Goal: Task Accomplishment & Management: Manage account settings

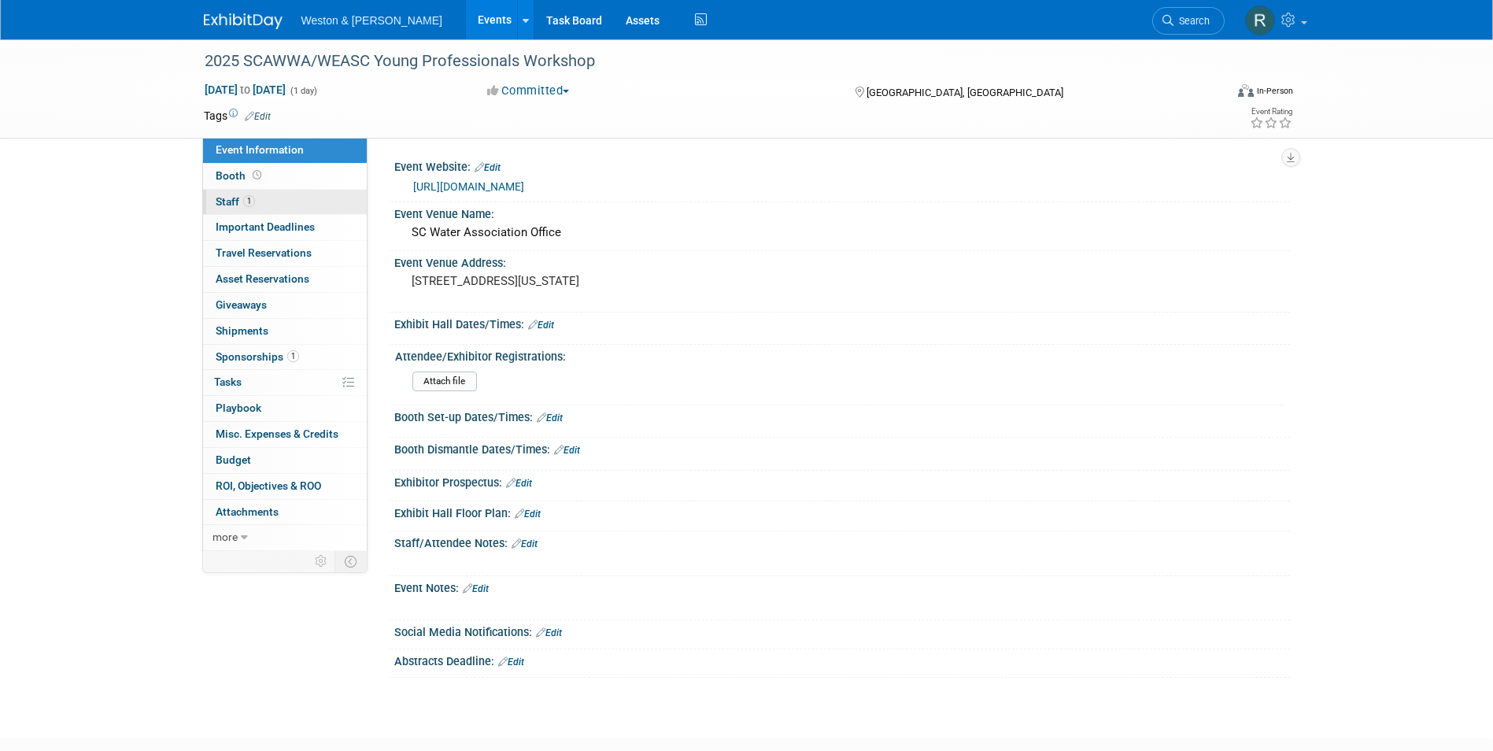
click at [295, 203] on link "1 Staff 1" at bounding box center [285, 202] width 164 height 25
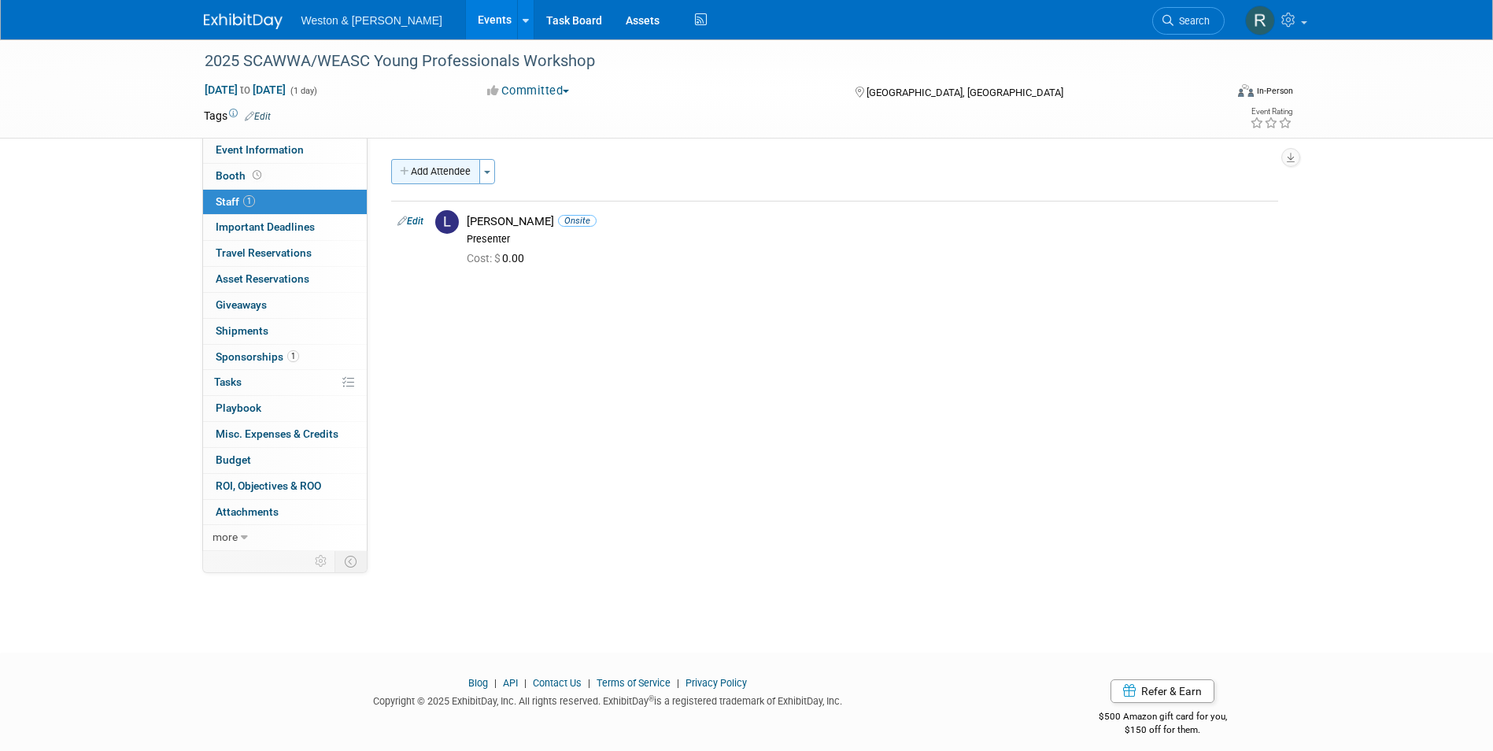
click at [414, 174] on button "Add Attendee" at bounding box center [435, 171] width 89 height 25
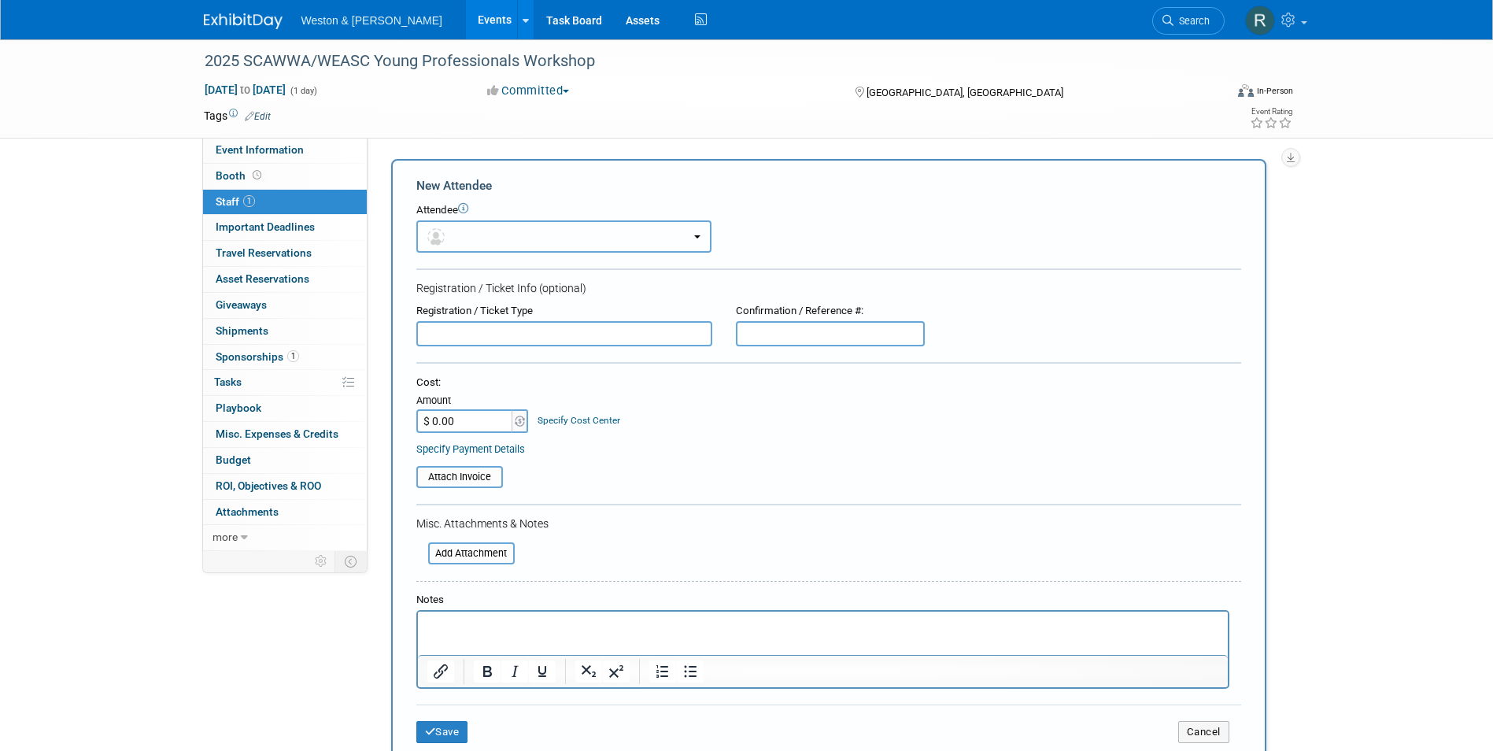
click at [491, 239] on button "button" at bounding box center [563, 236] width 295 height 32
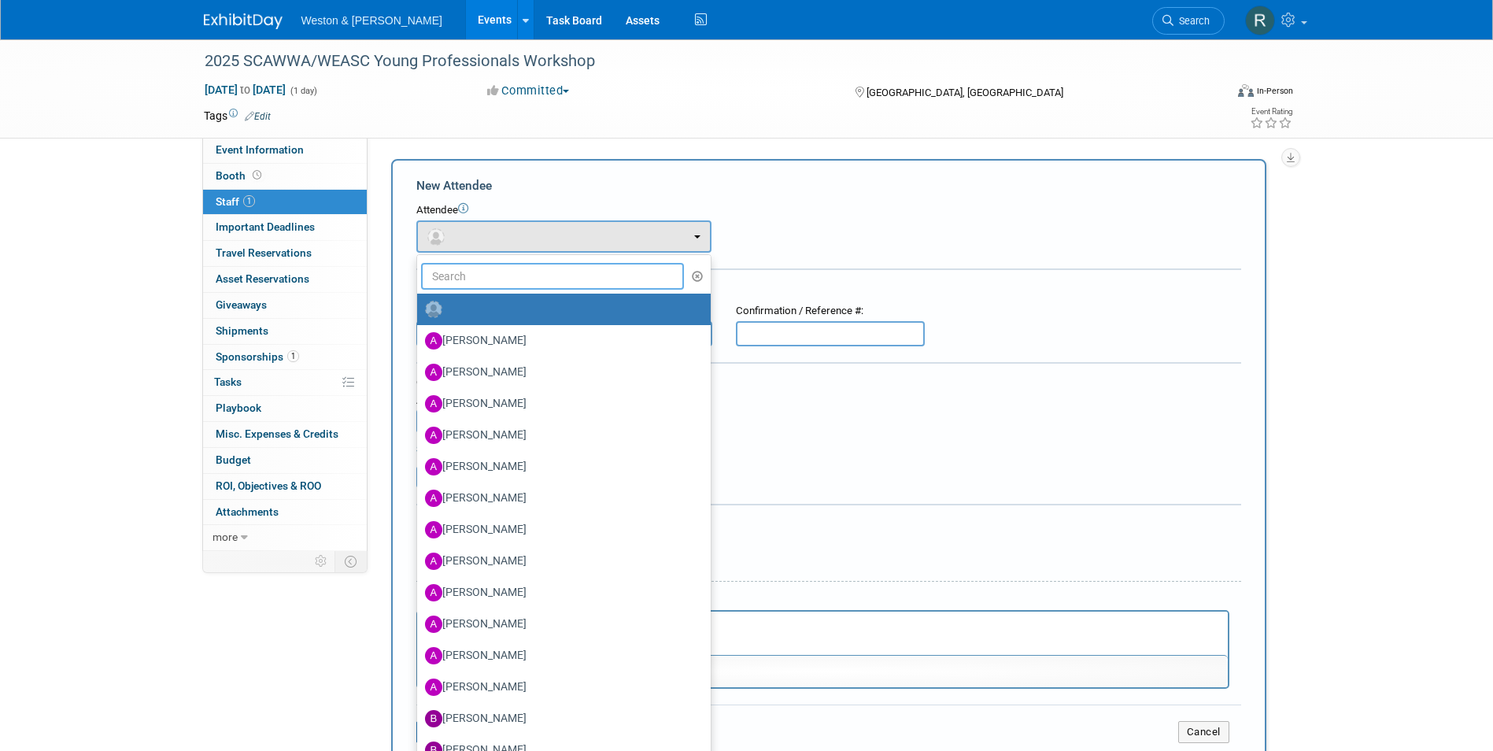
click at [489, 281] on input "text" at bounding box center [553, 276] width 264 height 27
type input "l"
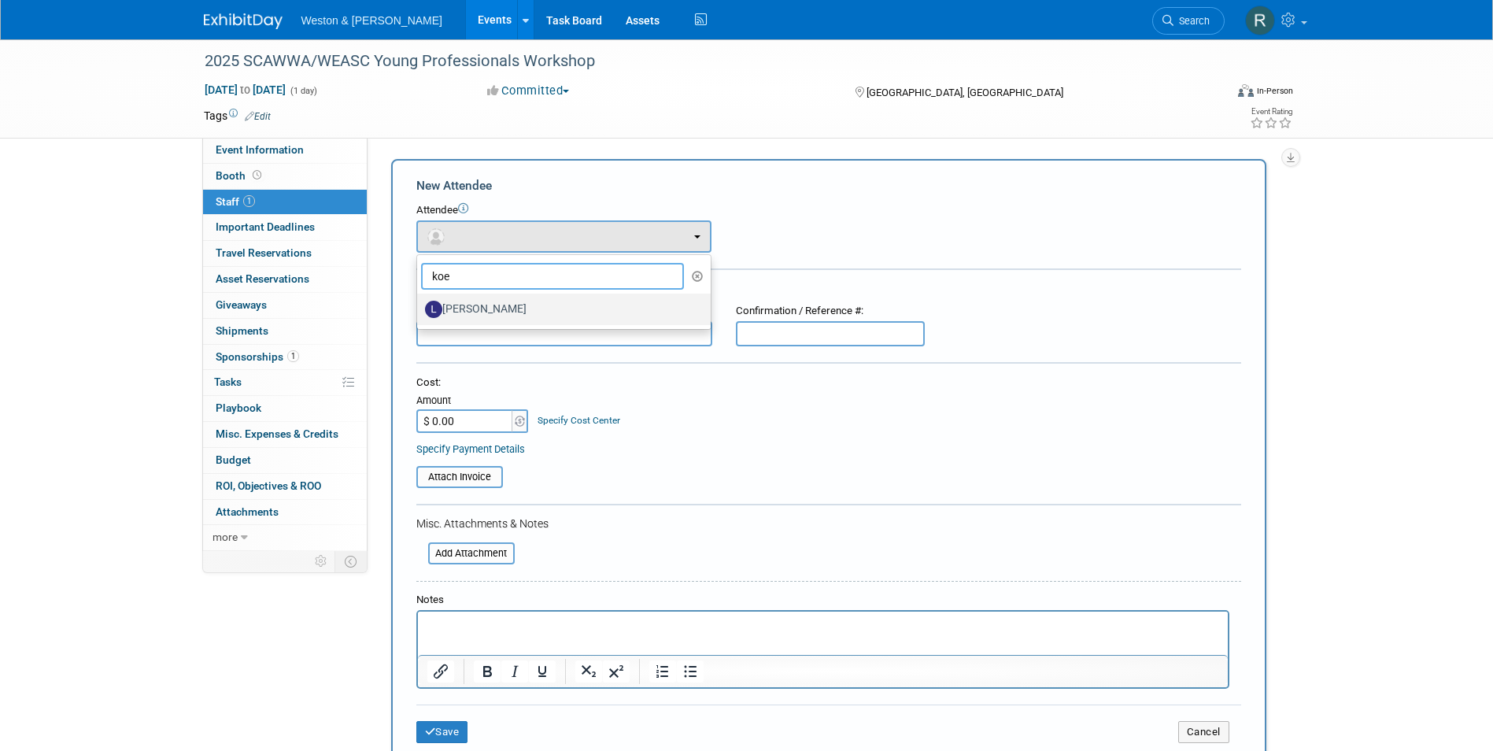
type input "koe"
click at [479, 313] on label "[PERSON_NAME]" at bounding box center [560, 309] width 270 height 25
click at [419, 312] on input "[PERSON_NAME]" at bounding box center [414, 307] width 10 height 10
select select "938e52f9-d48d-4885-903e-9a1c58de8479"
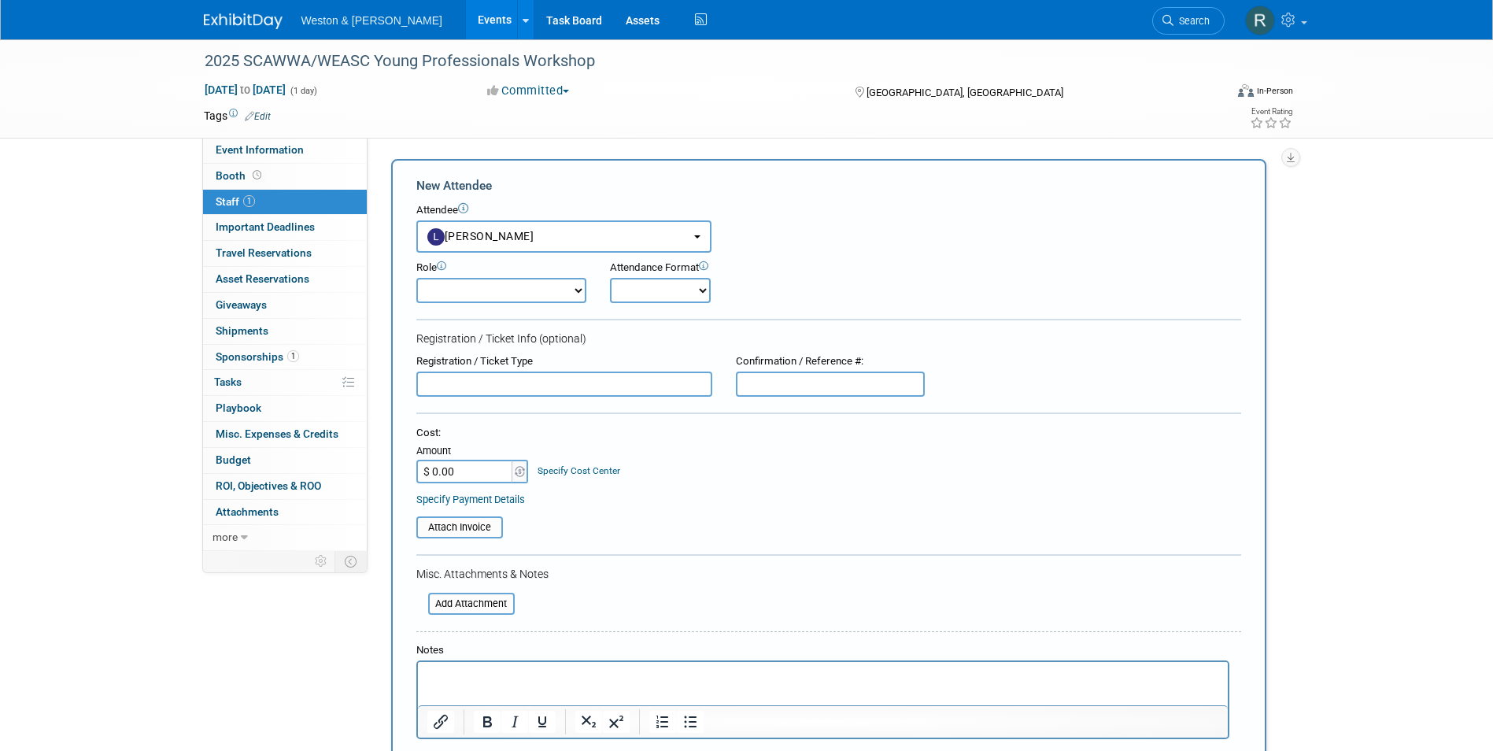
click at [684, 287] on select "Onsite Remote" at bounding box center [660, 290] width 101 height 25
select select "1"
click at [610, 278] on select "Onsite Remote" at bounding box center [660, 290] width 101 height 25
drag, startPoint x: 578, startPoint y: 296, endPoint x: 570, endPoint y: 301, distance: 9.2
click at [578, 296] on select "Attendee (non-exhibitor) Demonstrator Host Planner Presenter Sales Representati…" at bounding box center [501, 290] width 170 height 25
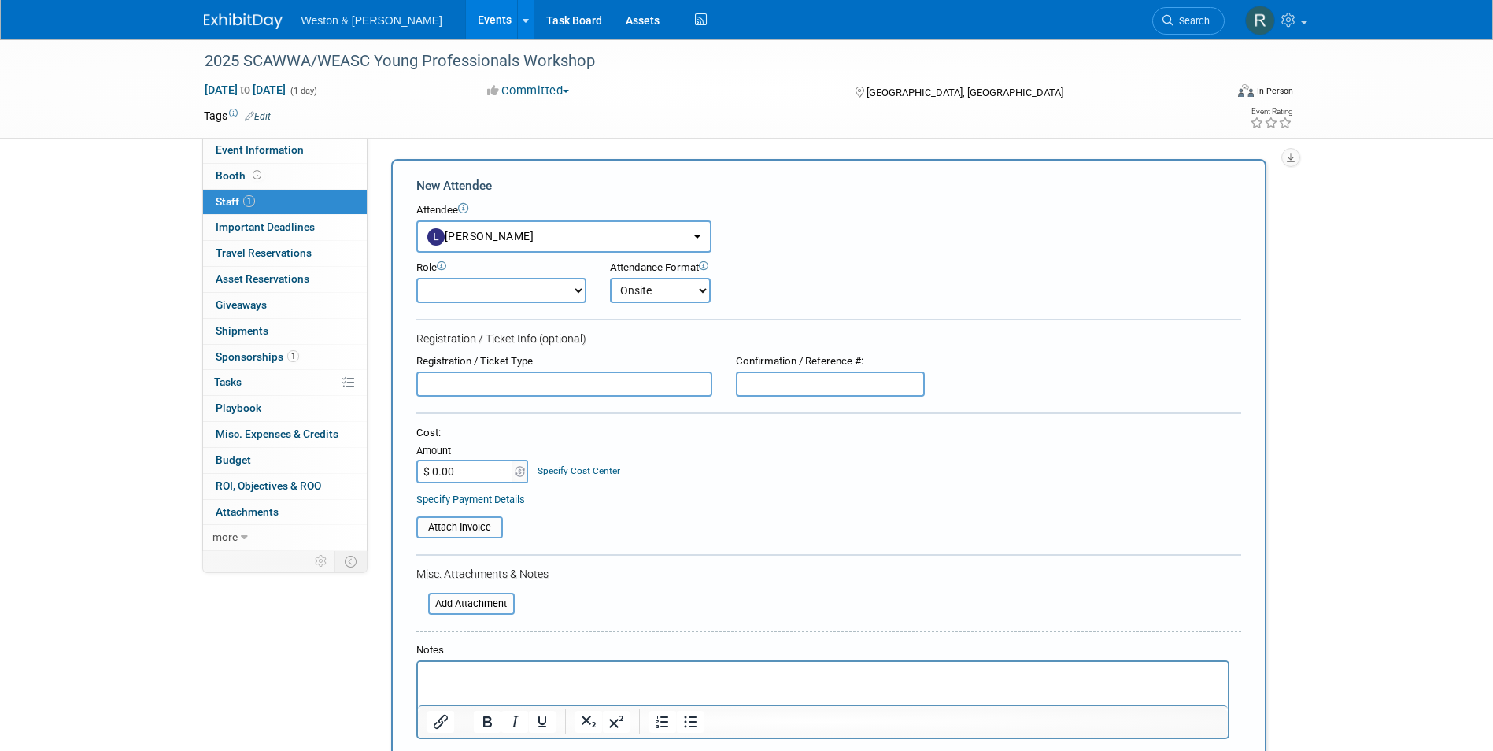
select select "8"
click at [416, 278] on select "Attendee (non-exhibitor) Demonstrator Host Planner Presenter Sales Representati…" at bounding box center [501, 290] width 170 height 25
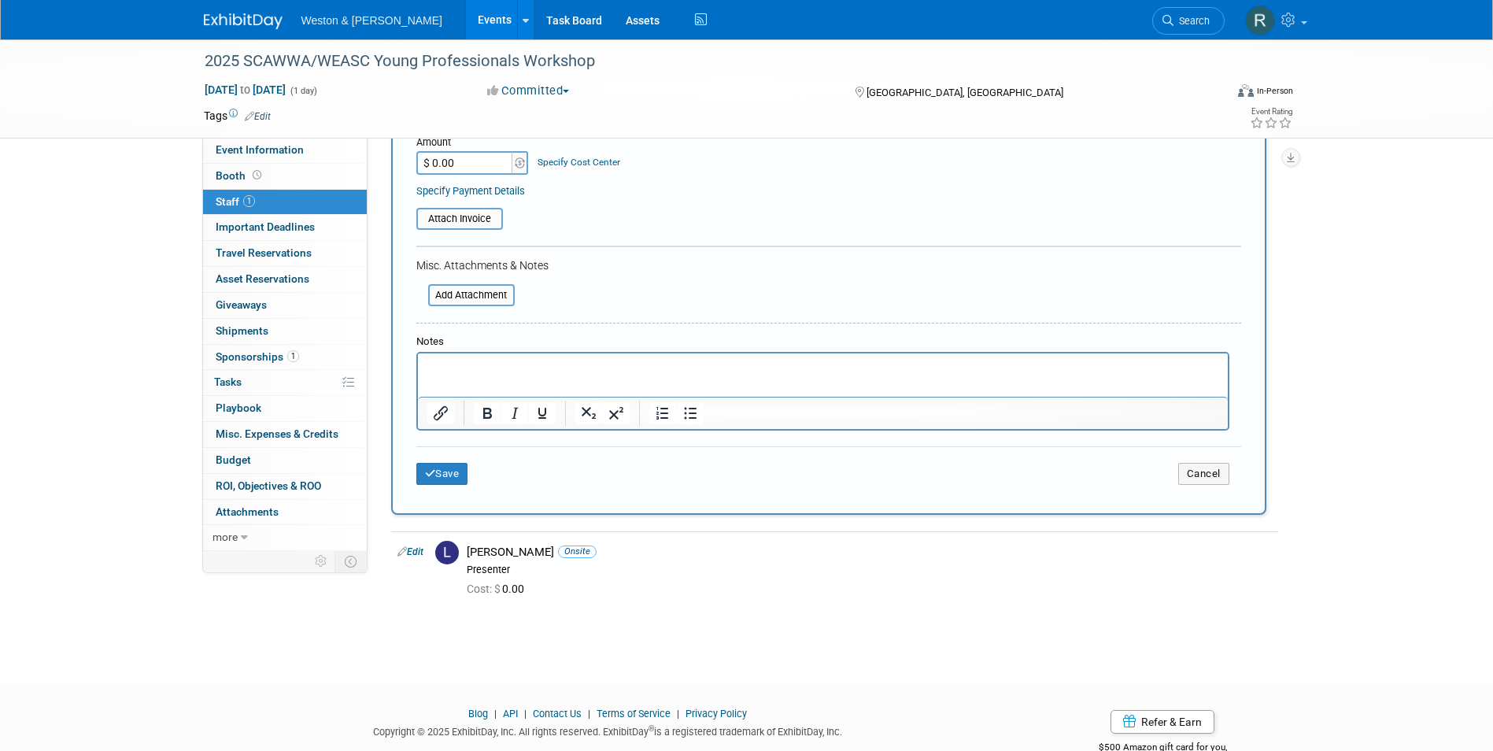
scroll to position [315, 0]
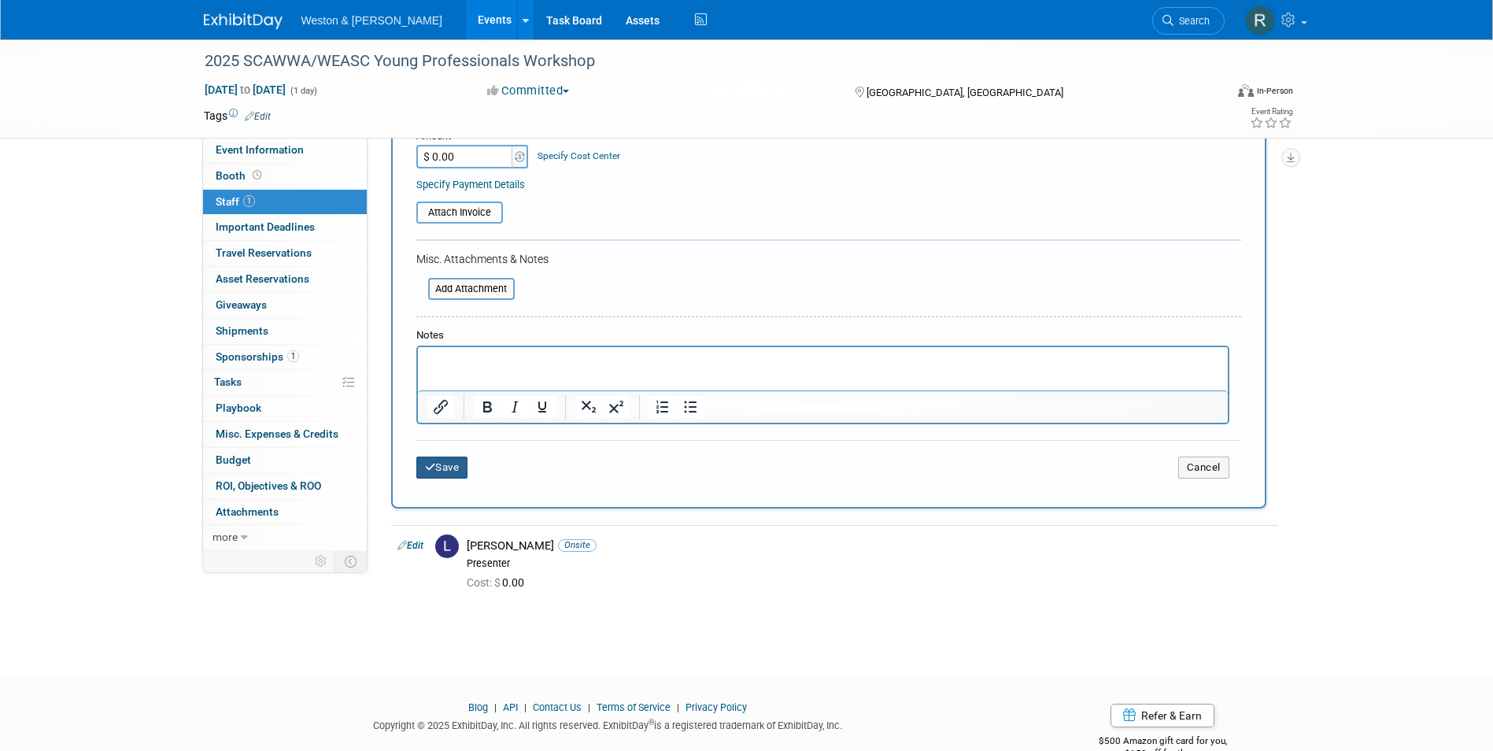
click at [462, 467] on button "Save" at bounding box center [442, 467] width 52 height 22
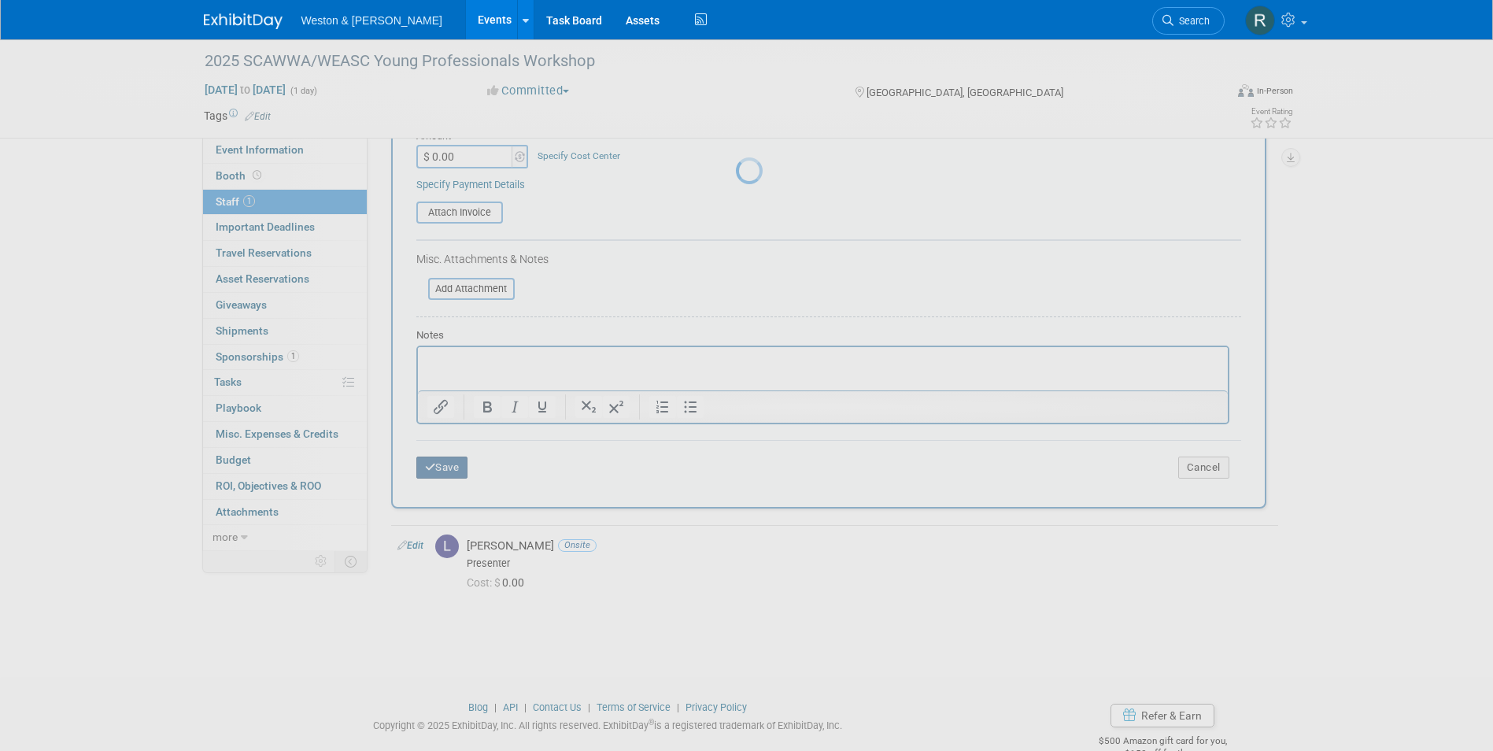
scroll to position [12, 0]
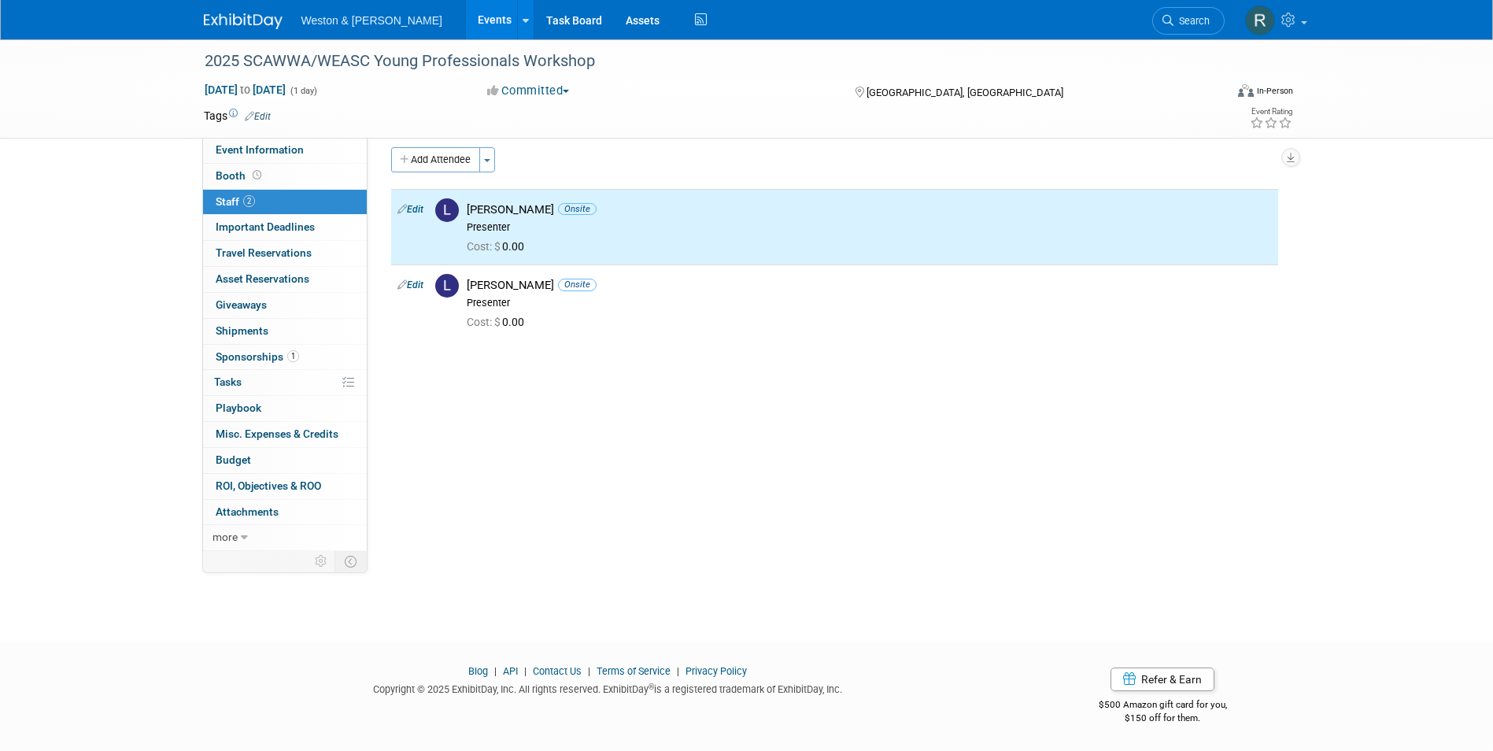
click at [504, 473] on div "Event Website: Edit https://www.scwaters.org/events/EventDetails.aspx?id=195756…" at bounding box center [828, 332] width 922 height 413
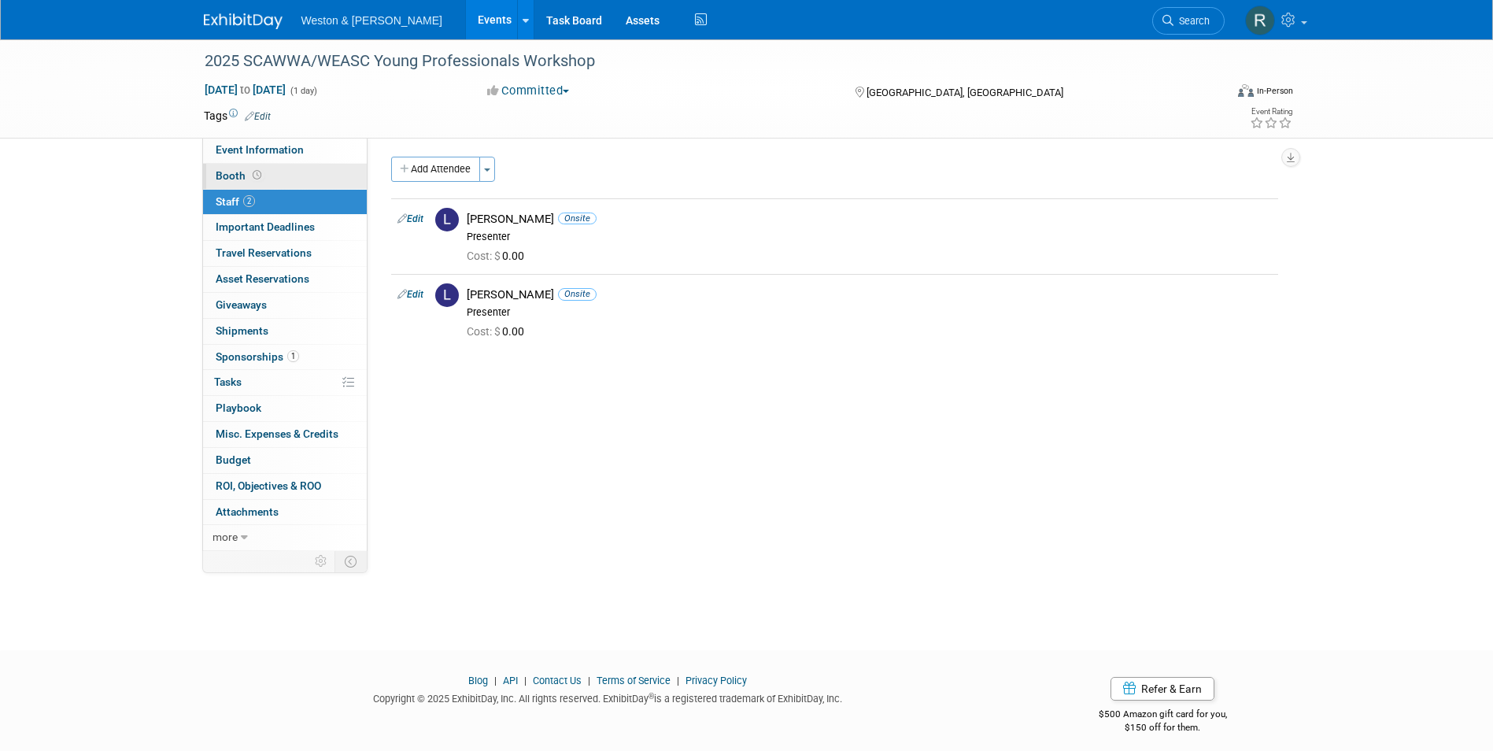
scroll to position [0, 0]
click at [466, 20] on link "Events" at bounding box center [494, 19] width 57 height 39
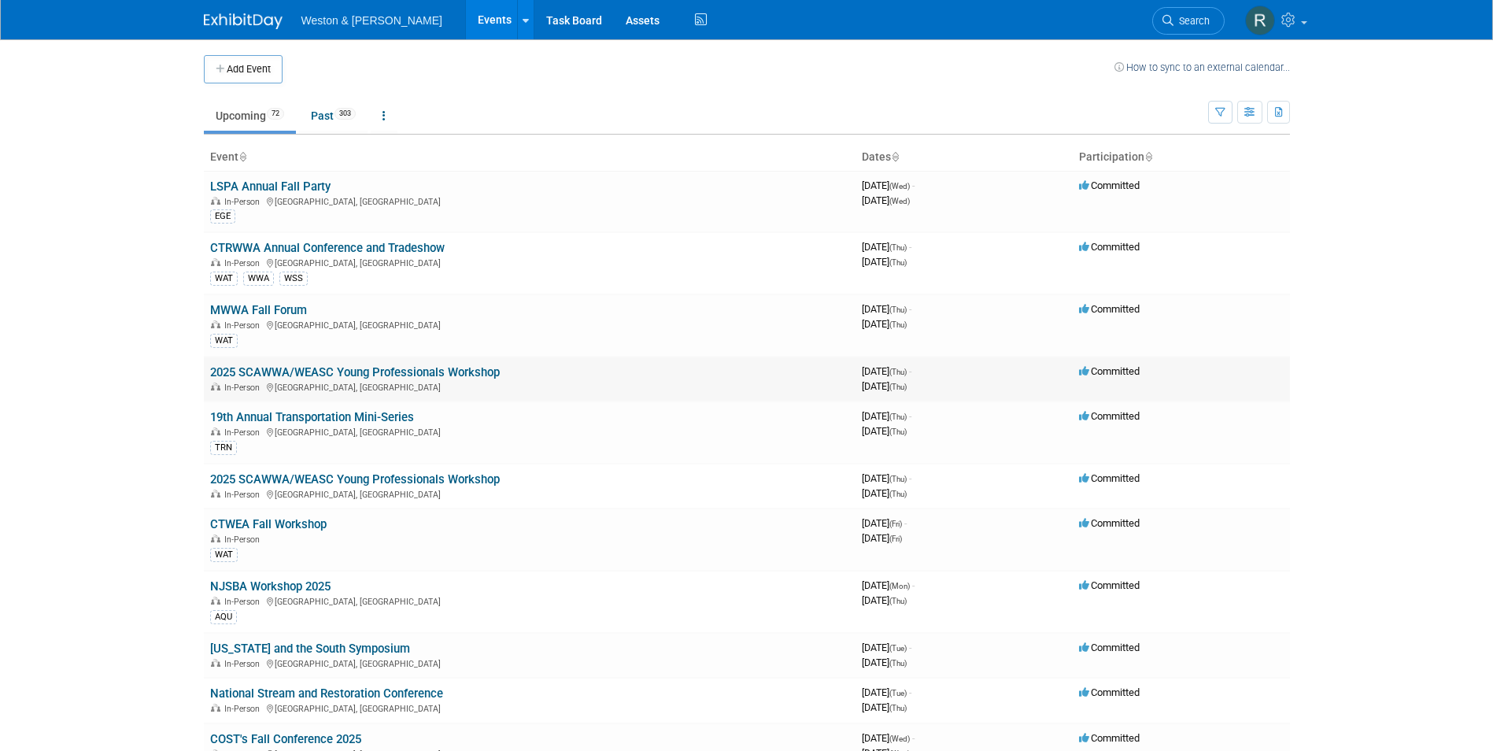
click at [387, 368] on link "2025 SCAWWA/WEASC Young Professionals Workshop" at bounding box center [355, 372] width 290 height 14
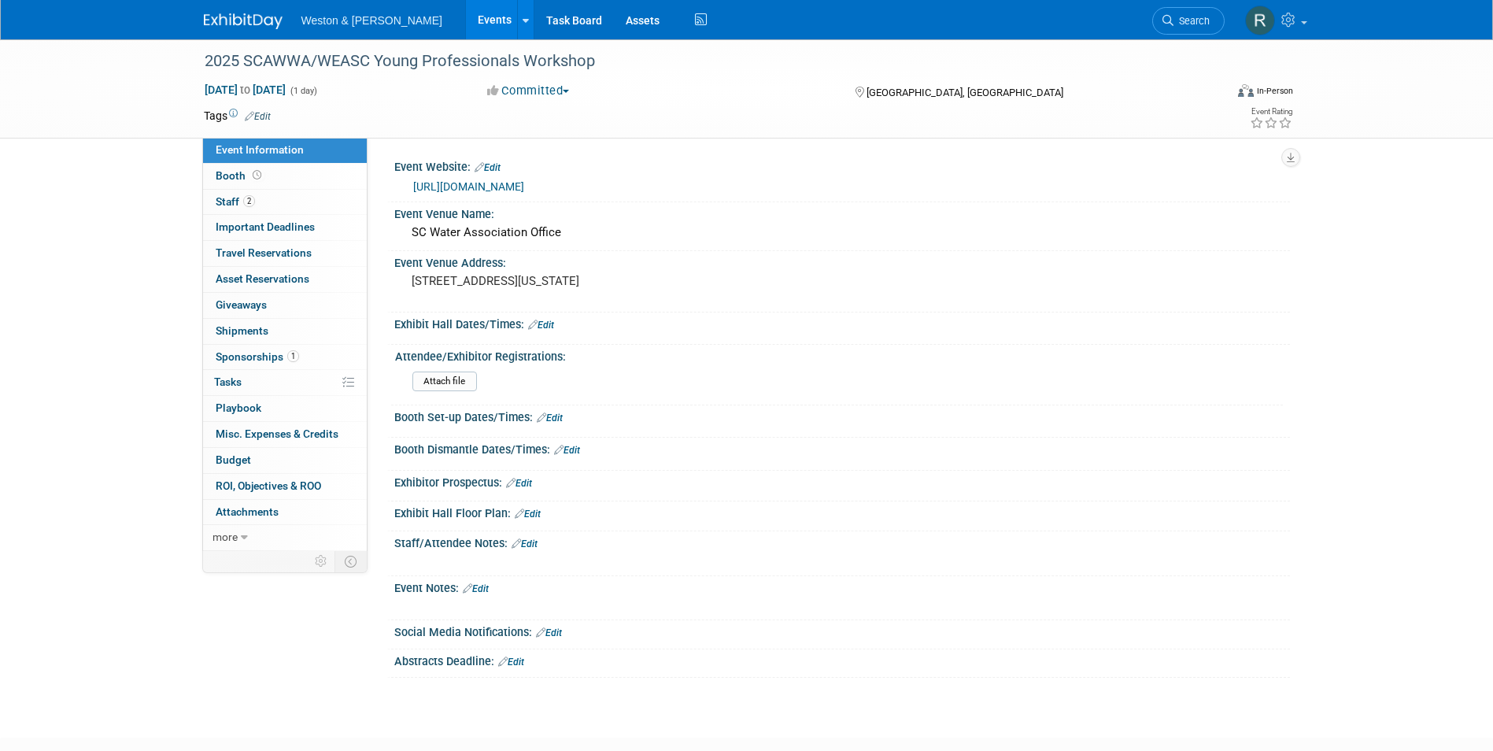
click at [466, 24] on link "Events" at bounding box center [494, 19] width 57 height 39
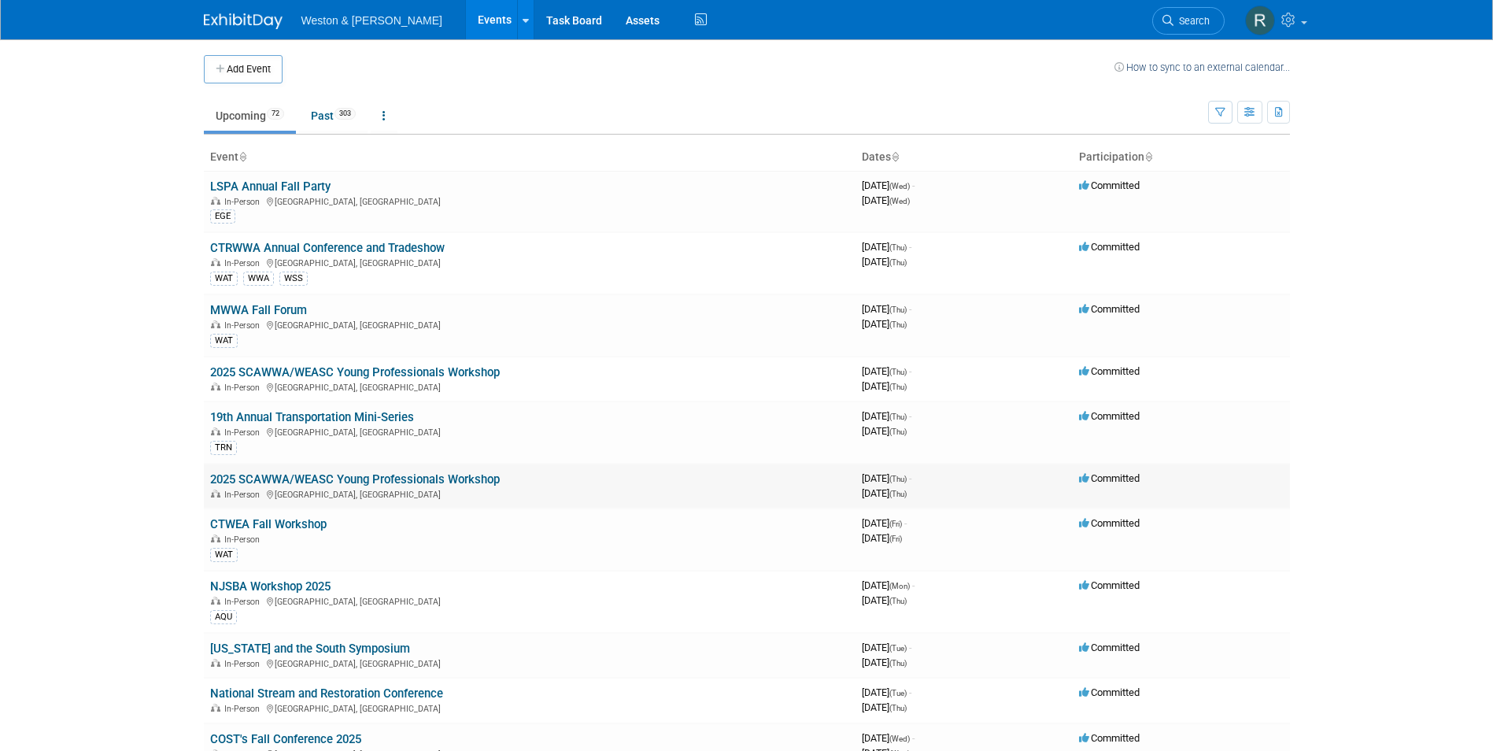
click at [370, 480] on link "2025 SCAWWA/WEASC Young Professionals Workshop" at bounding box center [355, 479] width 290 height 14
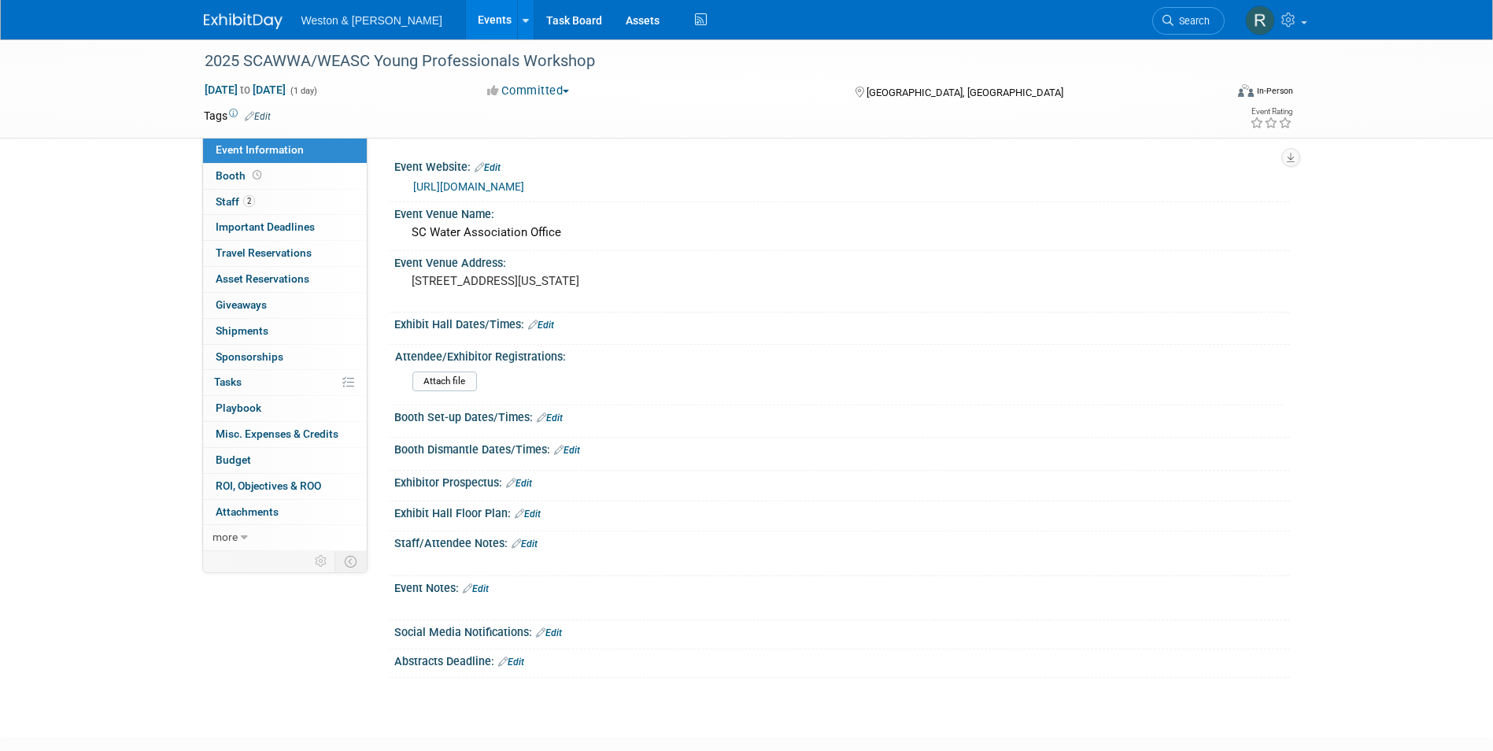
click at [466, 30] on link "Events" at bounding box center [494, 19] width 57 height 39
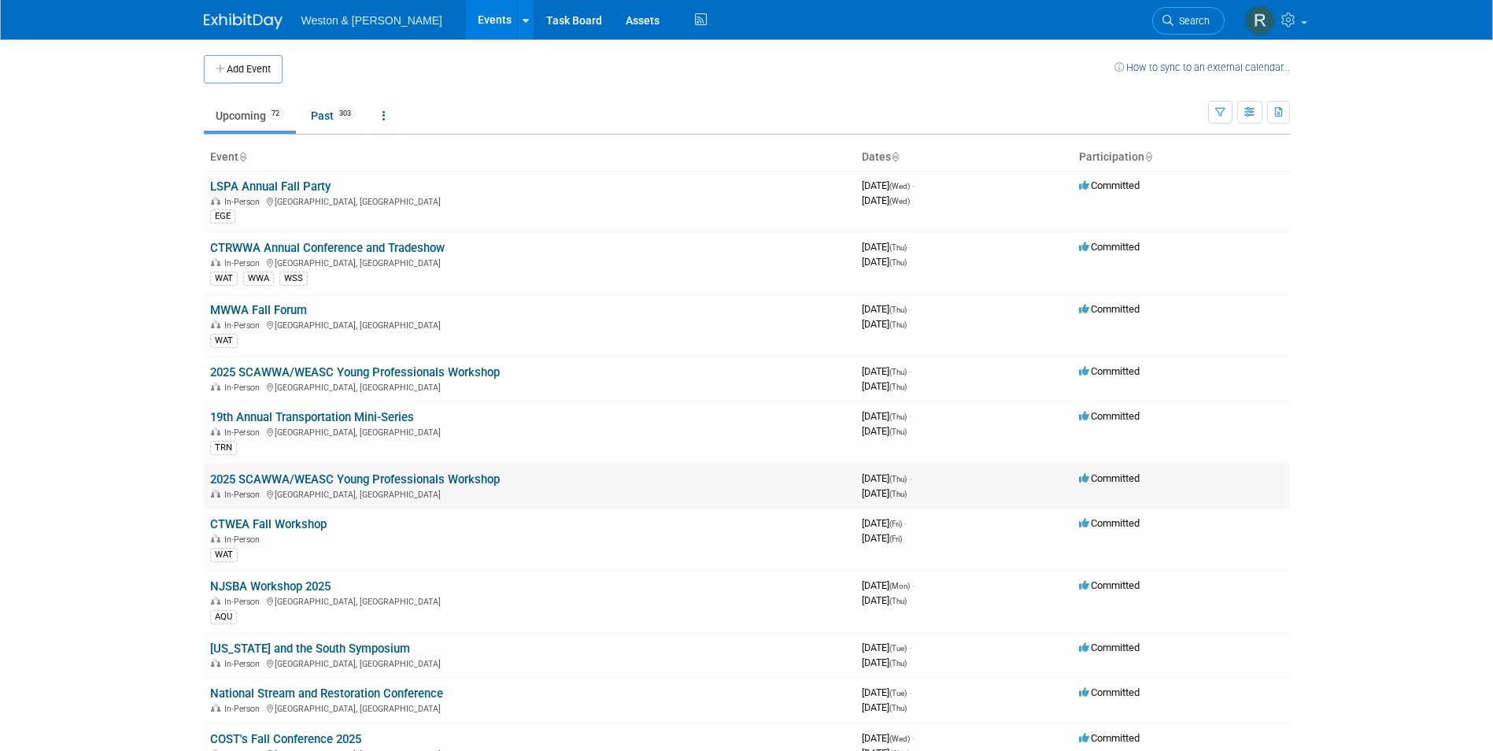
click at [386, 482] on link "2025 SCAWWA/WEASC Young Professionals Workshop" at bounding box center [355, 479] width 290 height 14
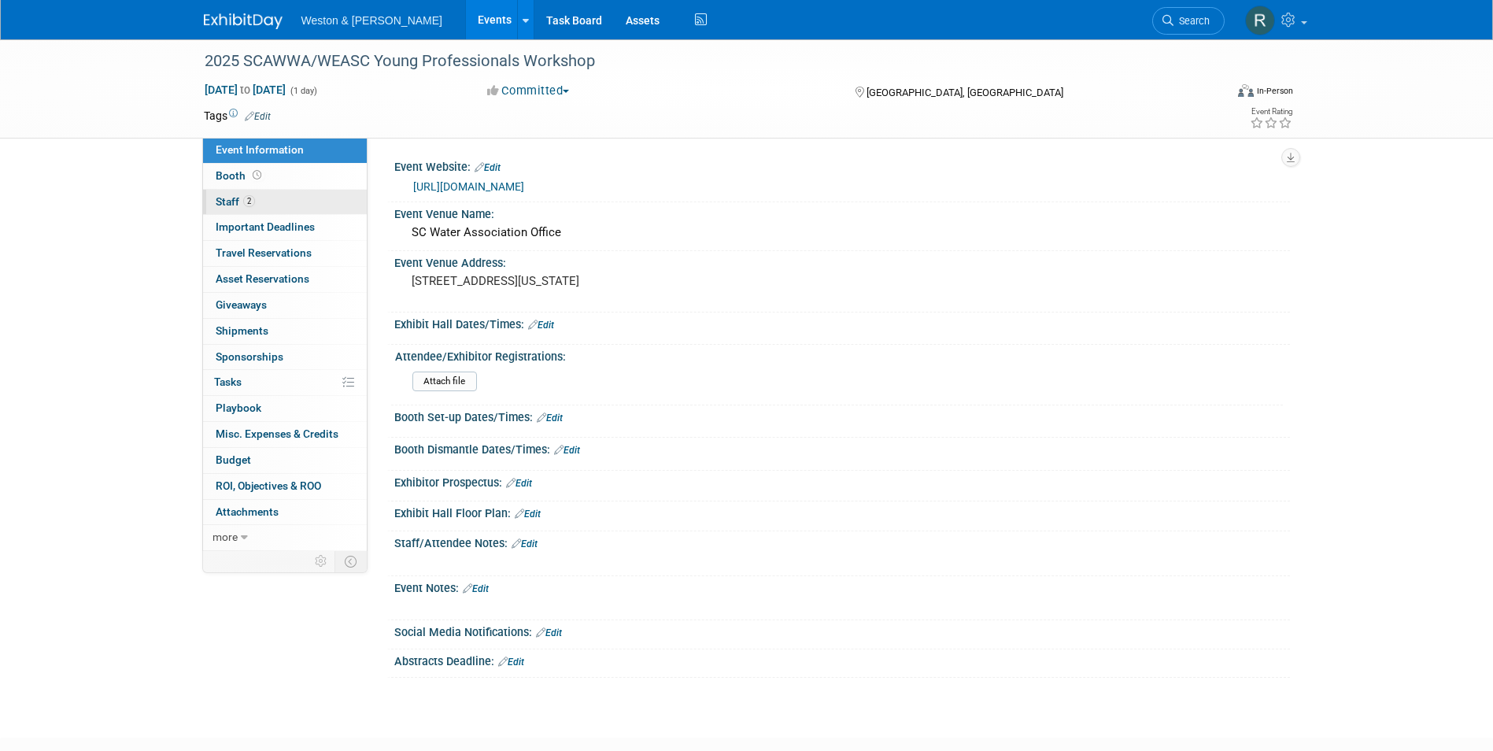
click at [290, 196] on link "2 Staff 2" at bounding box center [285, 202] width 164 height 25
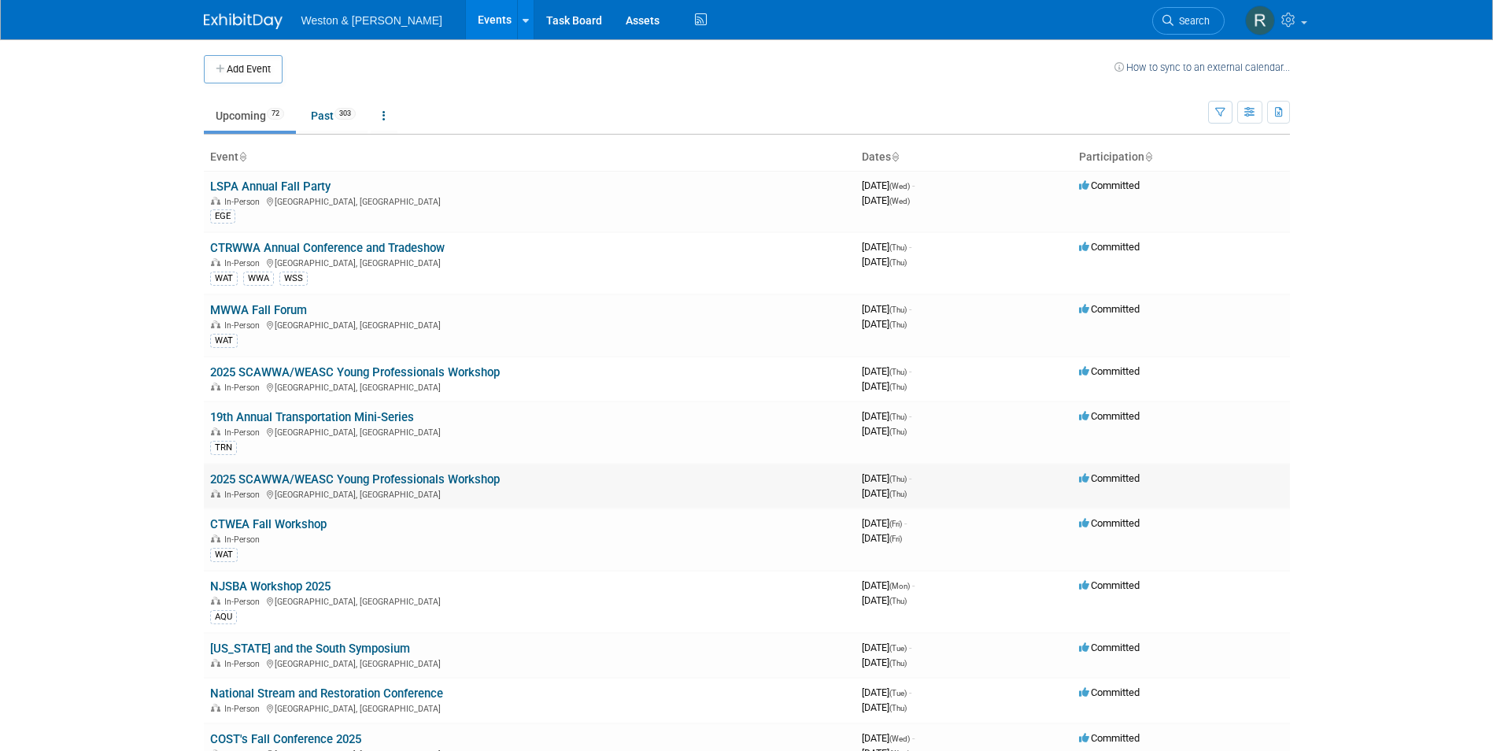
click at [531, 491] on div "In-Person Lexington, SC" at bounding box center [529, 493] width 639 height 13
click at [578, 487] on div "In-Person Lexington, SC" at bounding box center [529, 493] width 639 height 13
click at [395, 488] on div "In-Person Lexington, SC" at bounding box center [529, 493] width 639 height 13
click at [397, 479] on link "2025 SCAWWA/WEASC Young Professionals Workshop" at bounding box center [355, 479] width 290 height 14
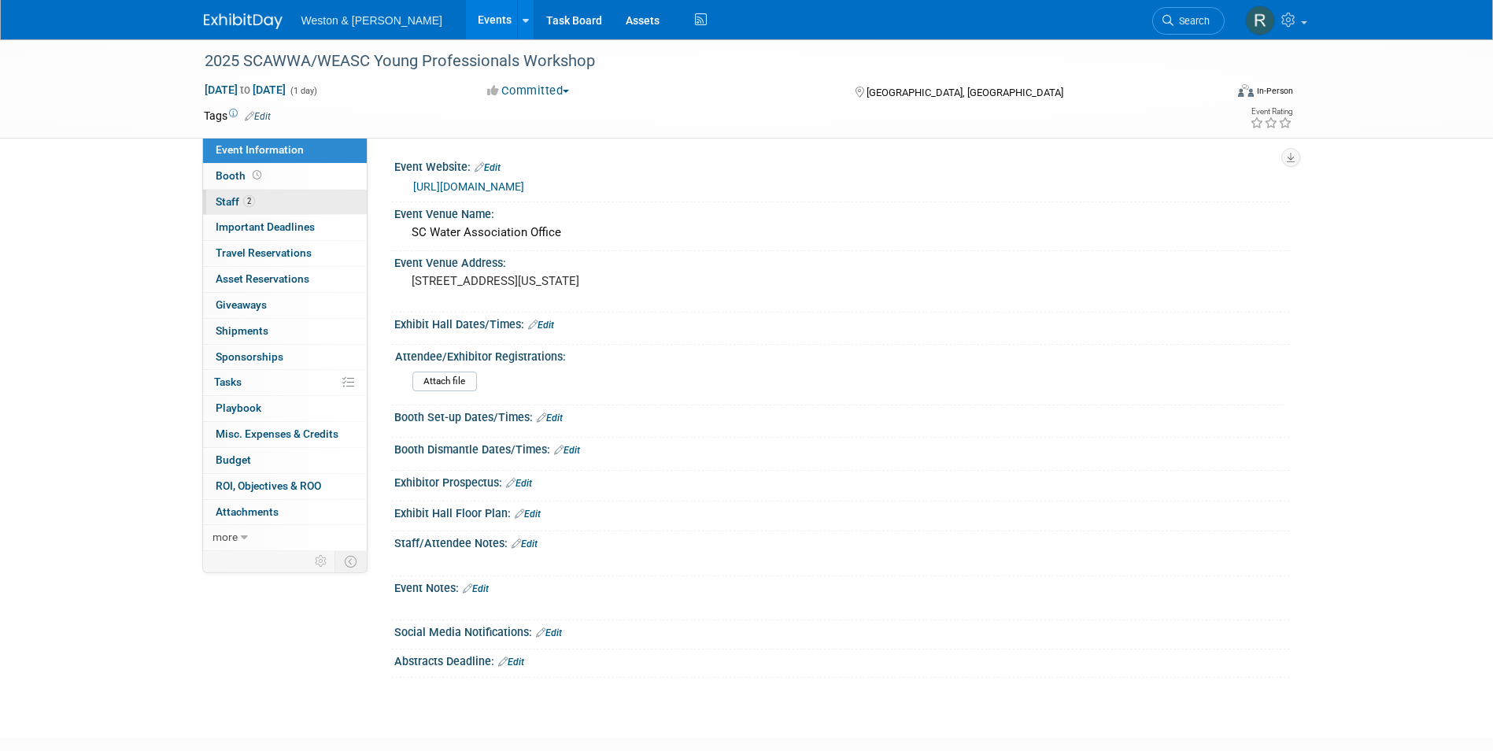
click at [282, 198] on link "2 Staff 2" at bounding box center [285, 202] width 164 height 25
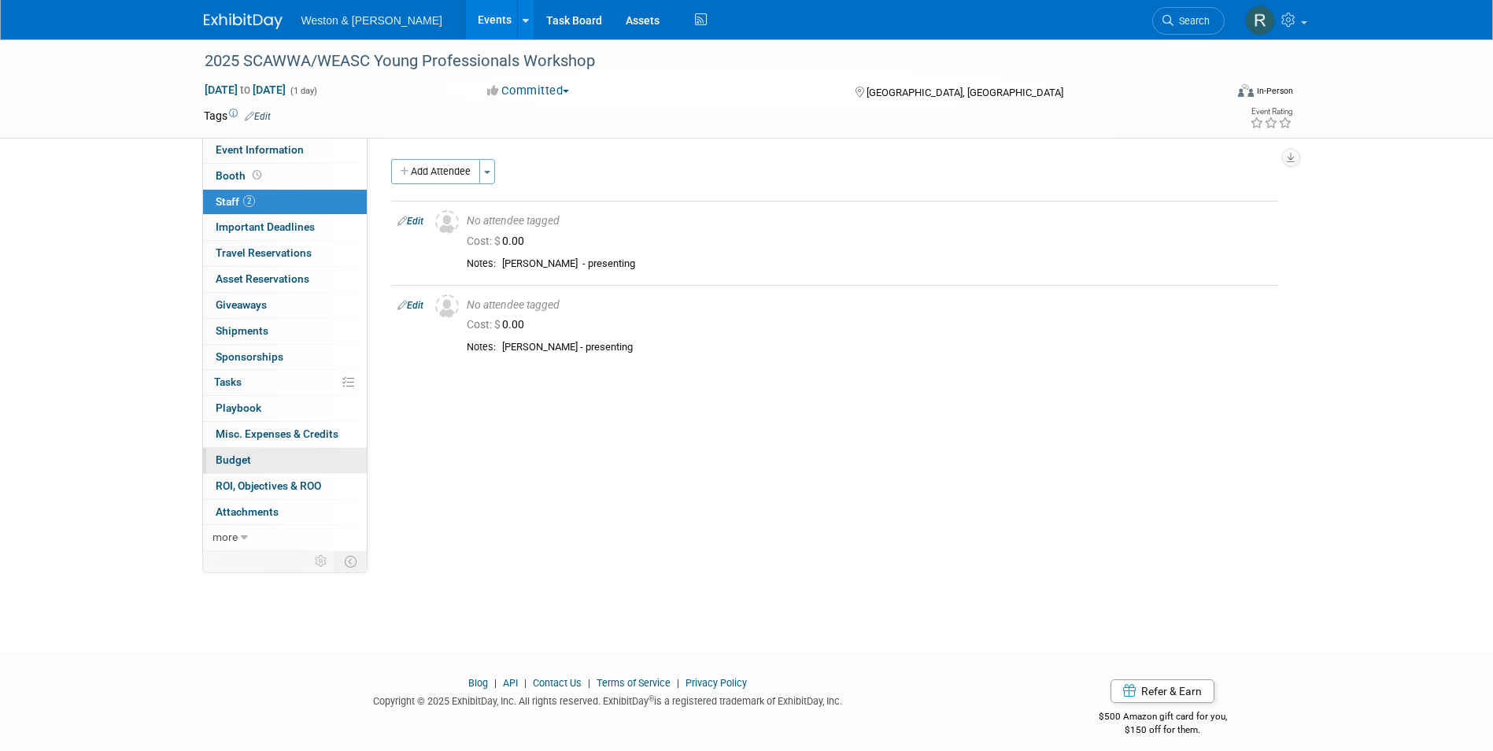
scroll to position [12, 0]
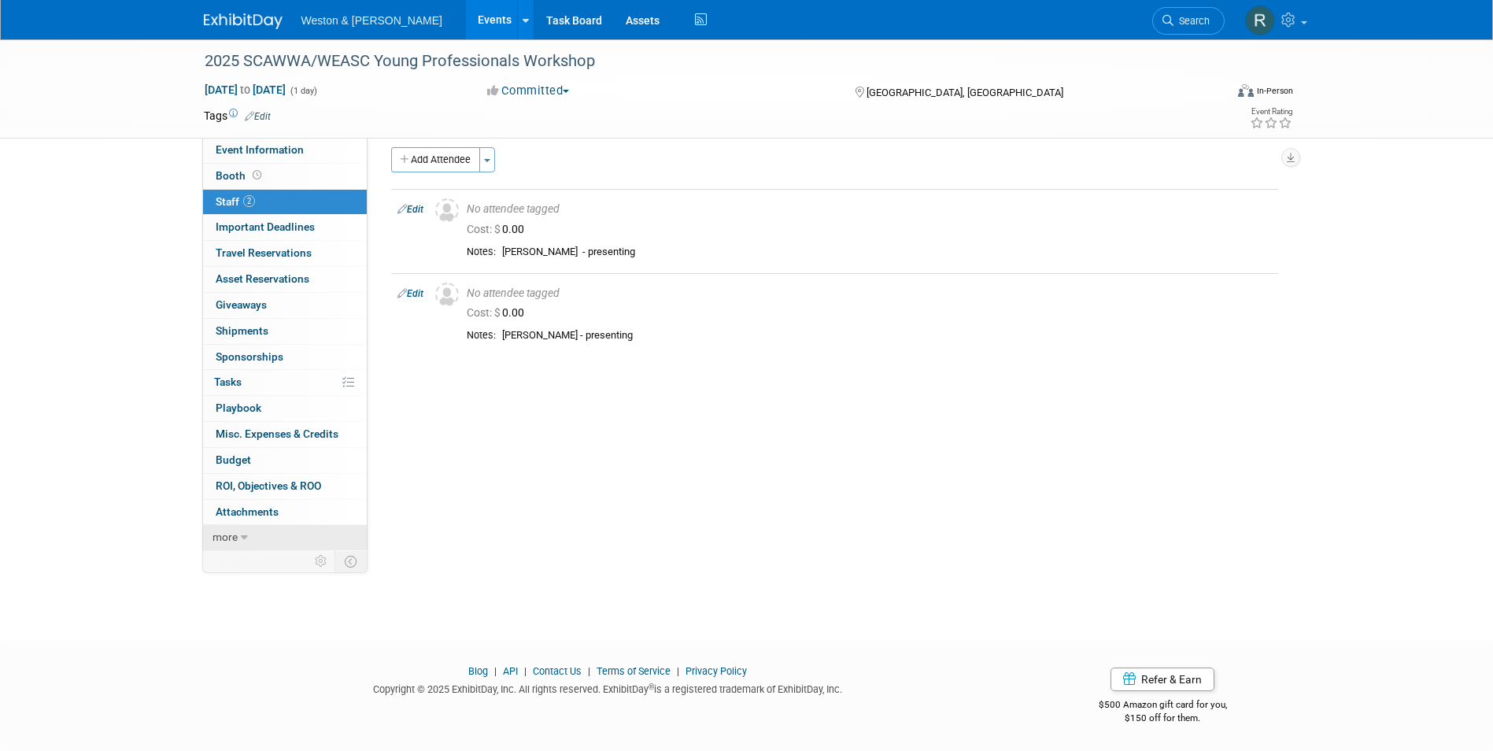
click at [246, 530] on link "more" at bounding box center [285, 537] width 164 height 25
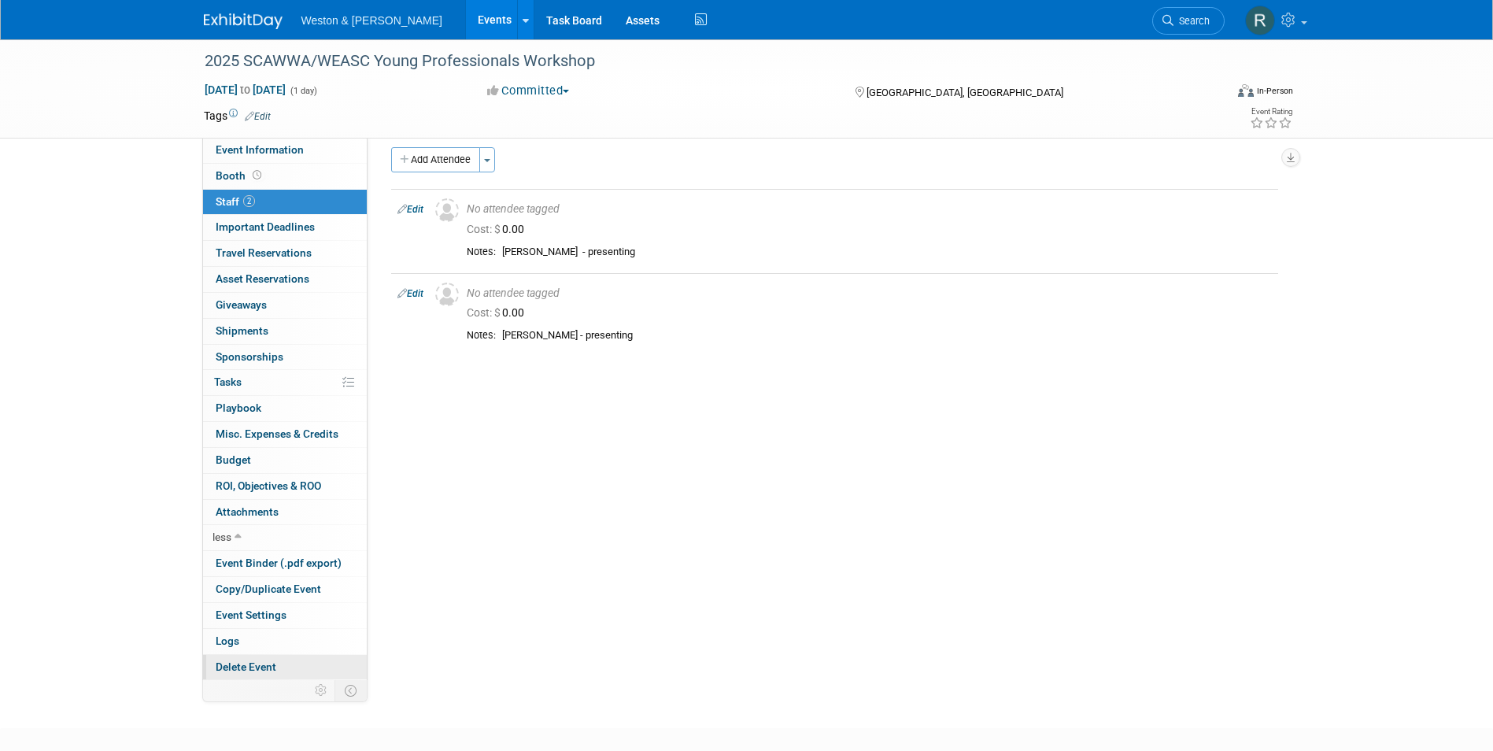
click at [243, 660] on span "Delete Event" at bounding box center [246, 666] width 61 height 13
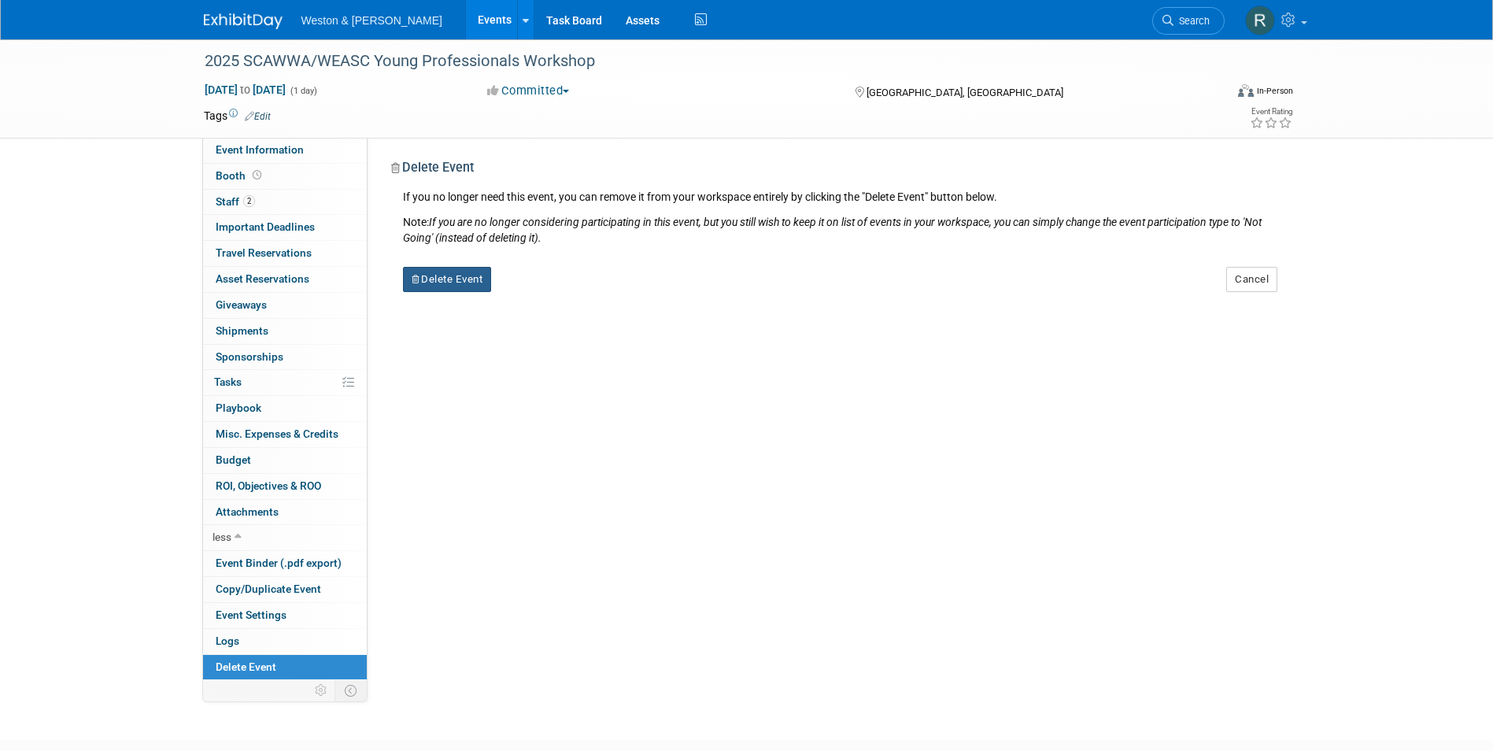
click at [462, 280] on button "Delete Event" at bounding box center [447, 279] width 89 height 25
click at [543, 286] on link "Yes" at bounding box center [546, 291] width 46 height 25
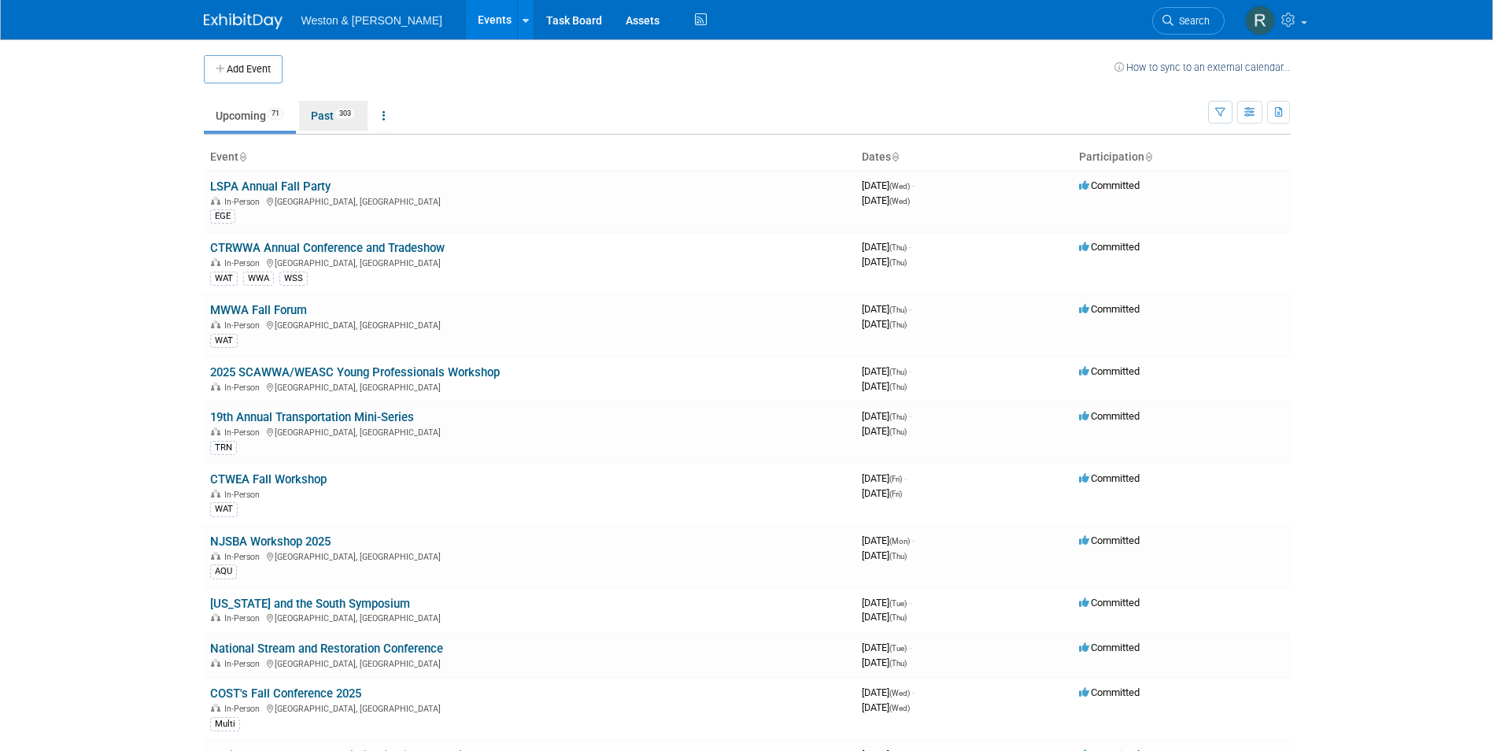
click at [327, 116] on link "Past 303" at bounding box center [333, 116] width 68 height 30
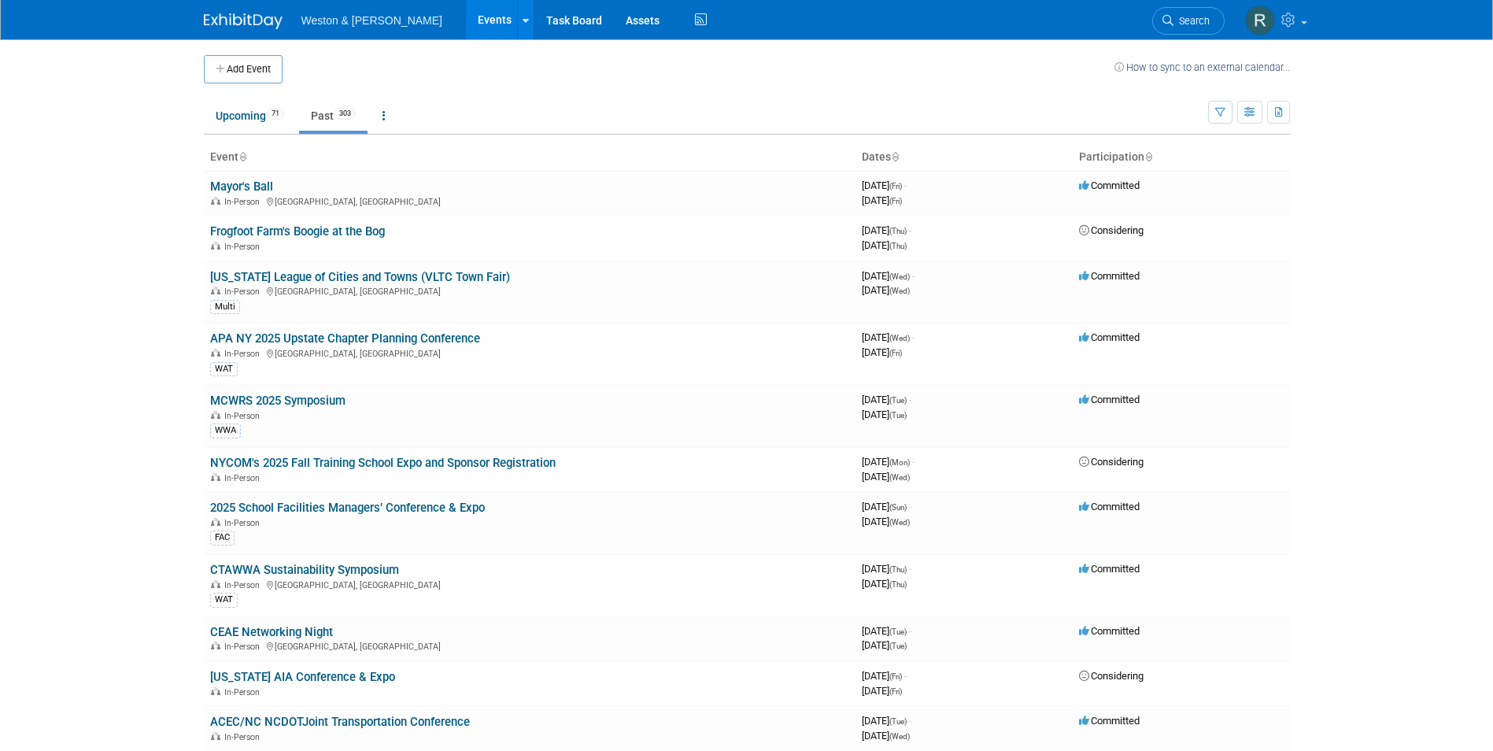
click at [246, 65] on button "Add Event" at bounding box center [243, 69] width 79 height 28
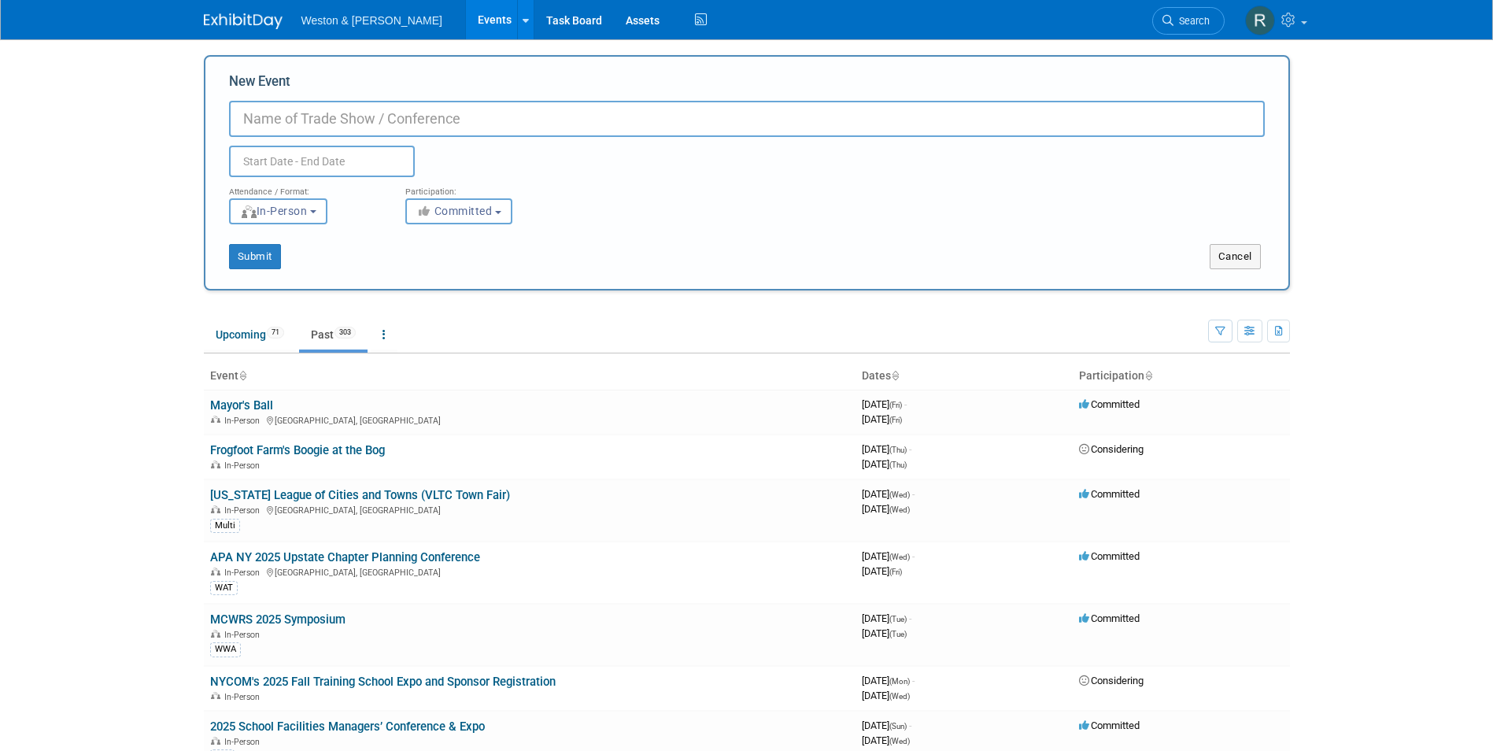
click at [264, 114] on input "New Event" at bounding box center [747, 119] width 1036 height 36
paste input "[US_STATE] ACEC Golf Tounament"
type input "[US_STATE] ACEC Golf Tounament"
click at [327, 170] on input "text" at bounding box center [322, 161] width 186 height 31
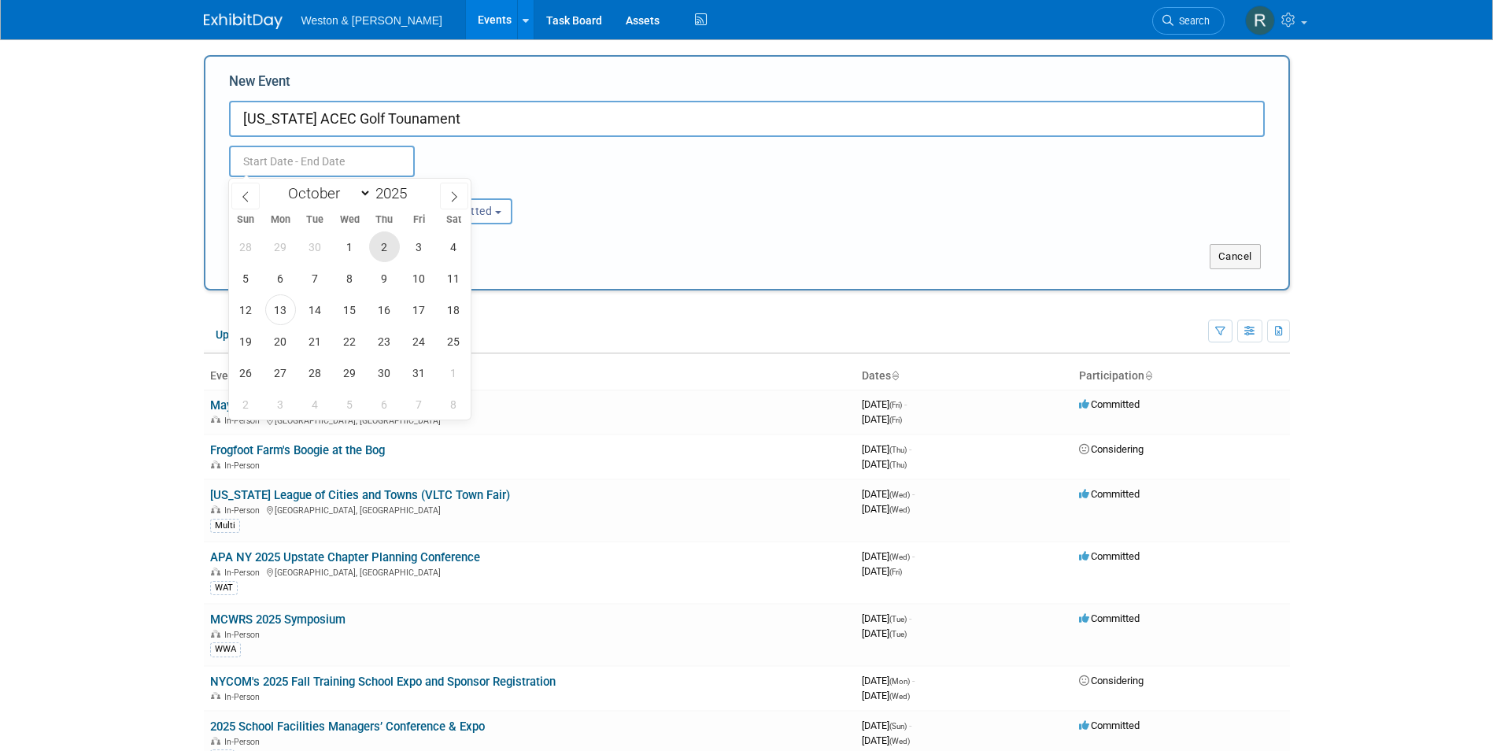
click at [382, 251] on span "2" at bounding box center [384, 246] width 31 height 31
type input "Oct 2, 2025 to Oct 2, 2025"
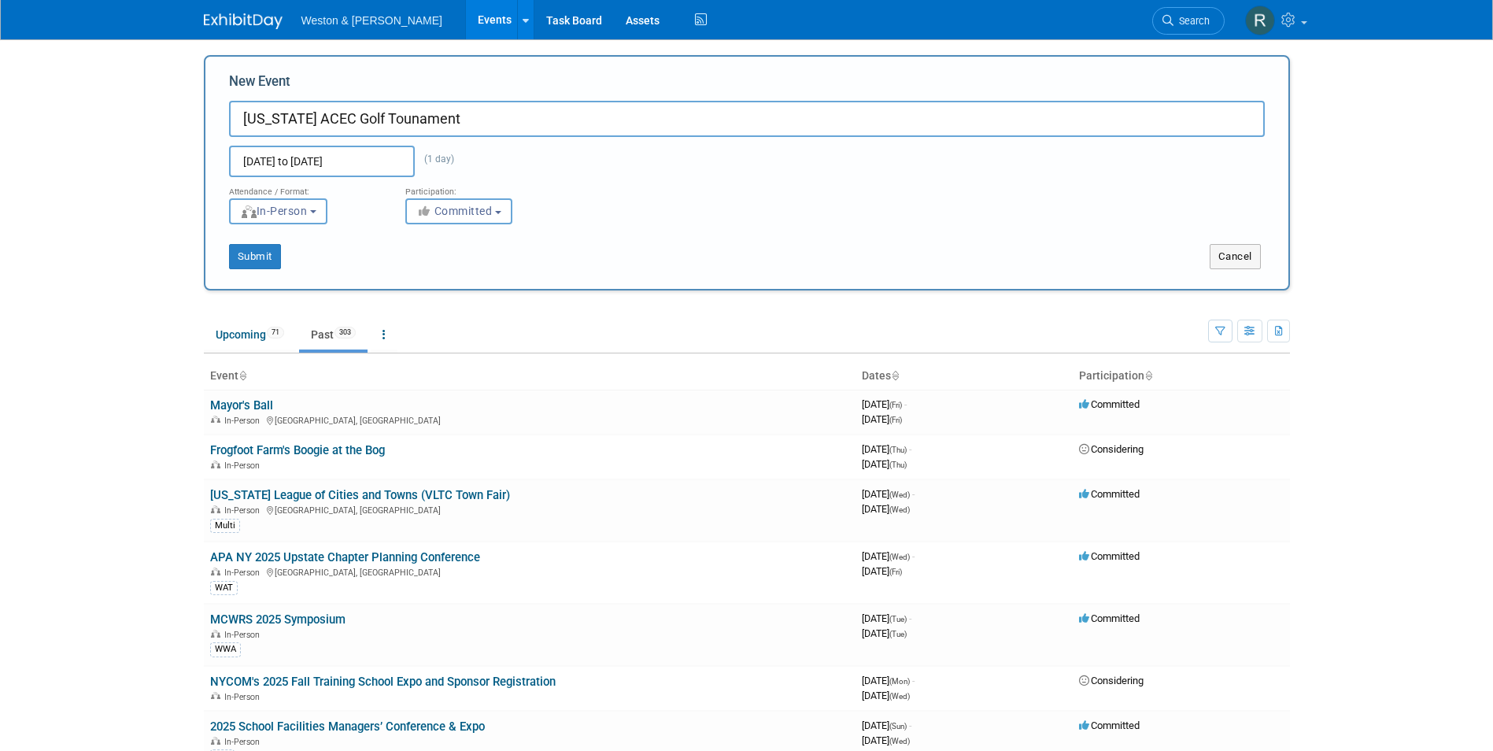
click at [618, 222] on div "Attendance / Format: <img src="https://www.exhibitday.com/Images/Format-InPerso…" at bounding box center [746, 200] width 1059 height 47
click at [268, 255] on button "Submit" at bounding box center [255, 256] width 52 height 25
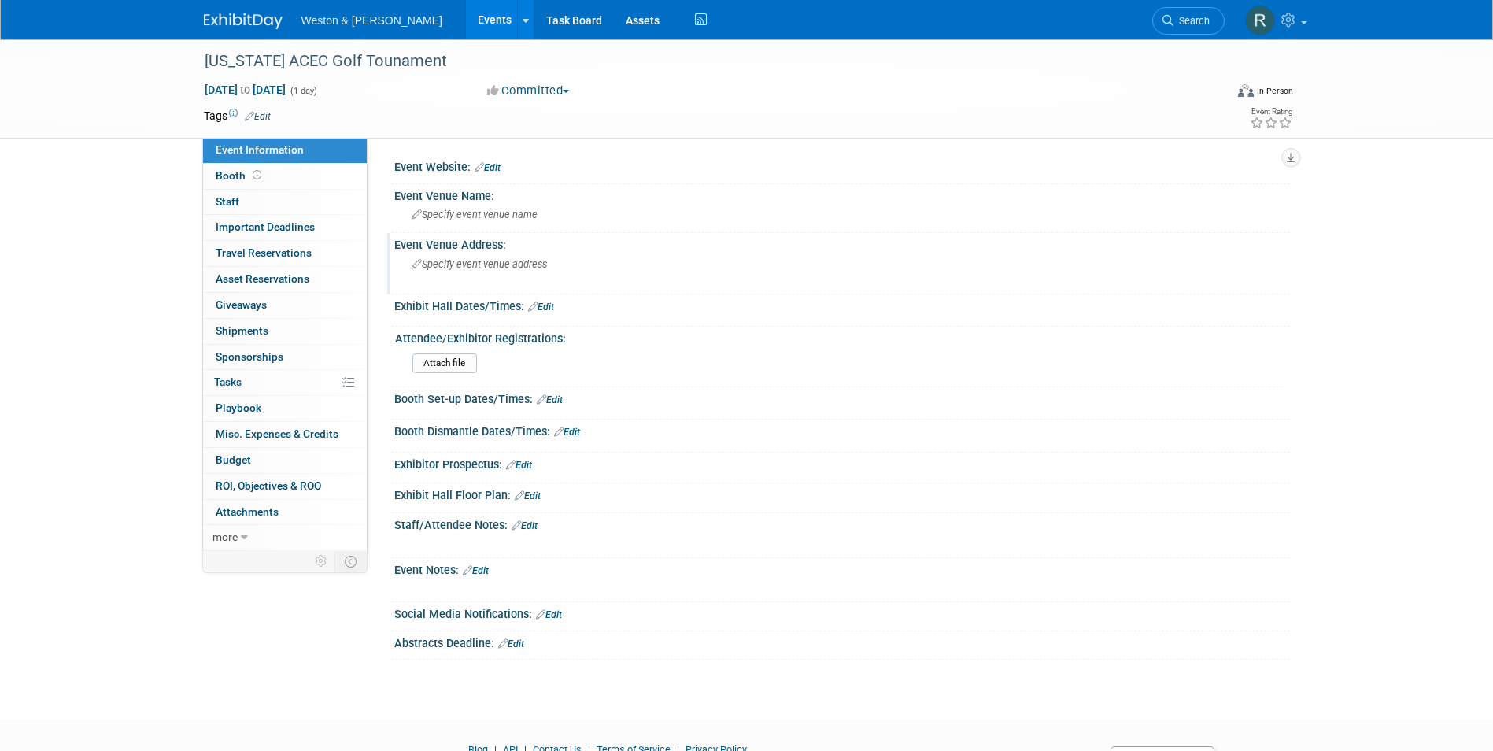
click at [472, 264] on span "Specify event venue address" at bounding box center [479, 264] width 135 height 12
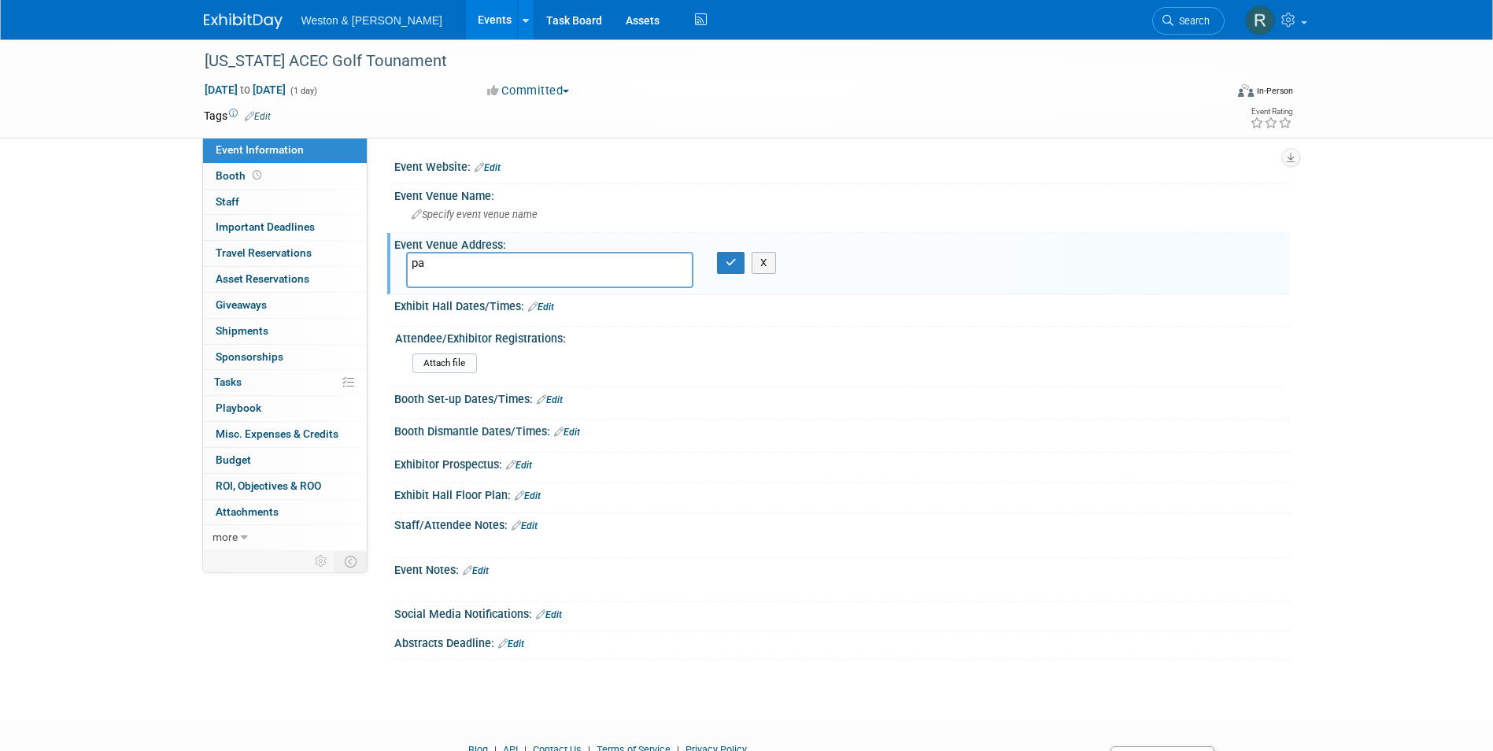
type textarea "p"
type textarea "Pawtucket, [GEOGRAPHIC_DATA]"
click at [733, 265] on icon "button" at bounding box center [731, 262] width 11 height 10
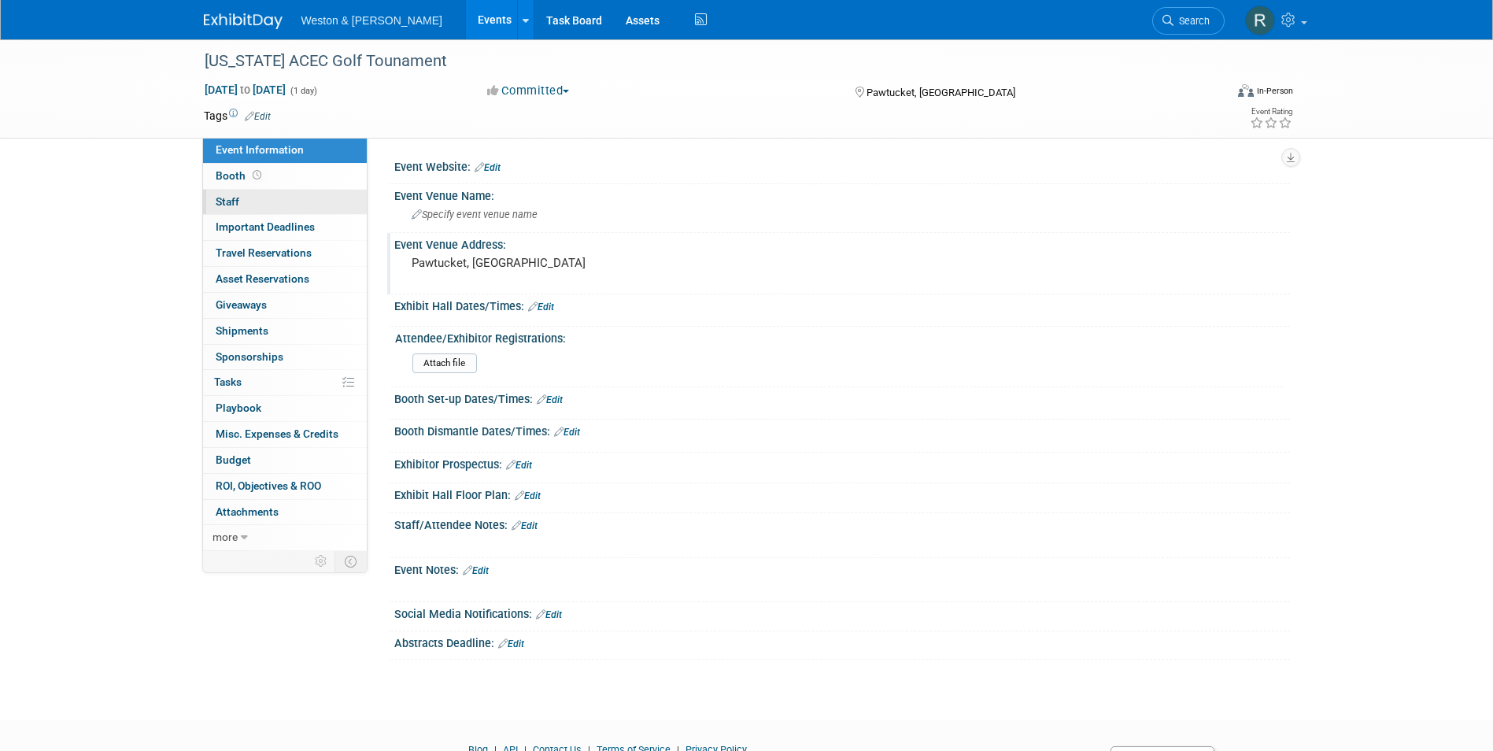
click at [299, 204] on link "0 Staff 0" at bounding box center [285, 202] width 164 height 25
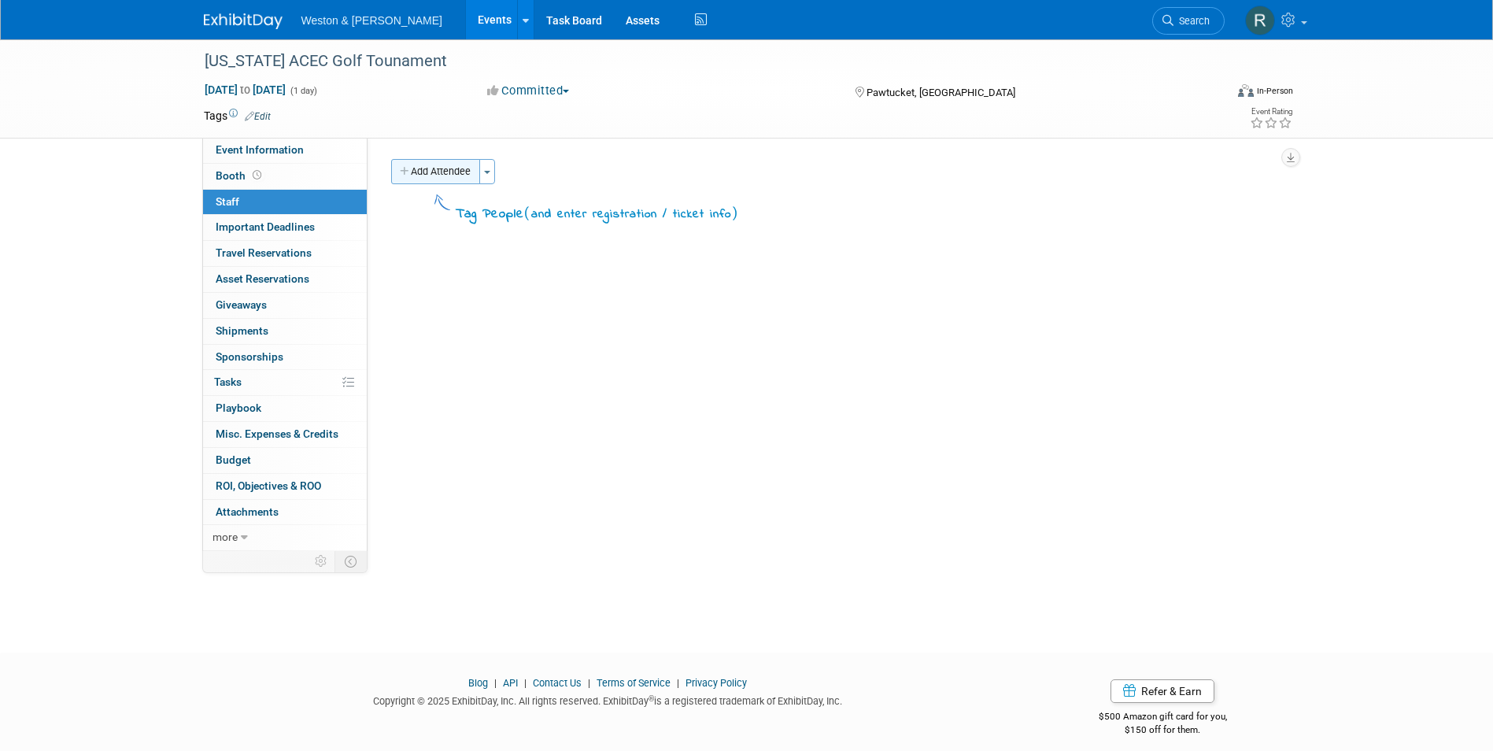
click at [434, 178] on button "Add Attendee" at bounding box center [435, 171] width 89 height 25
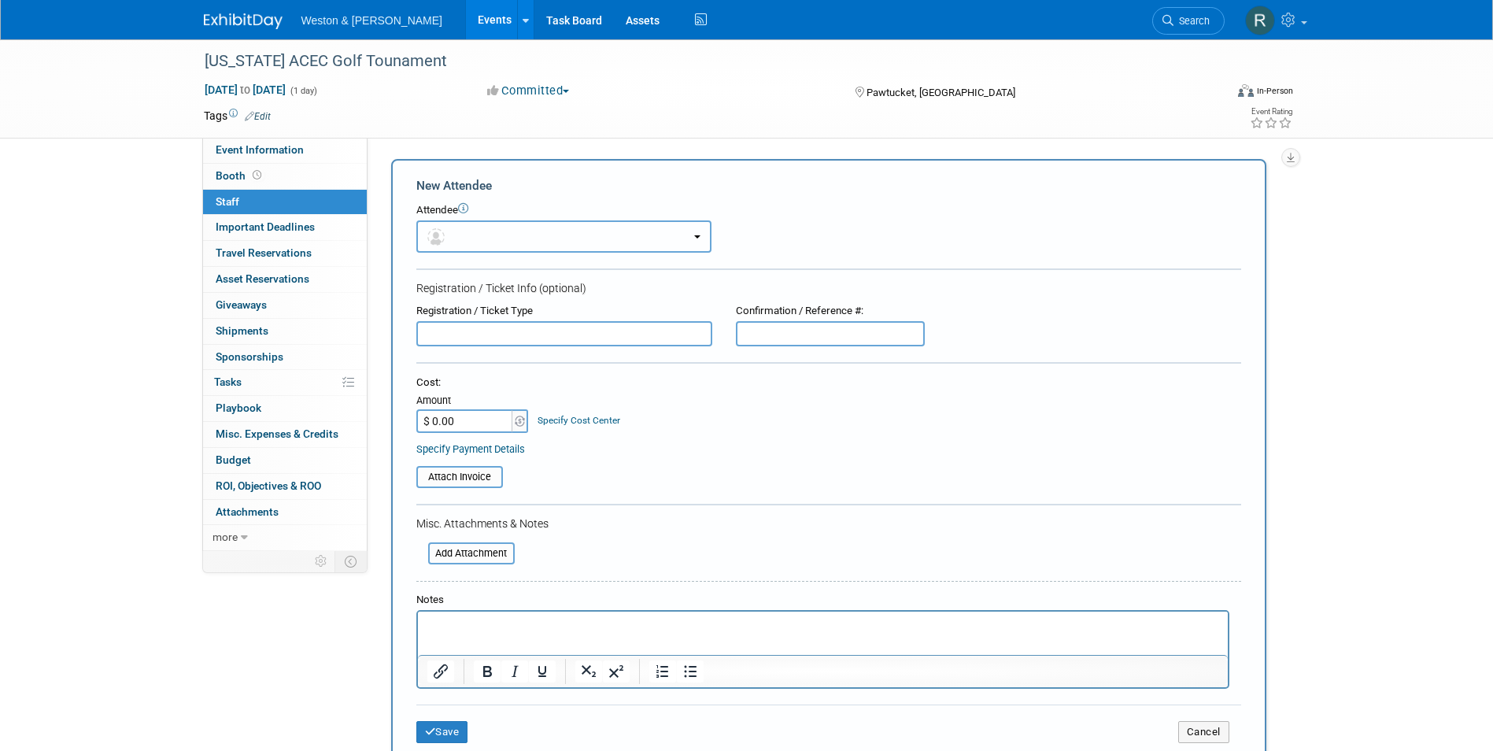
click at [520, 231] on button "button" at bounding box center [563, 236] width 295 height 32
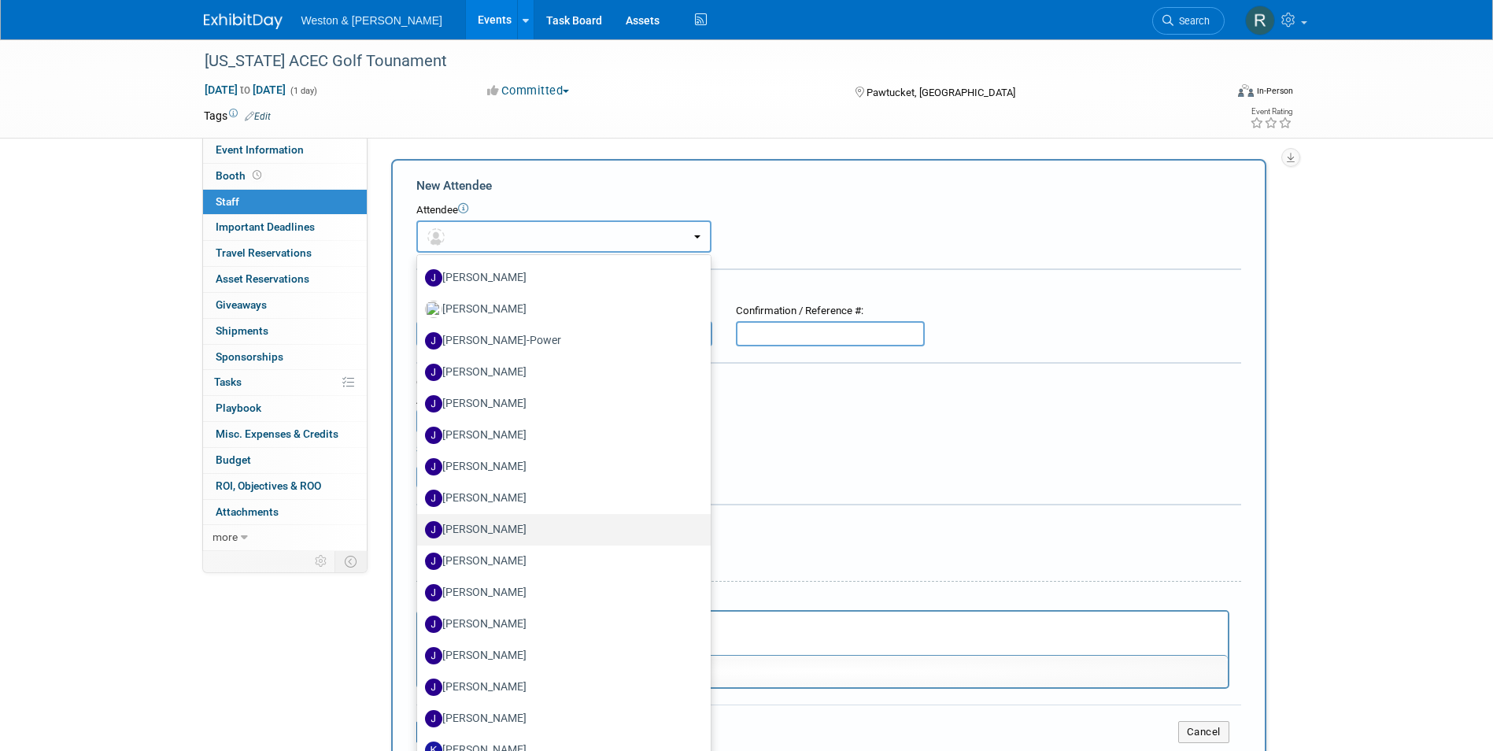
scroll to position [1810, 0]
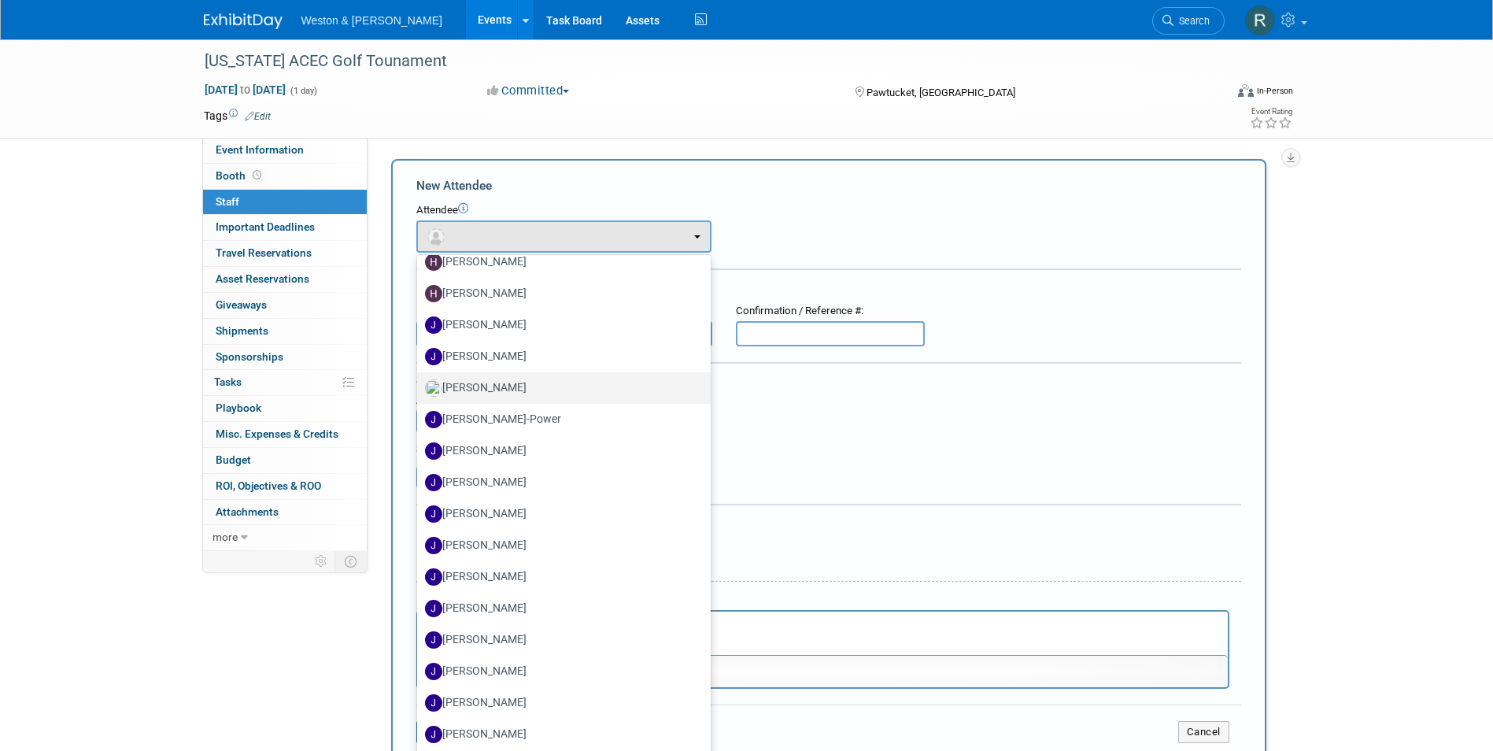
click at [606, 388] on label "[PERSON_NAME]" at bounding box center [560, 387] width 270 height 25
click at [419, 388] on input "James Riordan" at bounding box center [414, 386] width 10 height 10
select select "71721f12-2496-465b-bb11-8ef0a0fcbe5f"
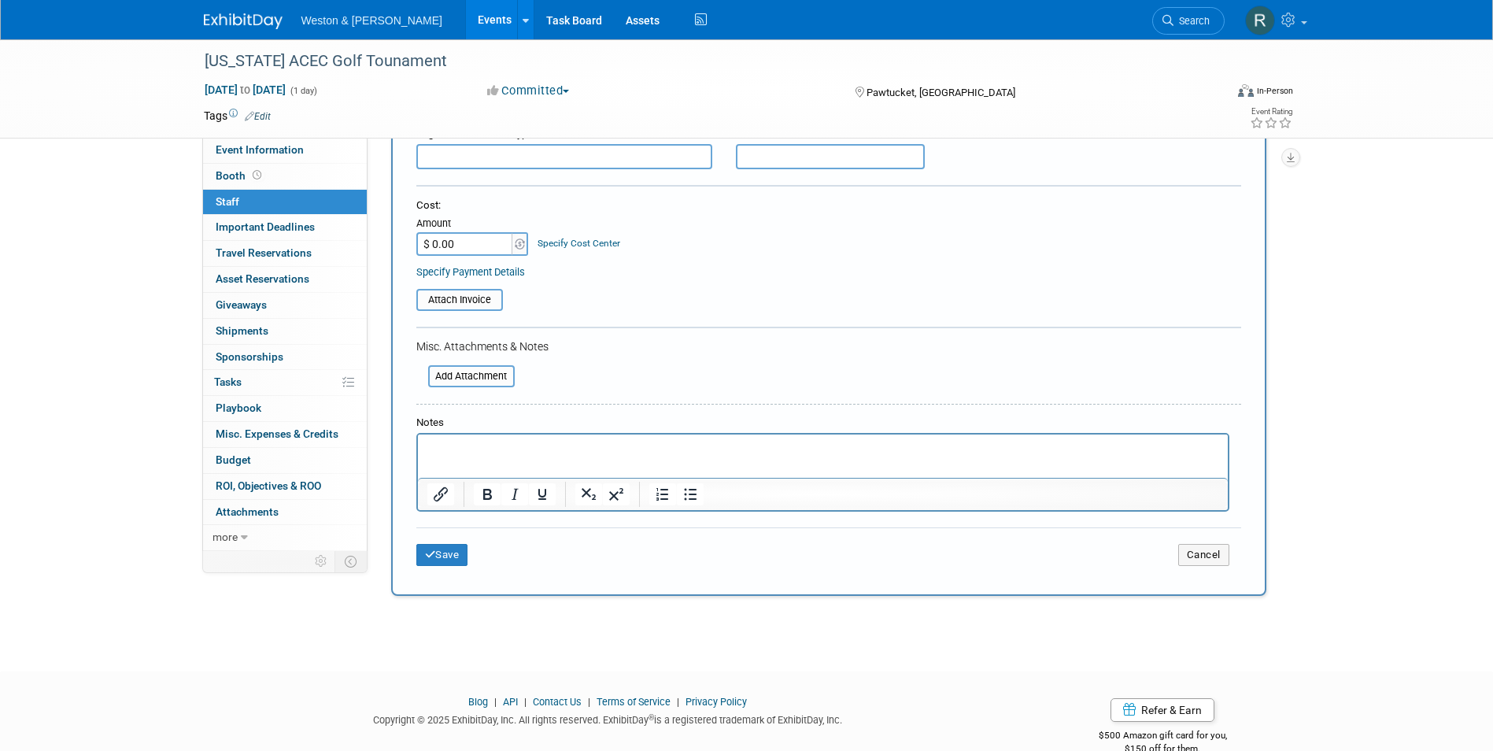
scroll to position [260, 0]
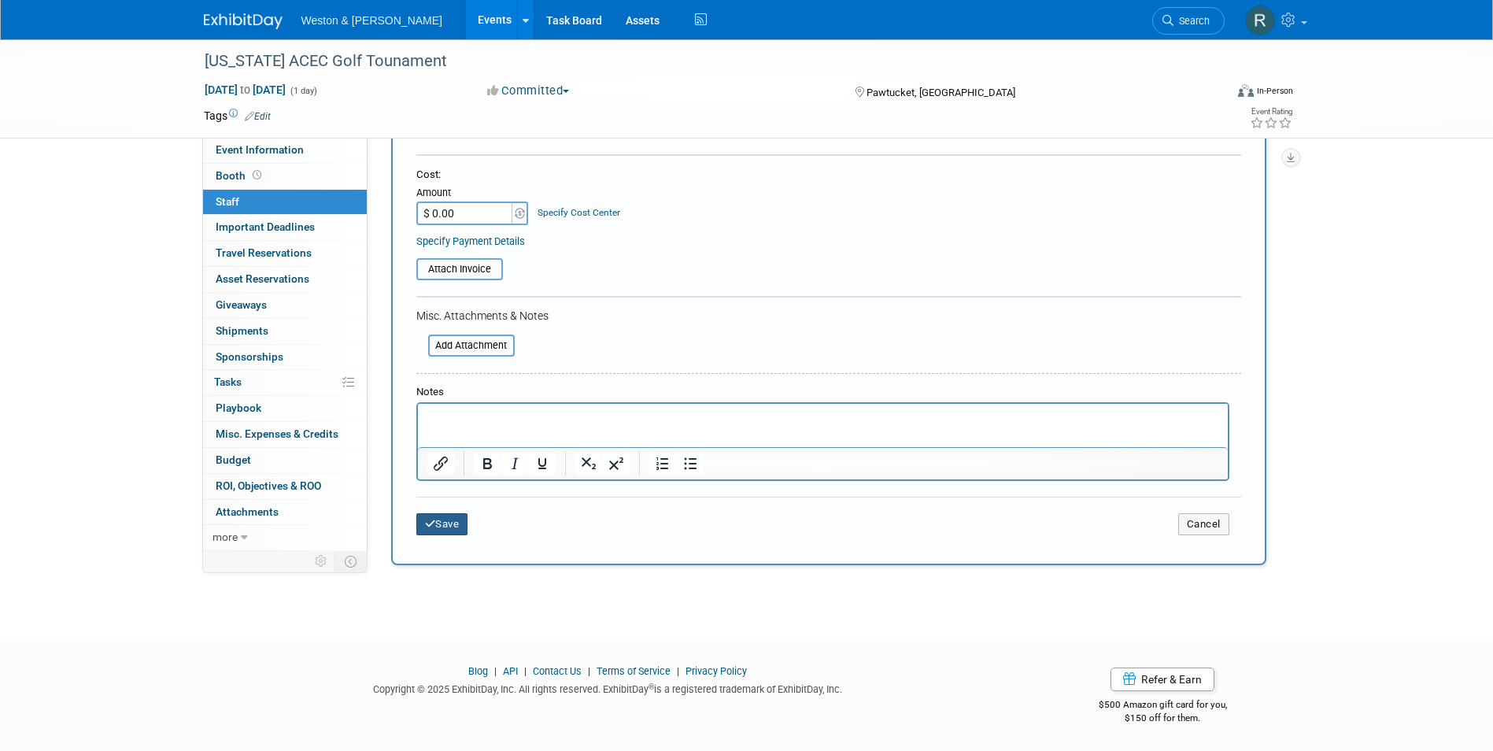
click at [463, 528] on button "Save" at bounding box center [442, 524] width 52 height 22
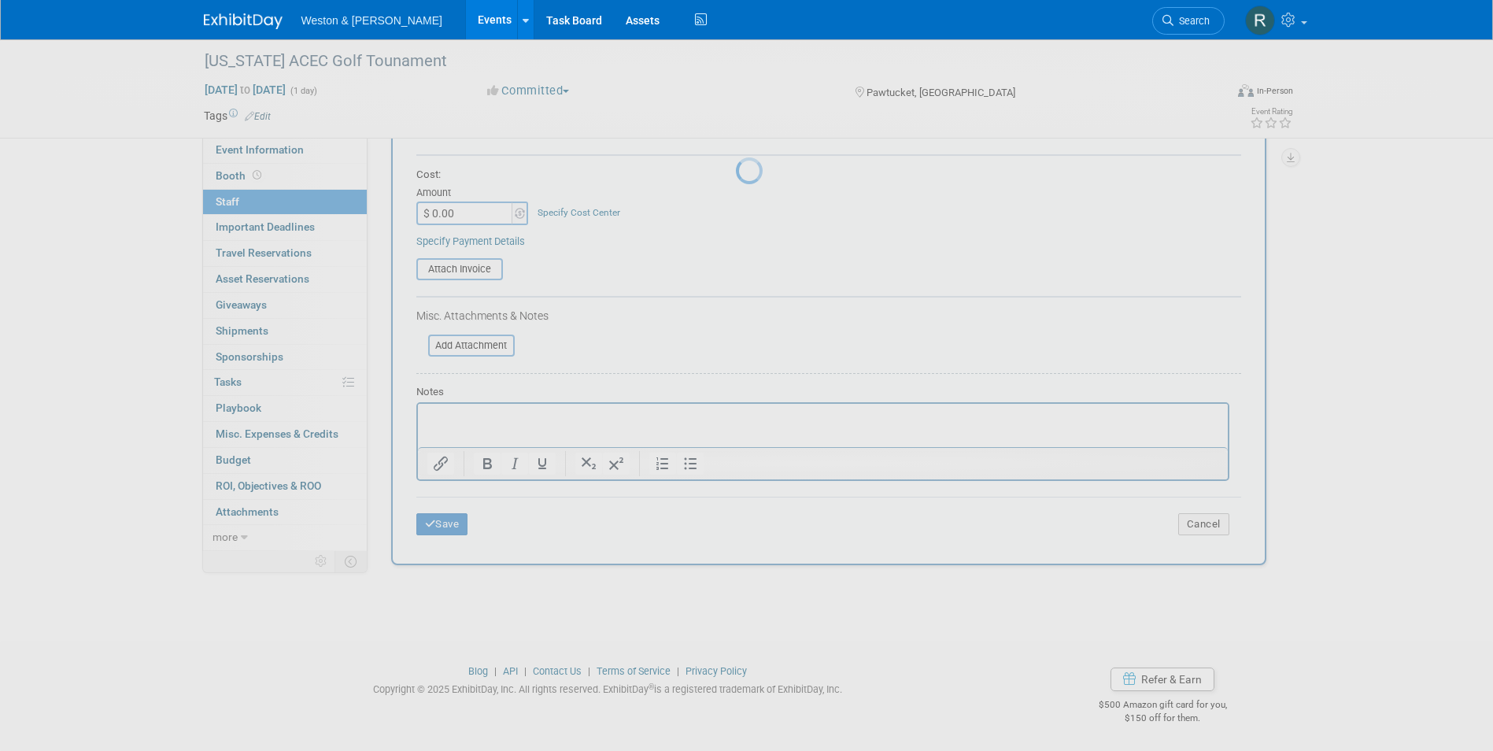
scroll to position [12, 0]
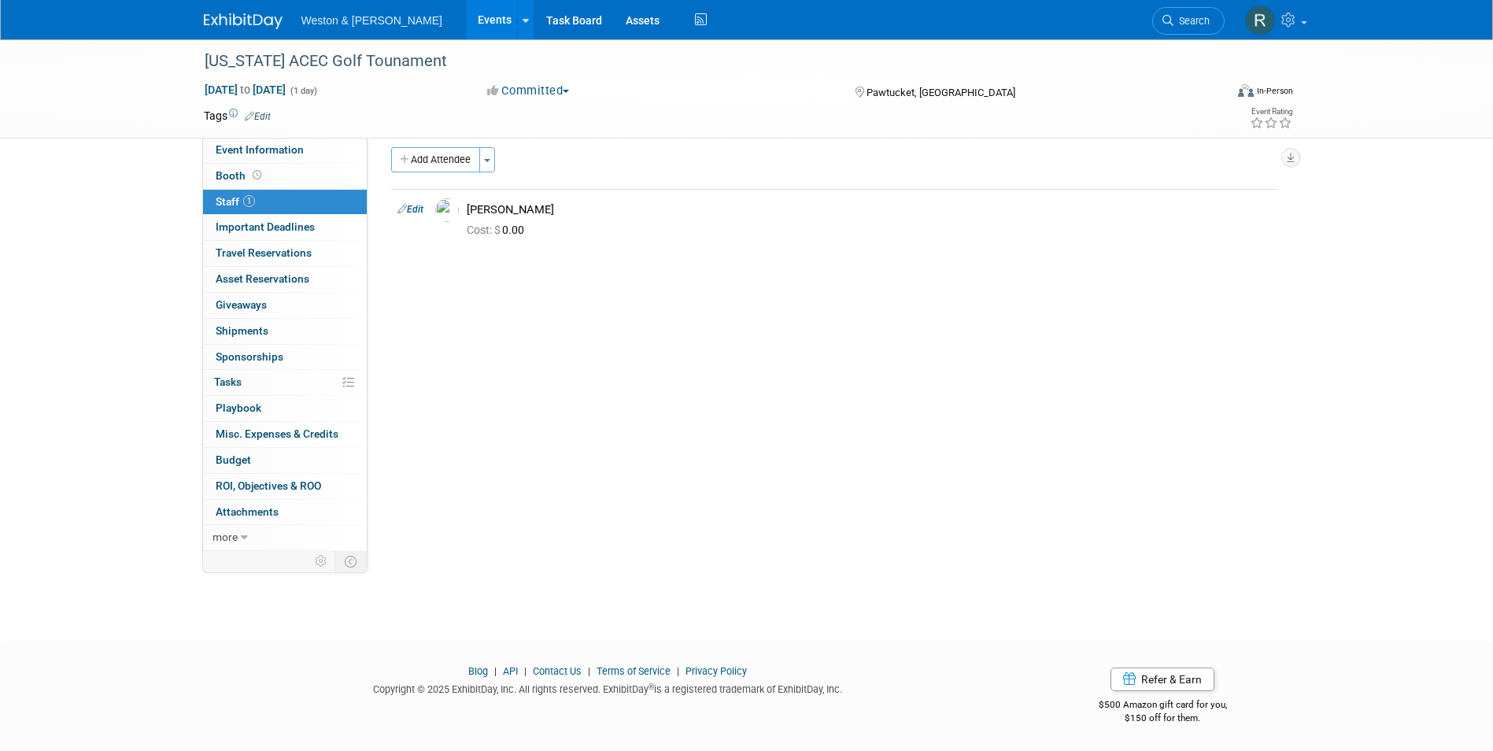
click at [466, 22] on link "Events" at bounding box center [494, 19] width 57 height 39
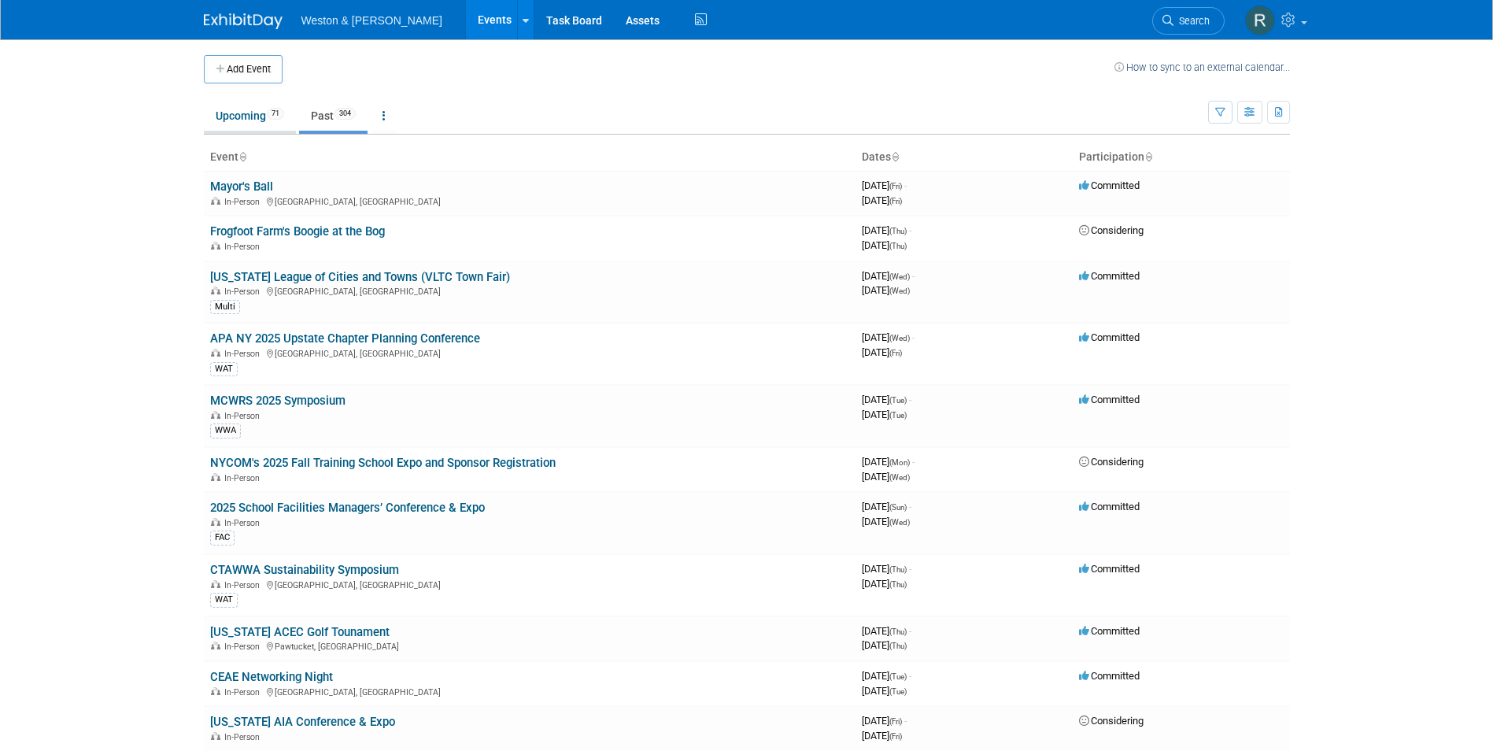
click at [255, 109] on link "Upcoming 71" at bounding box center [250, 116] width 92 height 30
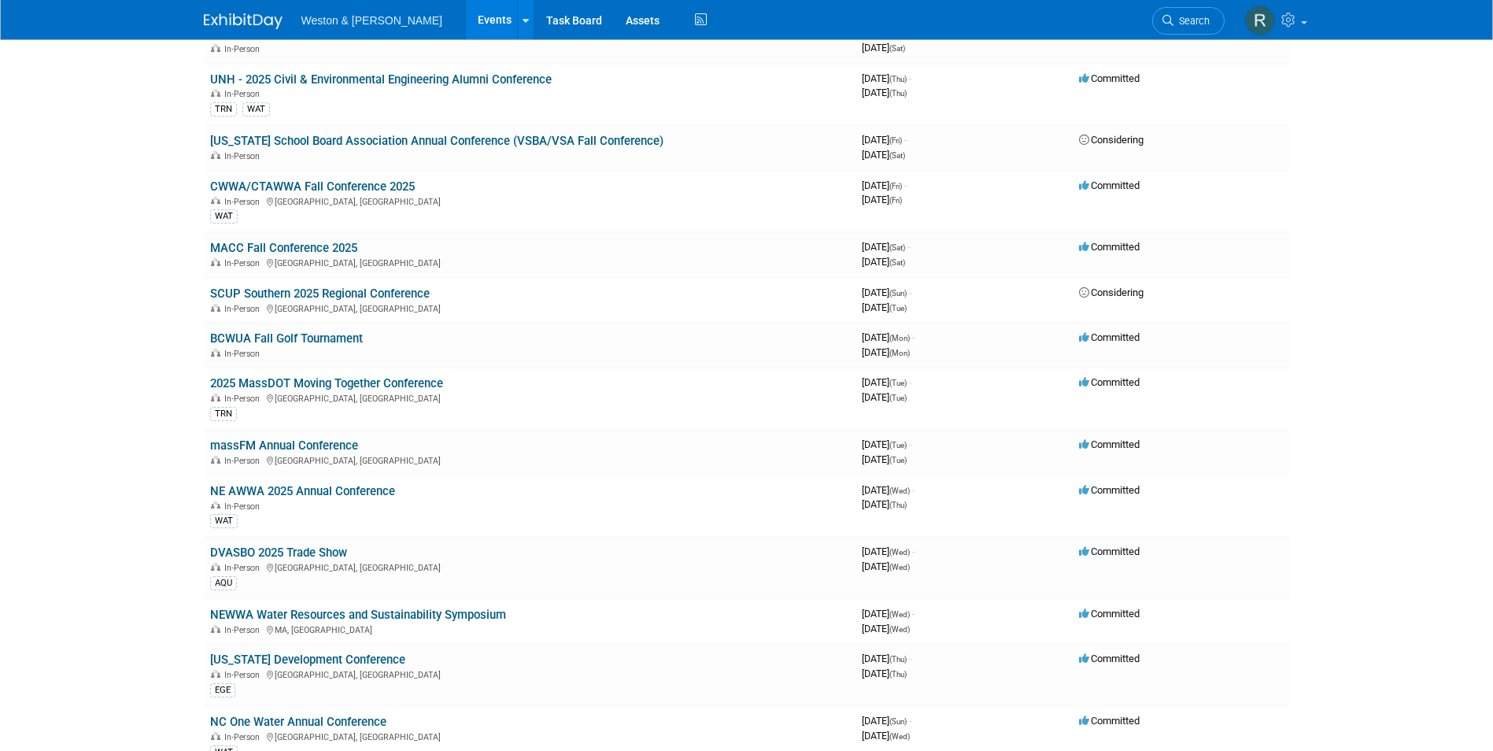
scroll to position [866, 0]
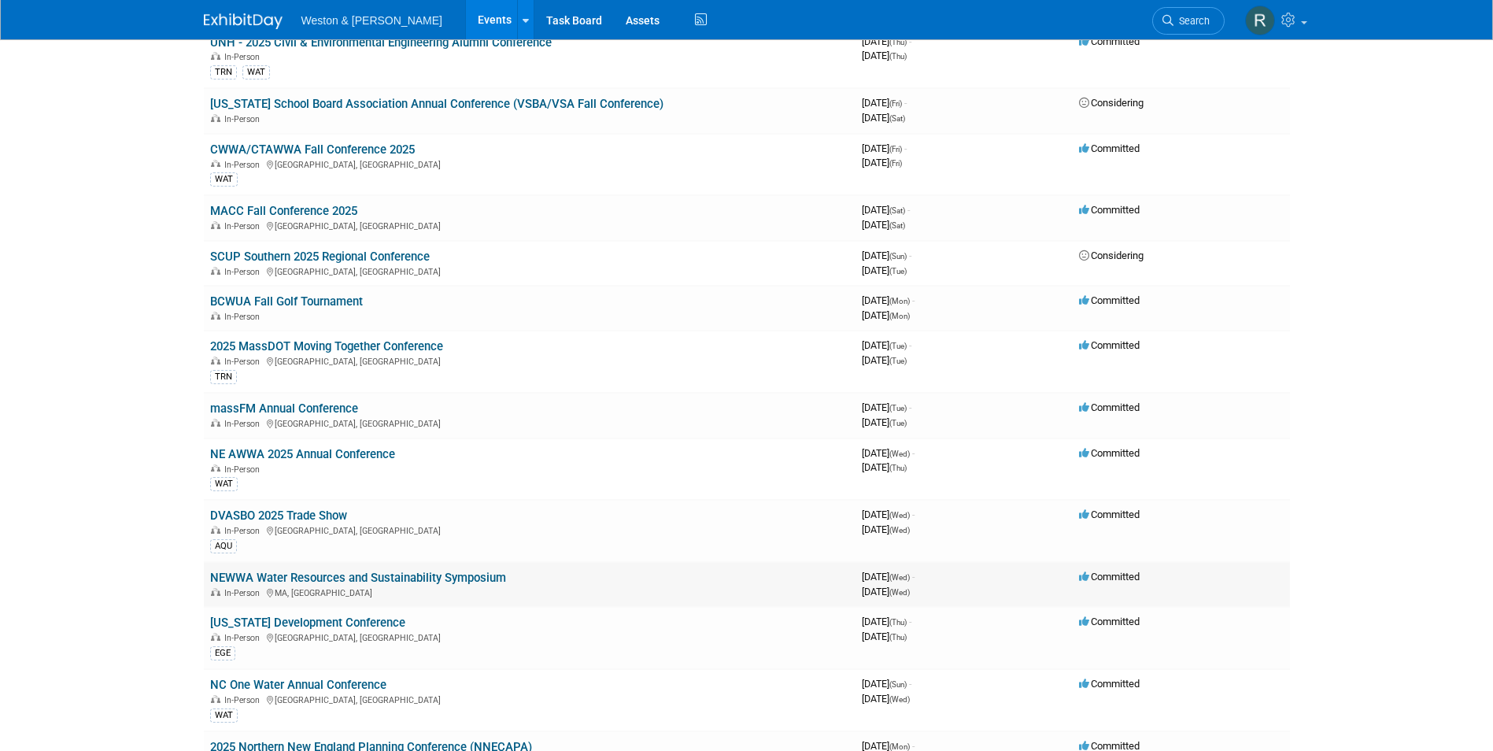
drag, startPoint x: 537, startPoint y: 578, endPoint x: 212, endPoint y: 575, distance: 324.2
click at [212, 575] on td "NEWWA Water Resources and Sustainability Symposium In-Person [GEOGRAPHIC_DATA],…" at bounding box center [530, 584] width 652 height 45
copy link "NEWWA Water Resources and Sustainability Symposium"
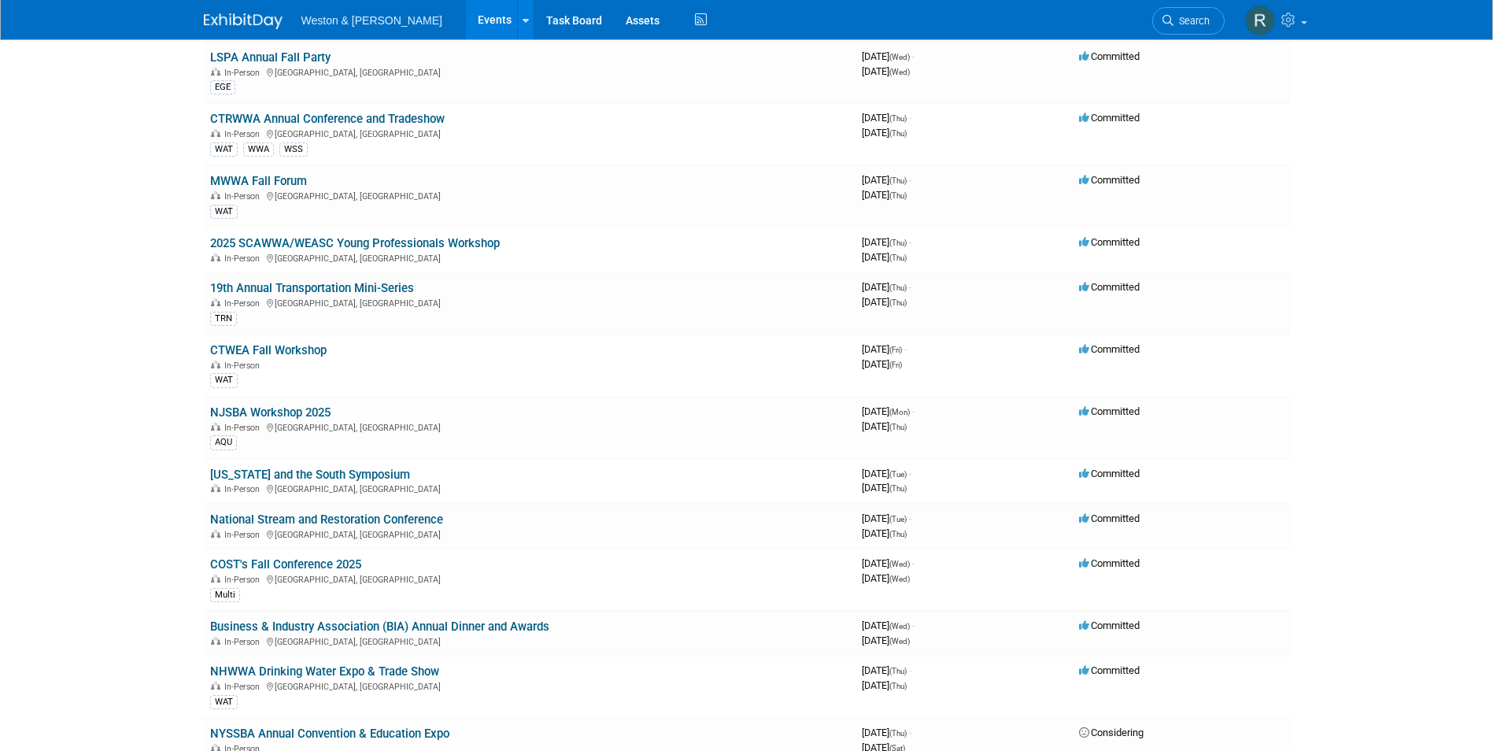
scroll to position [157, 0]
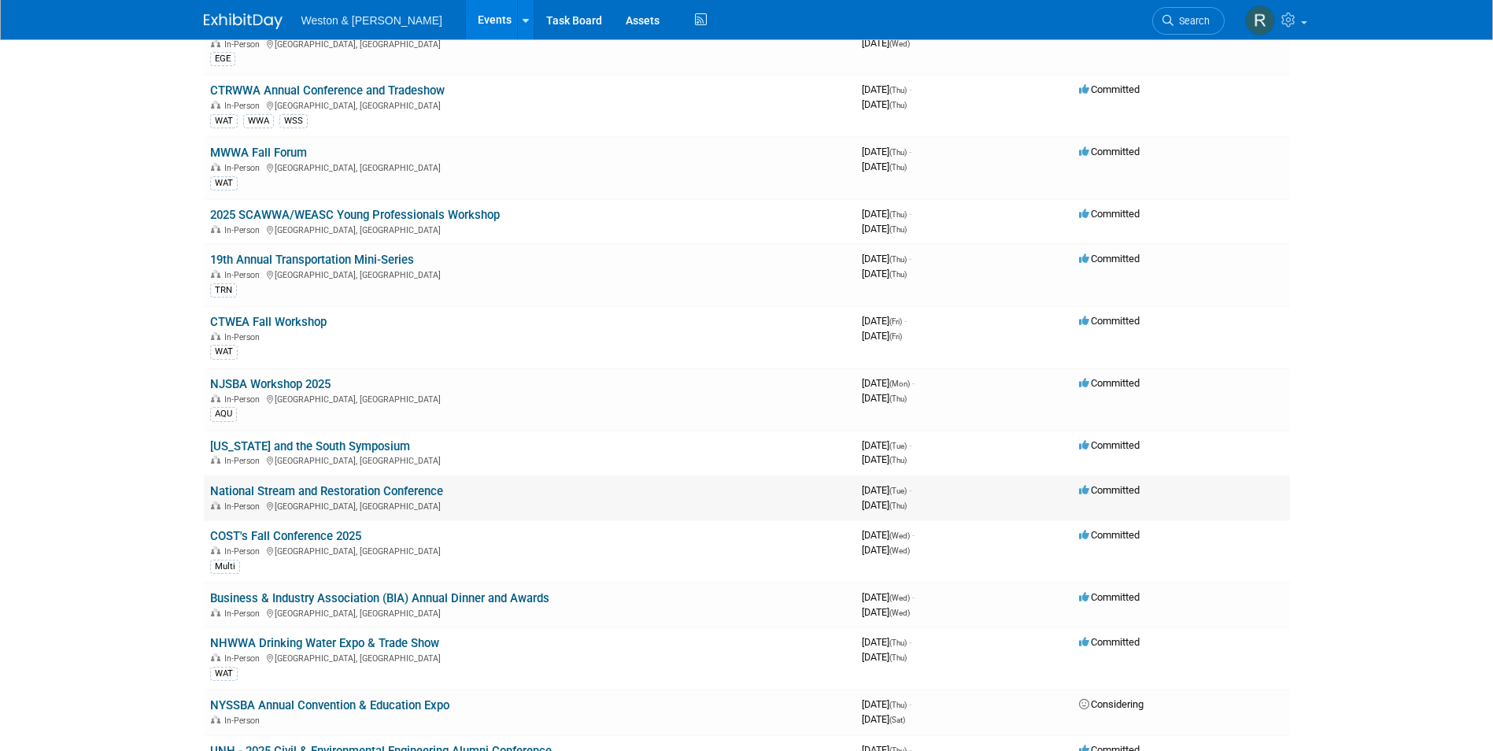
click at [433, 499] on div "In-Person Baltimore, MD" at bounding box center [529, 505] width 639 height 13
click at [497, 492] on td "National Stream and Restoration Conference In-Person Baltimore, MD" at bounding box center [530, 497] width 652 height 45
click at [318, 489] on link "National Stream and Restoration Conference" at bounding box center [326, 491] width 233 height 14
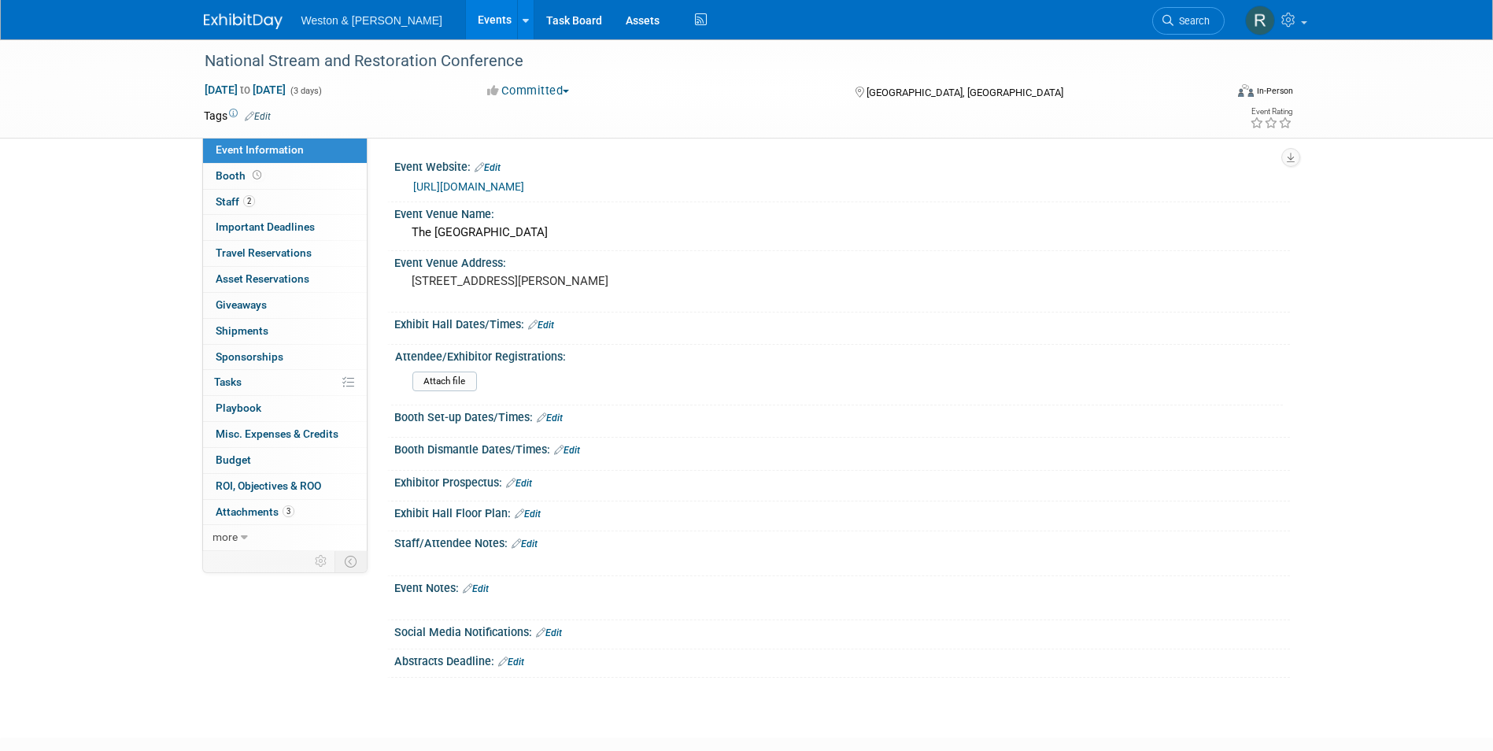
click at [257, 112] on link "Edit" at bounding box center [258, 116] width 26 height 11
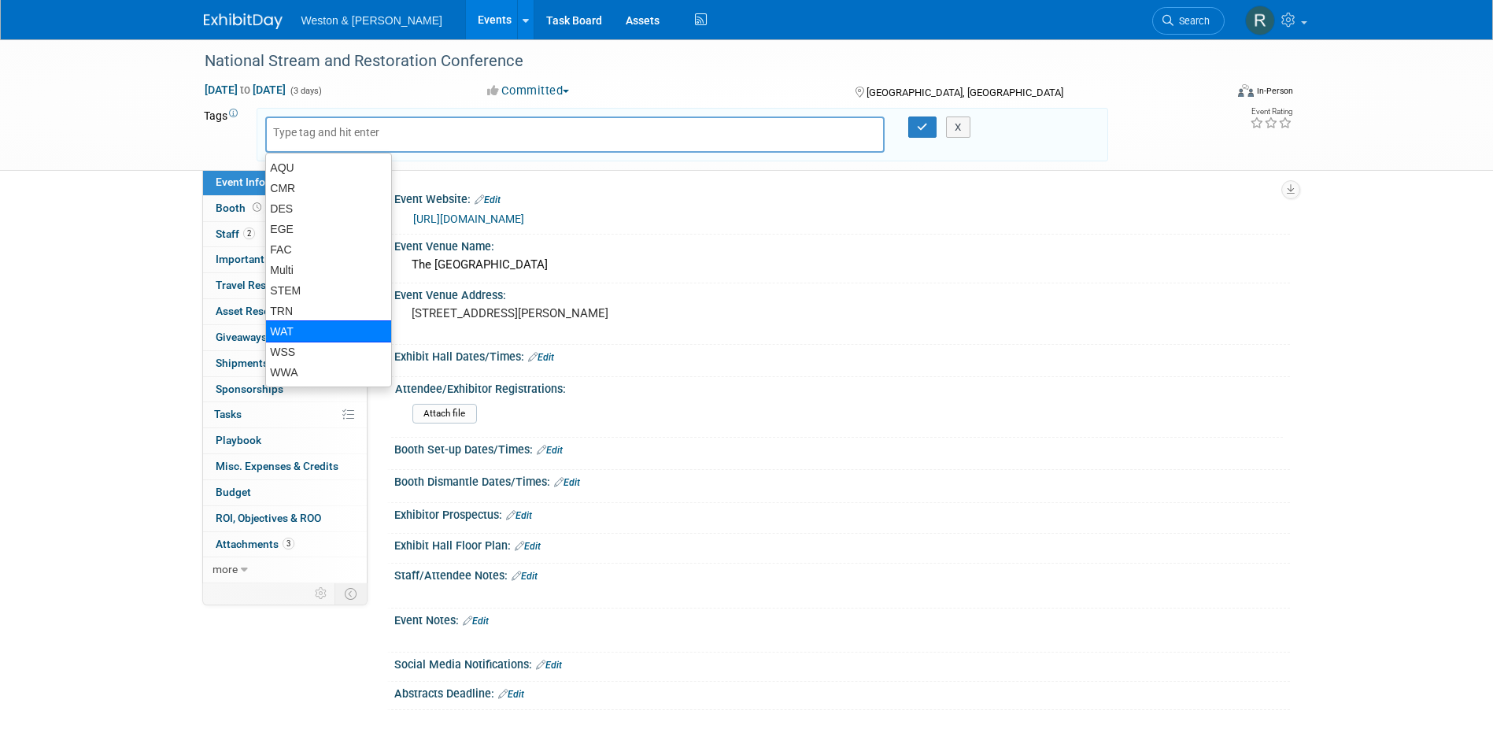
click at [298, 327] on div "WAT" at bounding box center [328, 331] width 127 height 22
type input "WAT"
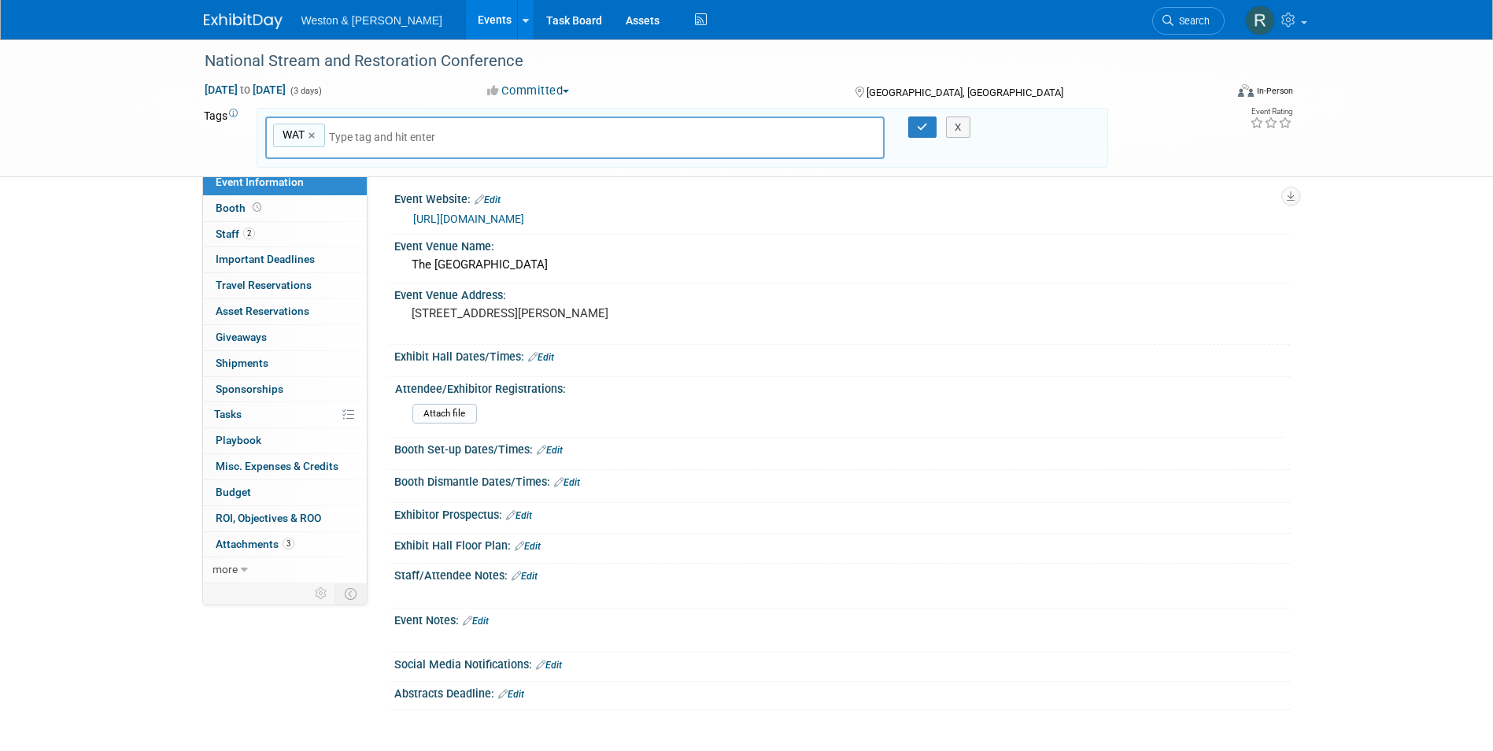
click at [853, 346] on div "Exhibit Hall Dates/Times: Edit" at bounding box center [841, 355] width 895 height 20
click at [925, 127] on icon "button" at bounding box center [922, 127] width 11 height 10
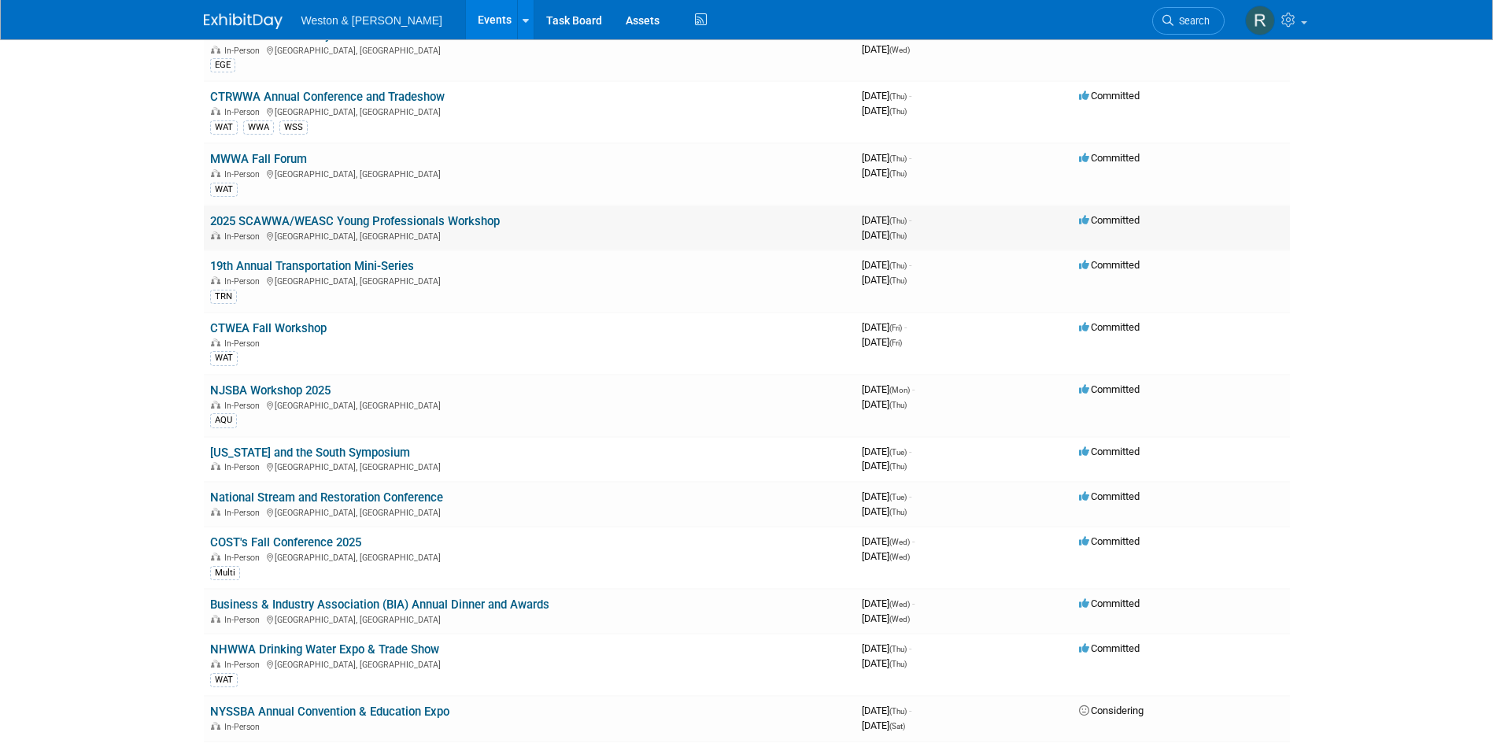
click at [350, 233] on div "In-Person Lexington, SC" at bounding box center [529, 235] width 639 height 13
click at [328, 224] on link "2025 SCAWWA/WEASC Young Professionals Workshop" at bounding box center [355, 221] width 290 height 14
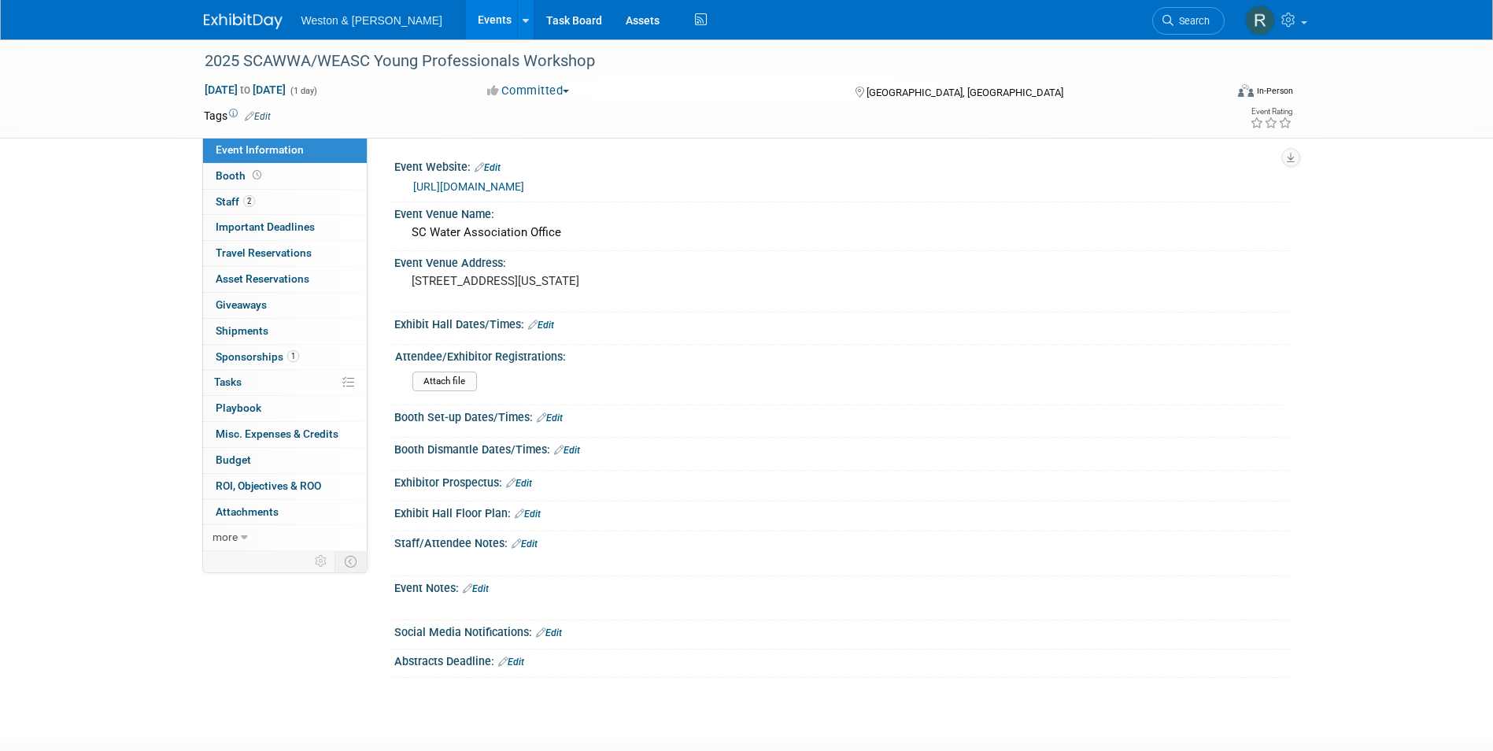
click at [268, 115] on link "Edit" at bounding box center [258, 116] width 26 height 11
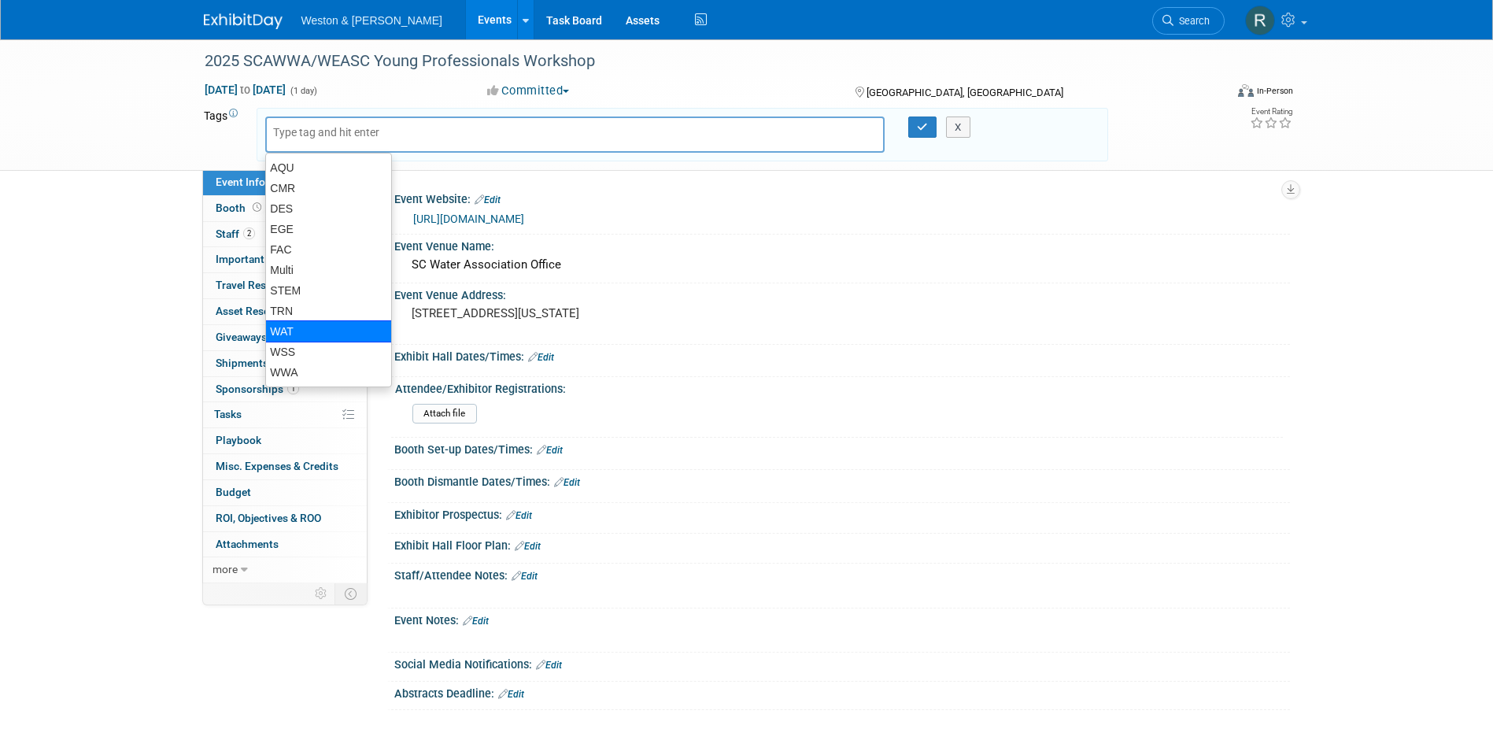
click at [305, 333] on div "WAT" at bounding box center [328, 331] width 127 height 22
type input "WAT"
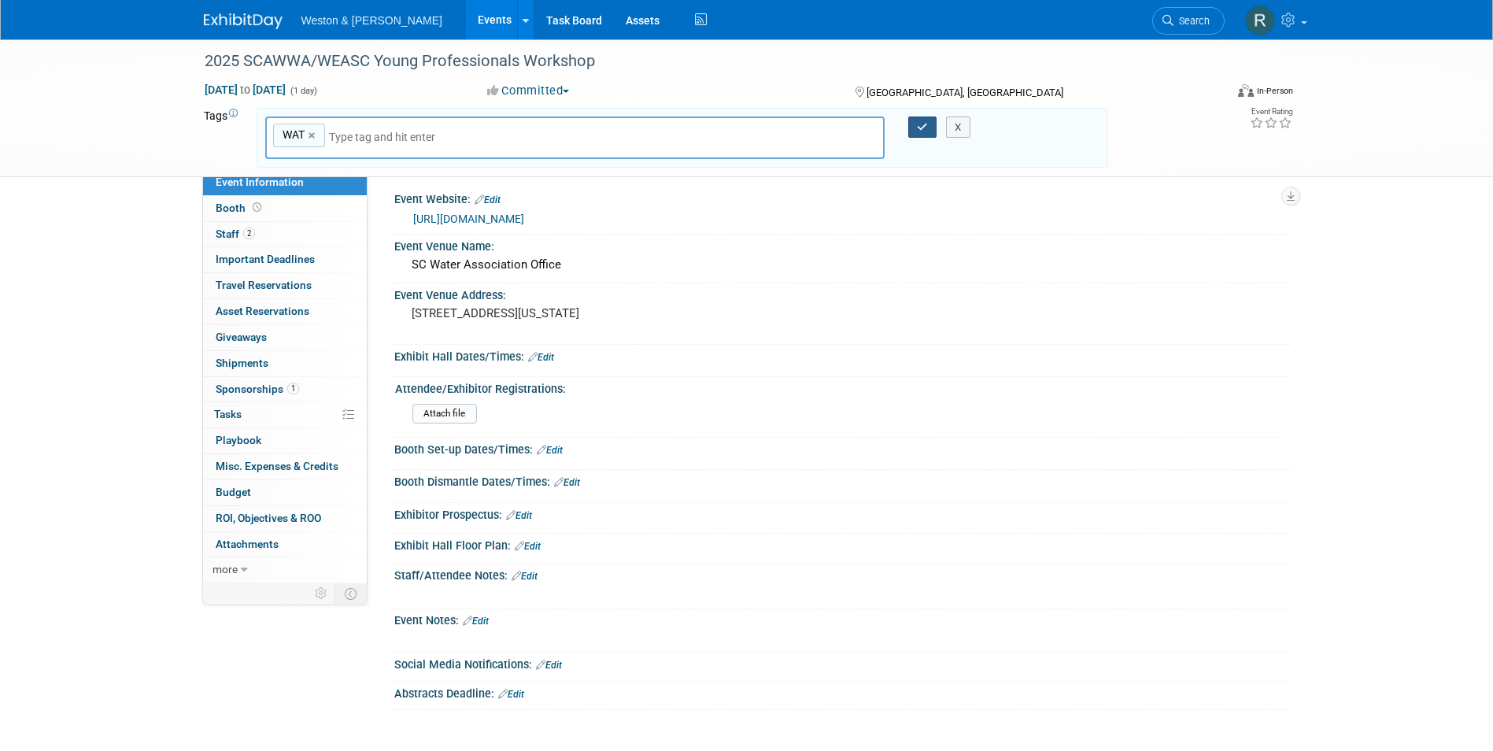
click at [914, 119] on button "button" at bounding box center [922, 127] width 28 height 22
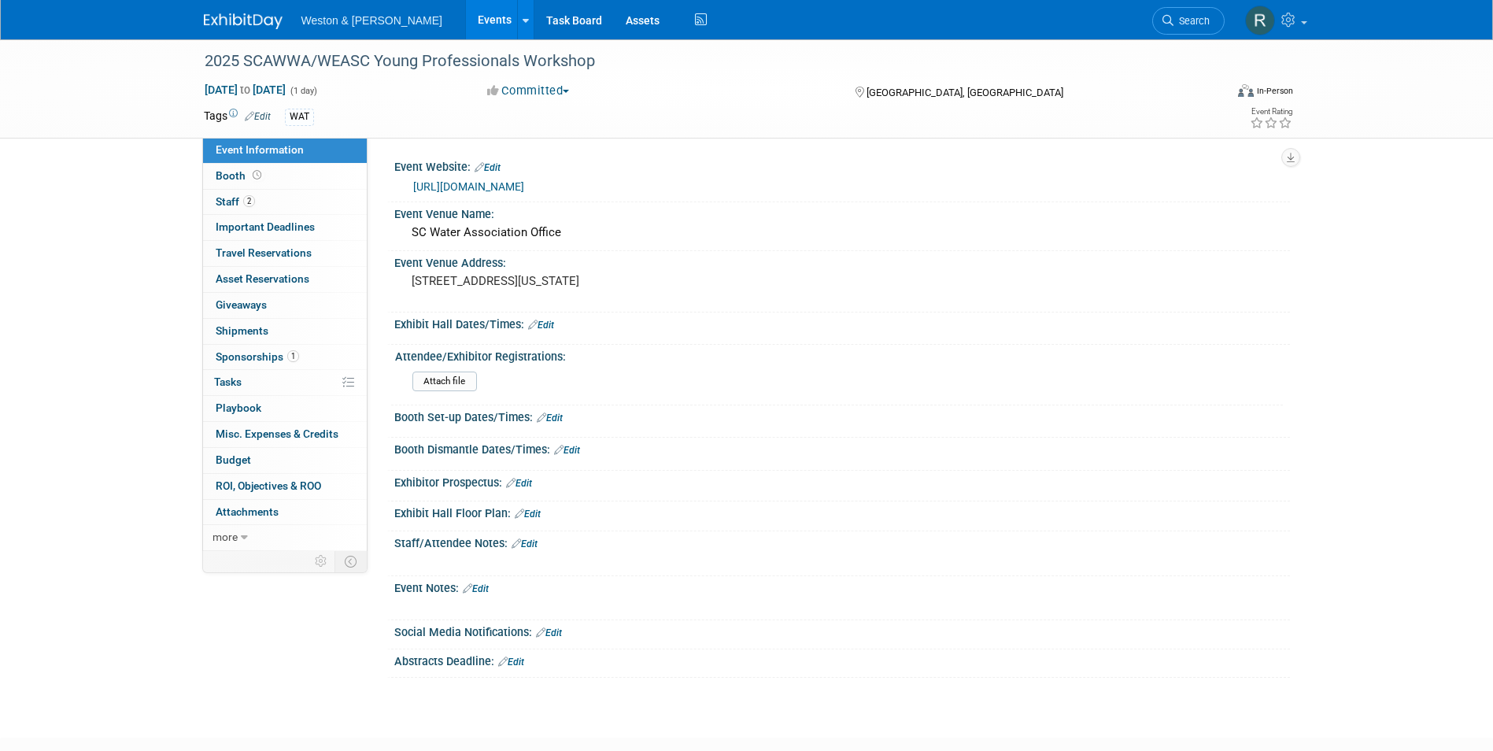
click at [466, 27] on link "Events" at bounding box center [494, 19] width 57 height 39
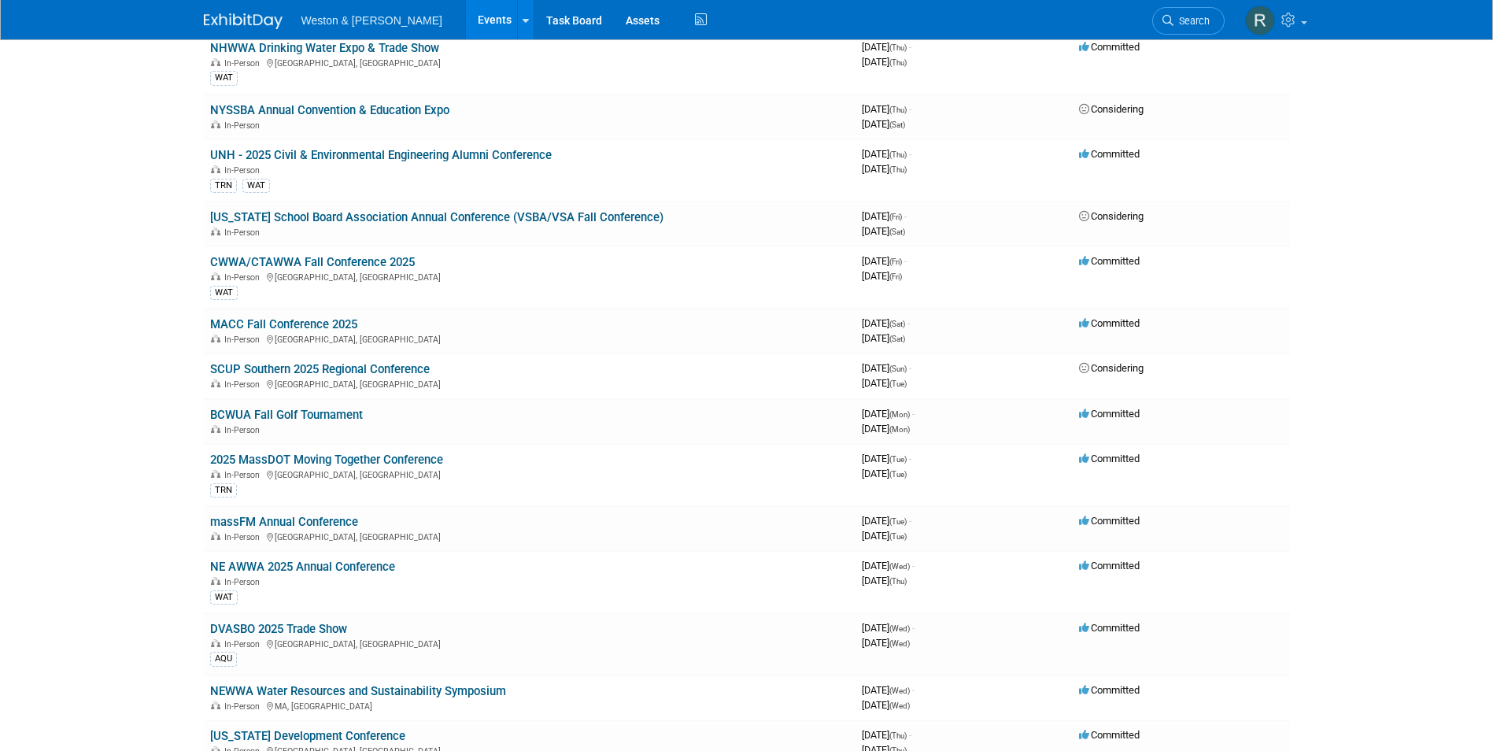
scroll to position [787, 0]
click at [411, 338] on div "In-Person [GEOGRAPHIC_DATA], [GEOGRAPHIC_DATA]" at bounding box center [529, 337] width 639 height 13
click at [433, 331] on div "In-Person [GEOGRAPHIC_DATA], [GEOGRAPHIC_DATA]" at bounding box center [529, 337] width 639 height 13
click at [434, 333] on div "In-Person [GEOGRAPHIC_DATA], [GEOGRAPHIC_DATA]" at bounding box center [529, 337] width 639 height 13
click at [305, 320] on link "MACC Fall Conference 2025" at bounding box center [283, 323] width 147 height 14
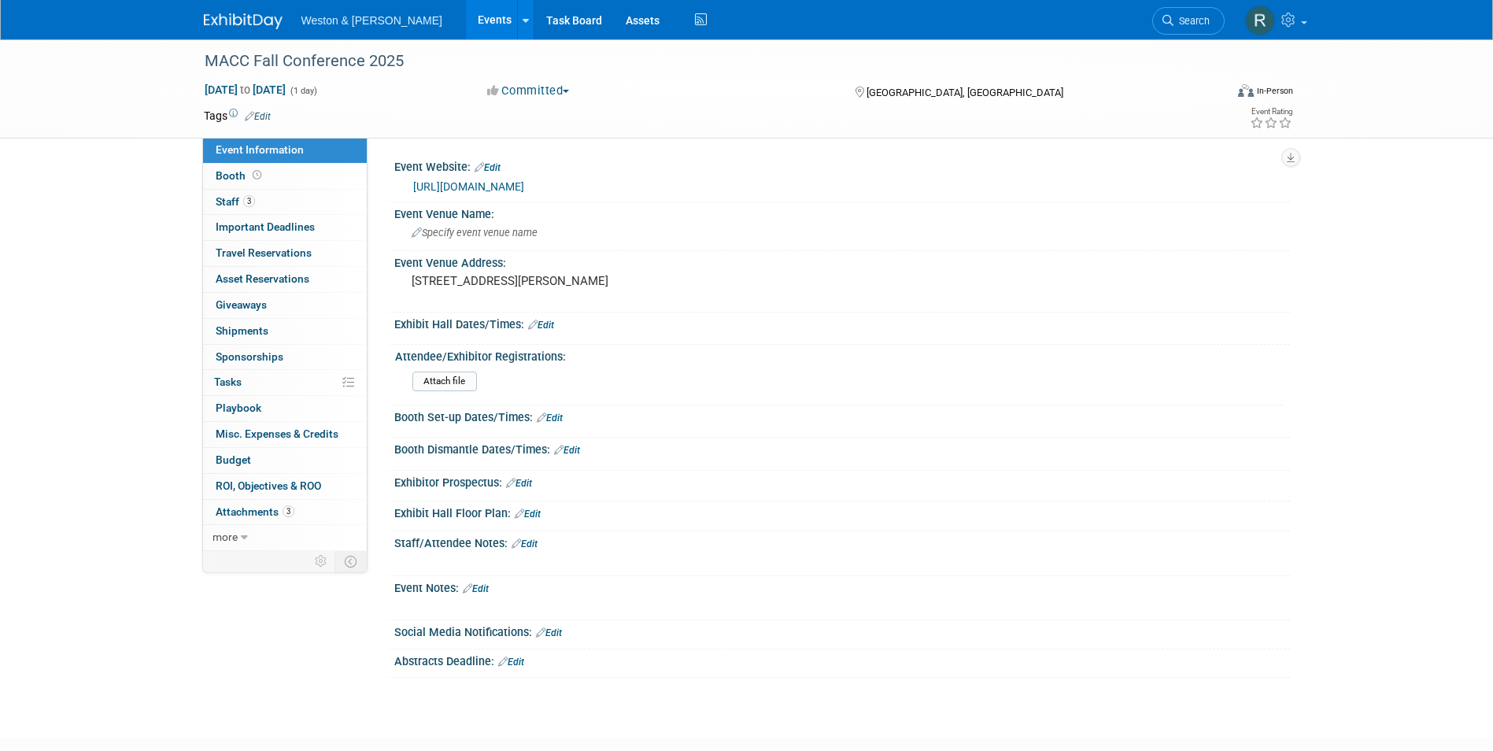
click at [261, 118] on link "Edit" at bounding box center [258, 116] width 26 height 11
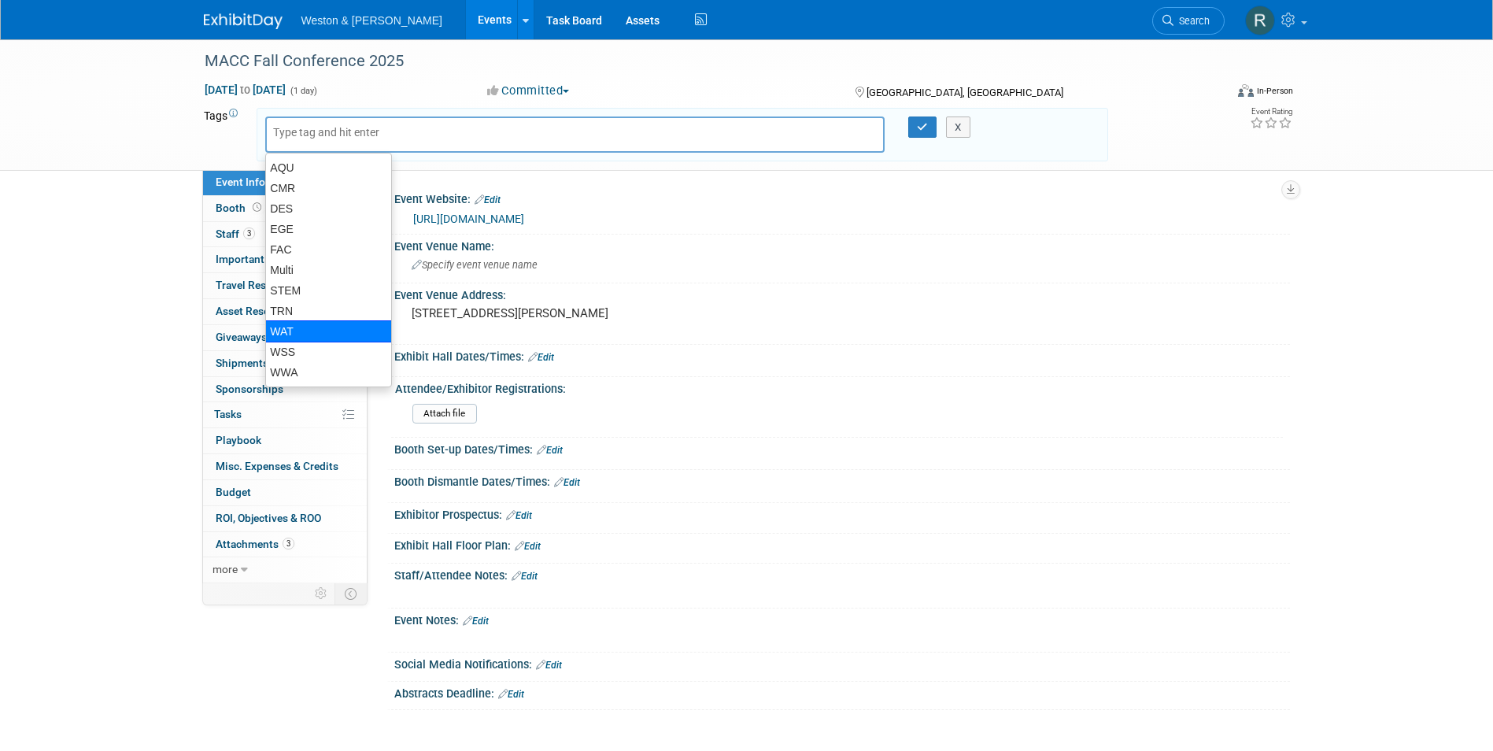
click at [334, 328] on div "WAT" at bounding box center [328, 331] width 127 height 22
type input "WAT"
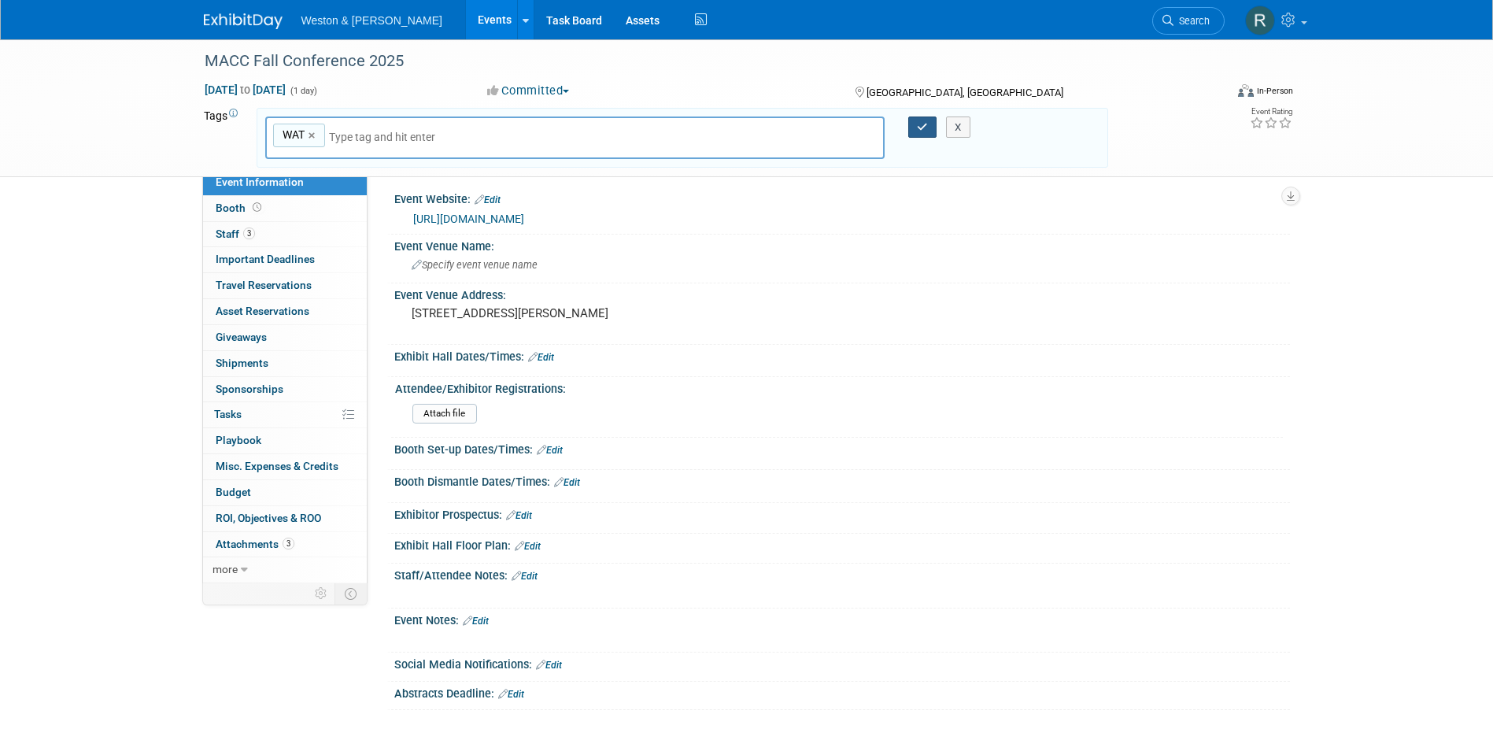
click at [918, 119] on button "button" at bounding box center [922, 127] width 28 height 22
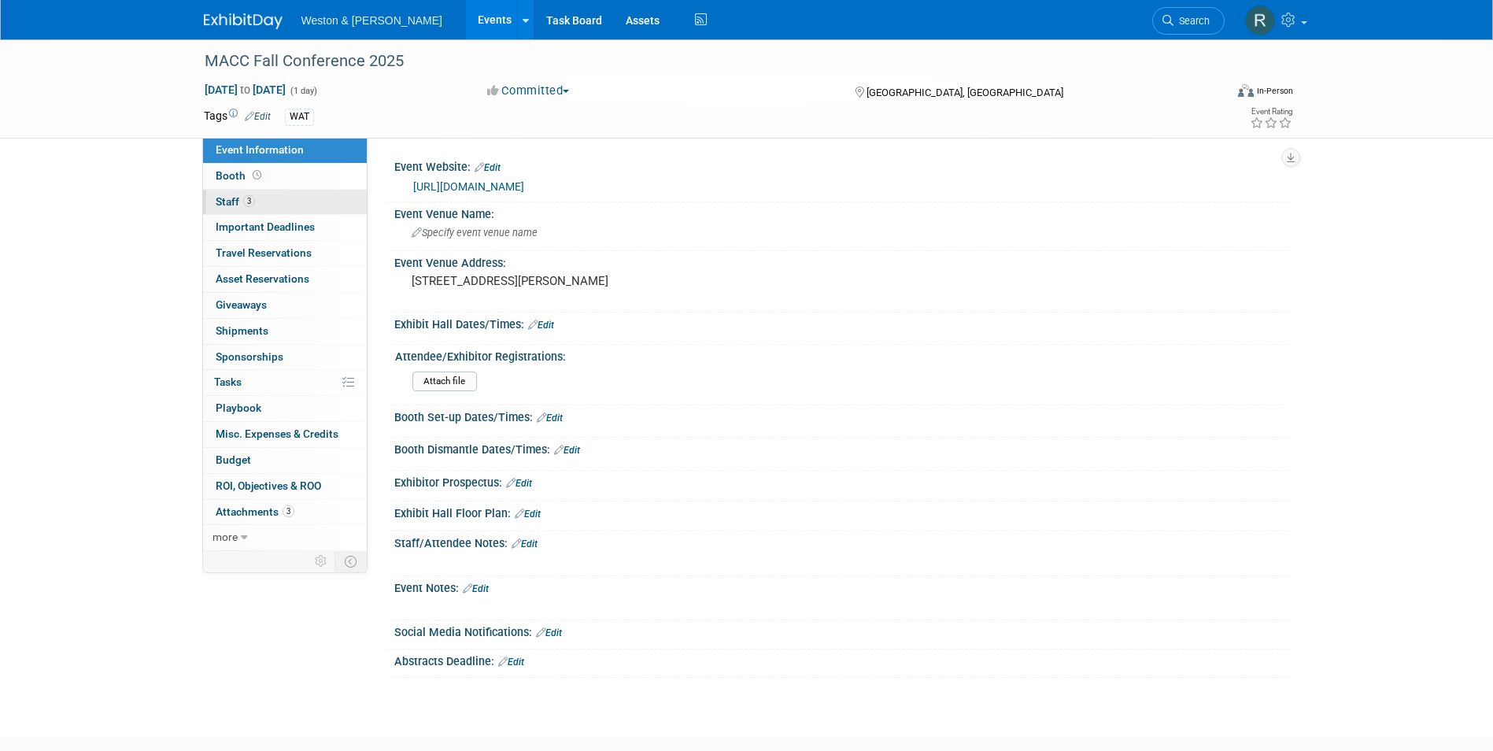
click at [305, 206] on link "3 Staff 3" at bounding box center [285, 202] width 164 height 25
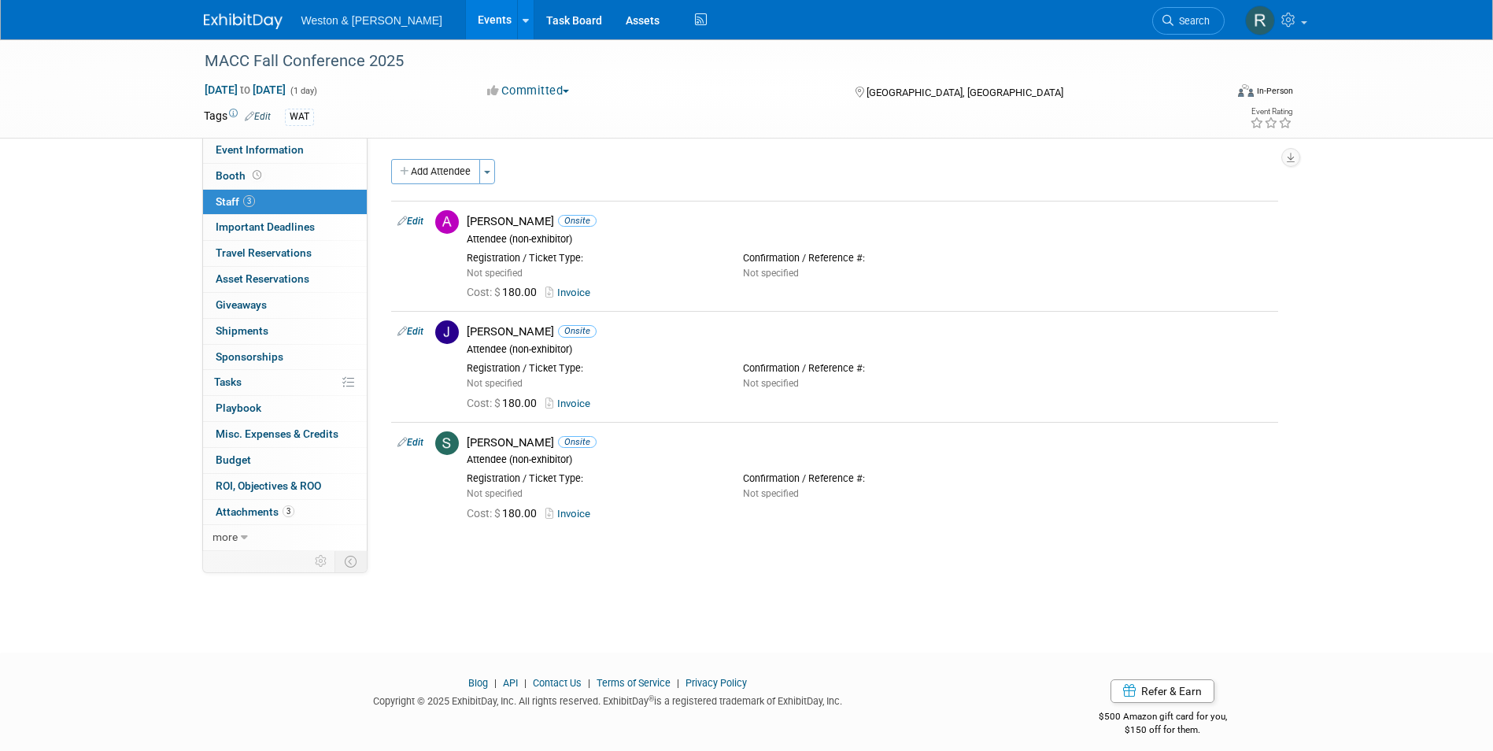
click at [305, 205] on link "3 Staff 3" at bounding box center [285, 202] width 164 height 25
click at [466, 15] on link "Events" at bounding box center [494, 19] width 57 height 39
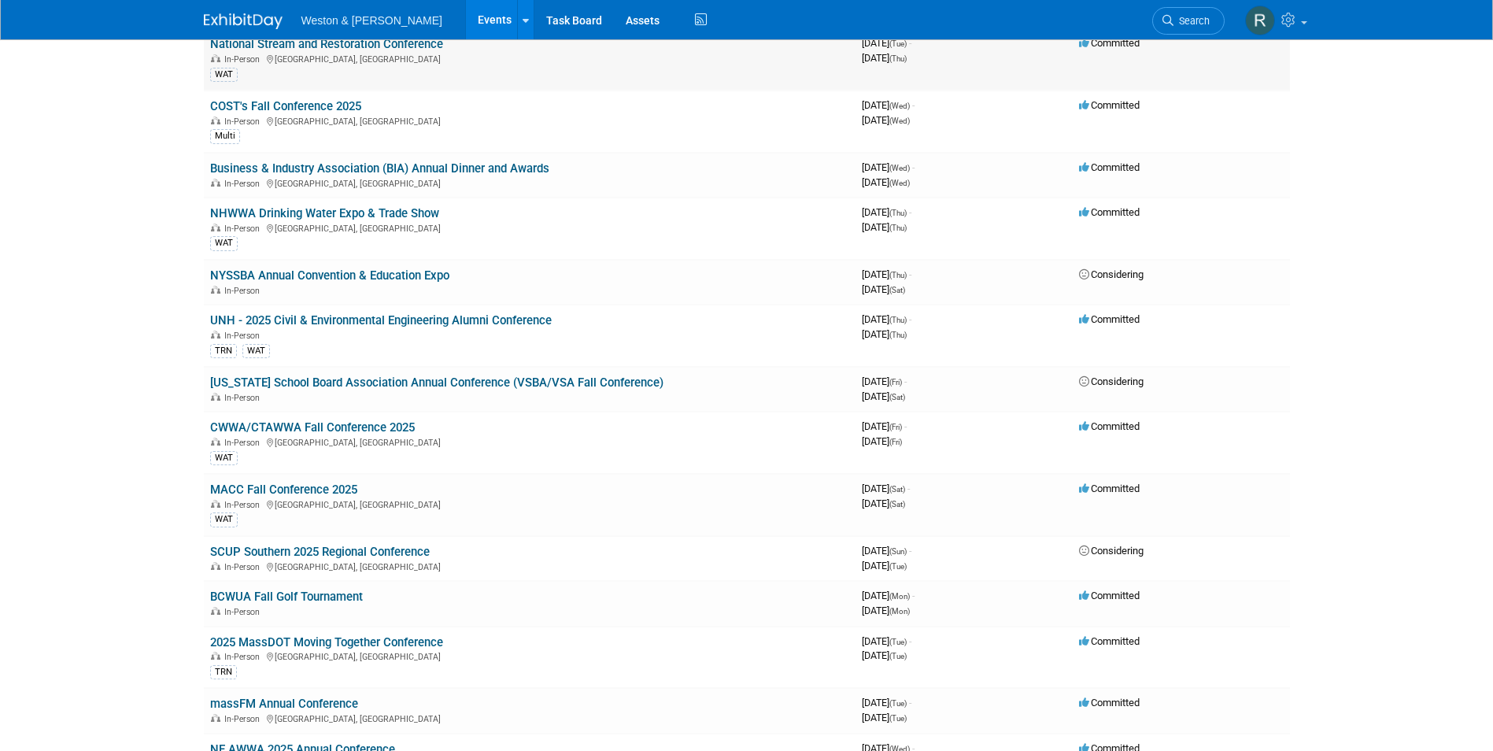
scroll to position [630, 0]
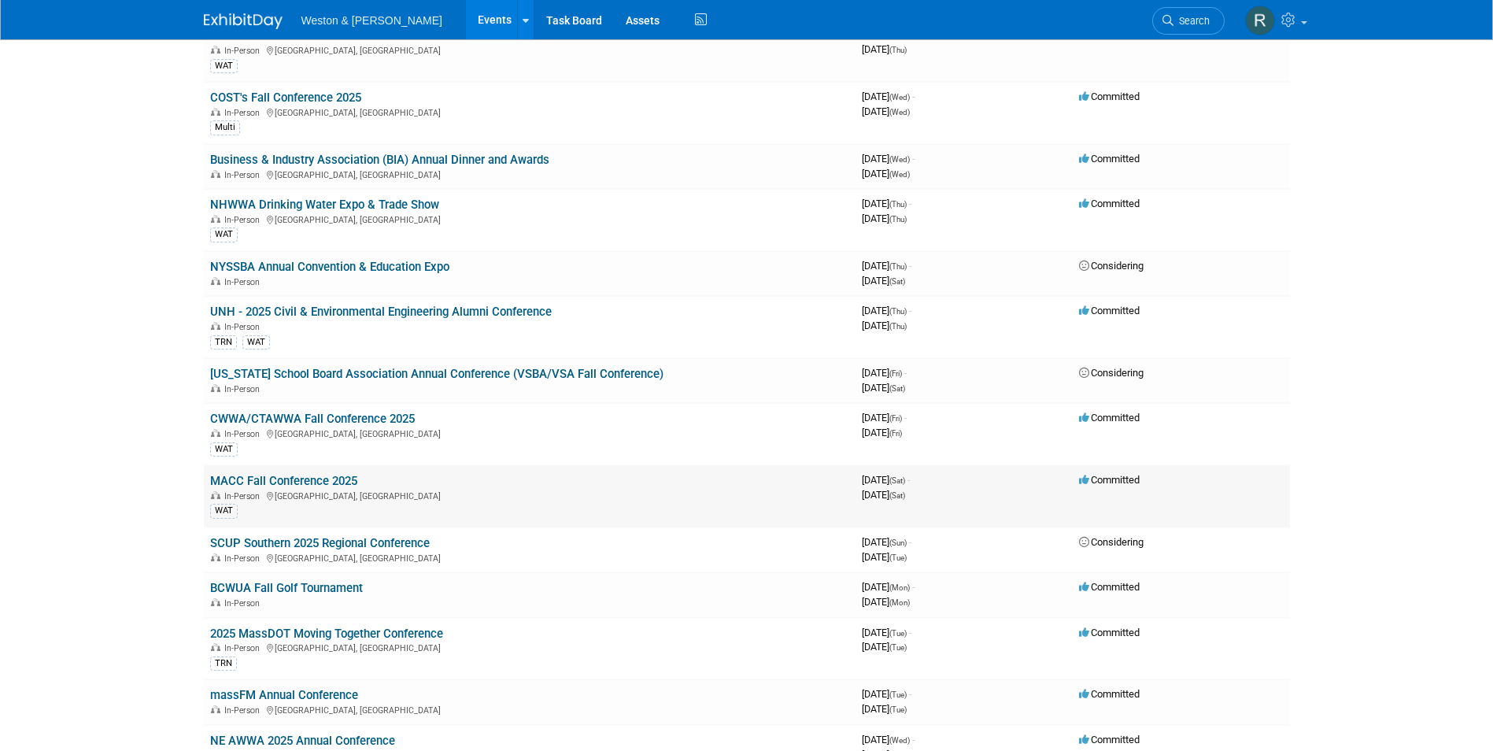
click at [467, 491] on div "In-Person [GEOGRAPHIC_DATA], [GEOGRAPHIC_DATA]" at bounding box center [529, 495] width 639 height 13
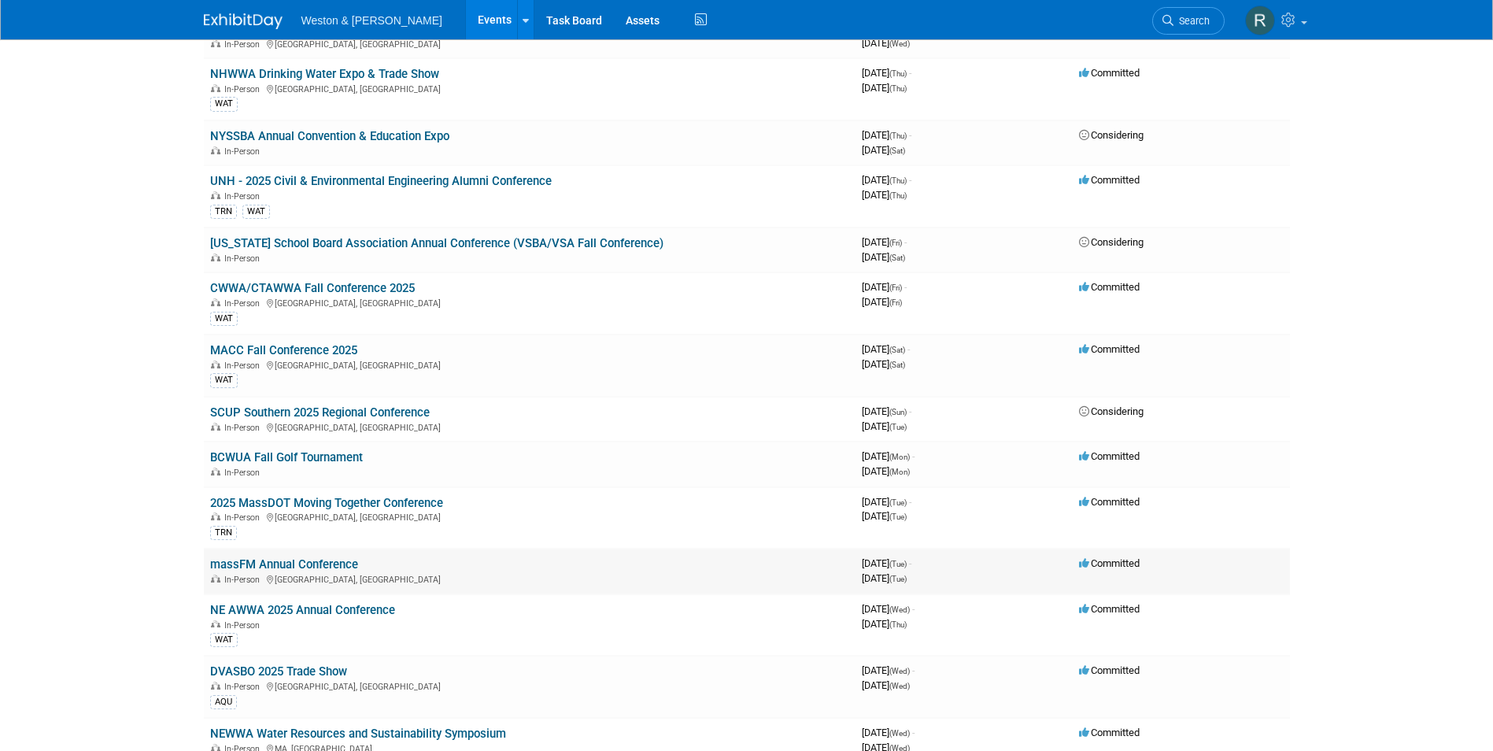
scroll to position [787, 0]
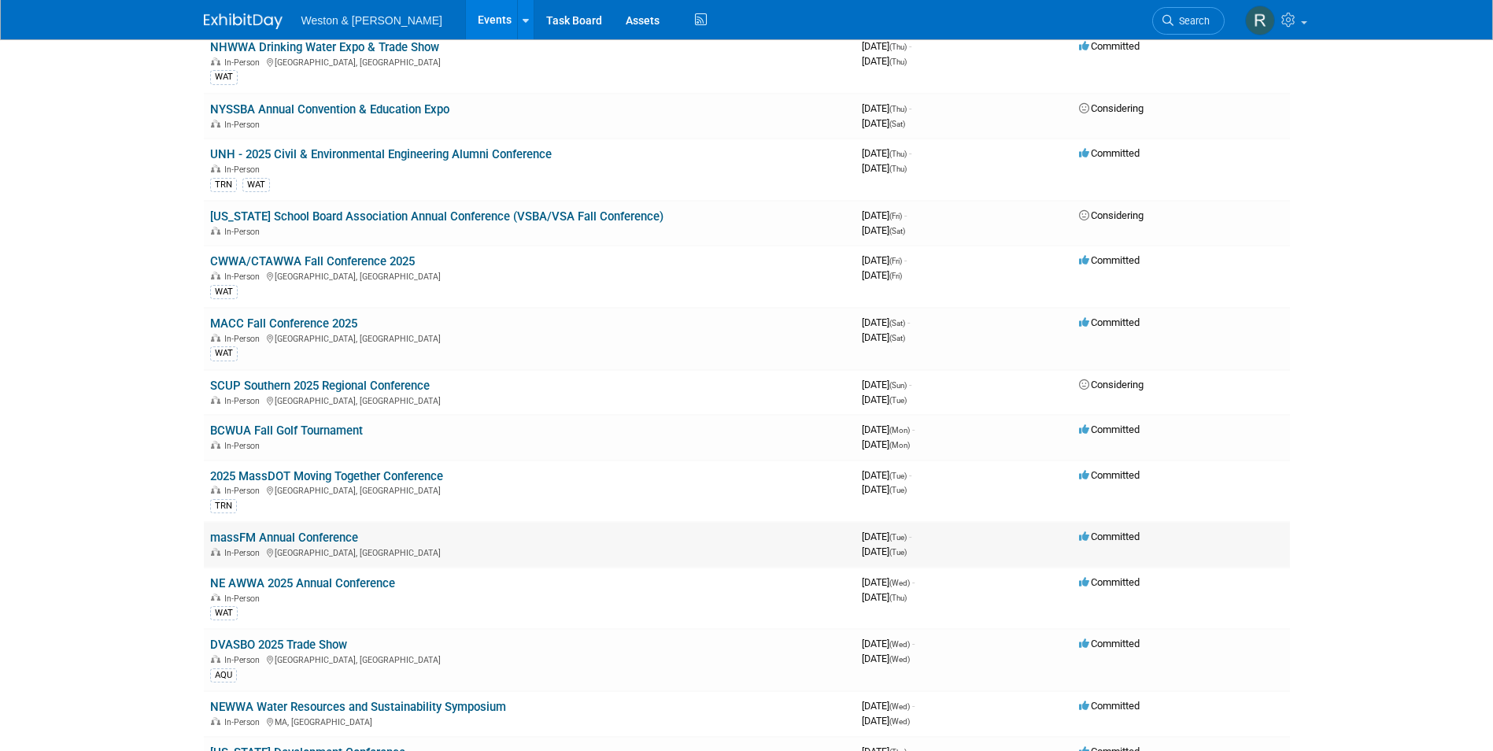
click at [418, 548] on div "In-Person Worcester, MA" at bounding box center [529, 551] width 639 height 13
click at [327, 534] on link "massFM Annual Conference" at bounding box center [284, 537] width 148 height 14
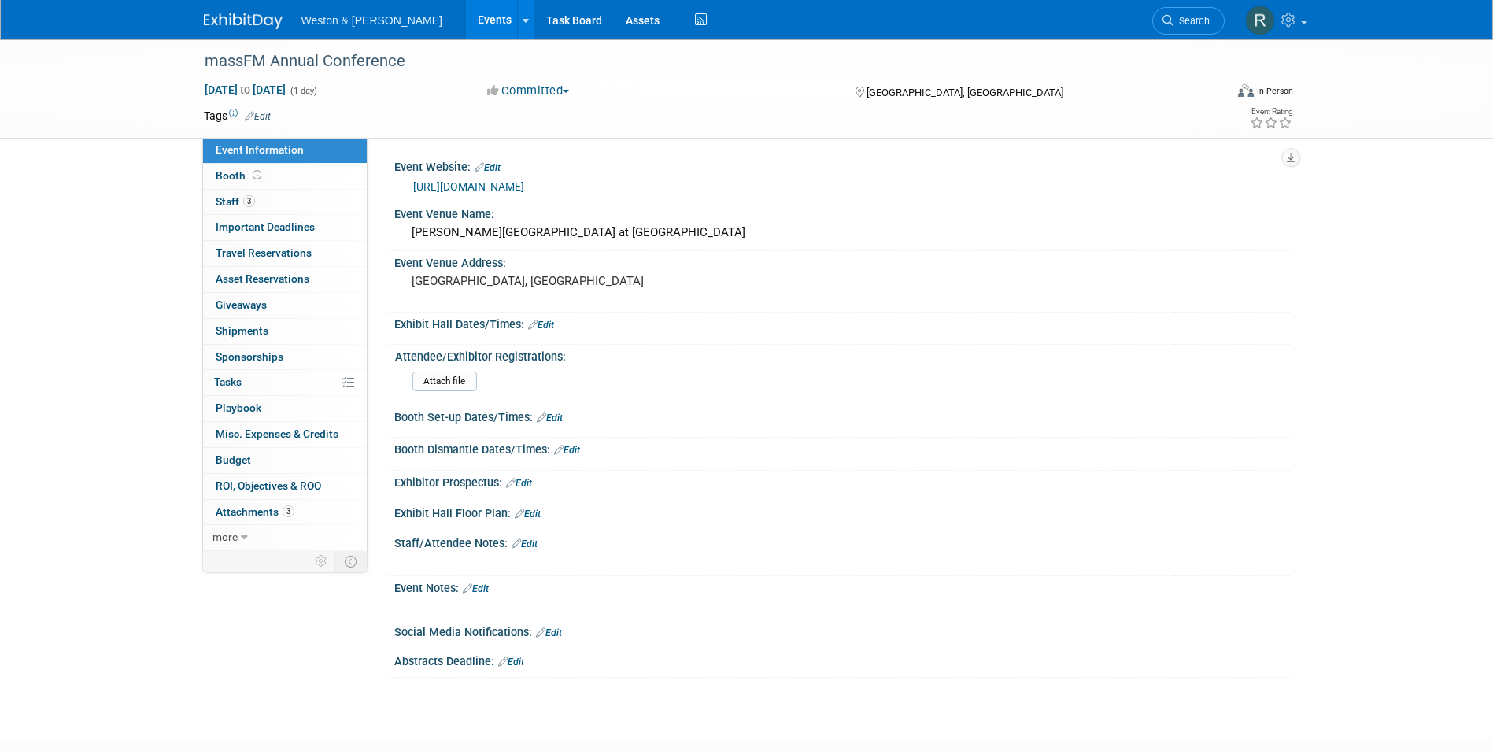
click at [260, 111] on link "Edit" at bounding box center [258, 116] width 26 height 11
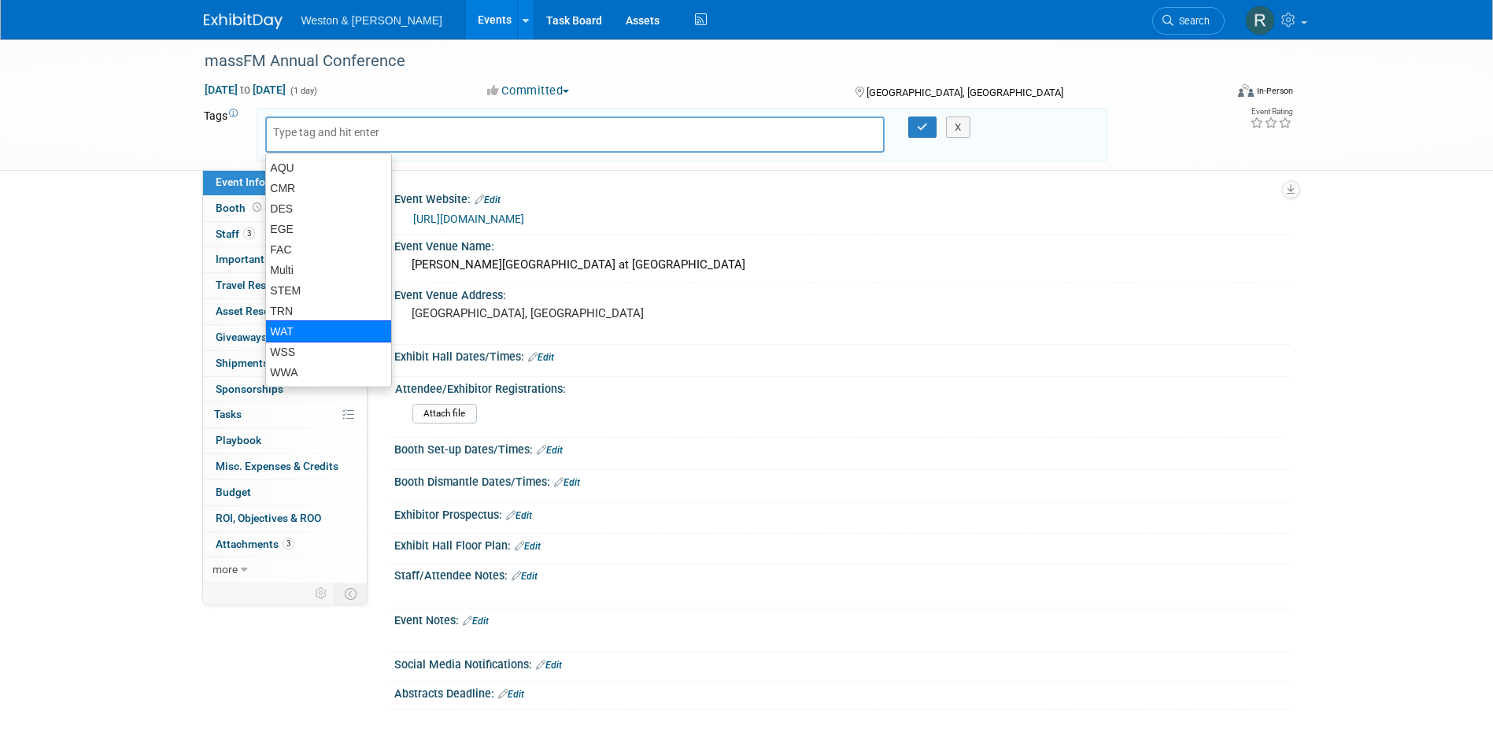
click at [282, 327] on div "WAT" at bounding box center [328, 331] width 127 height 22
type input "WAT"
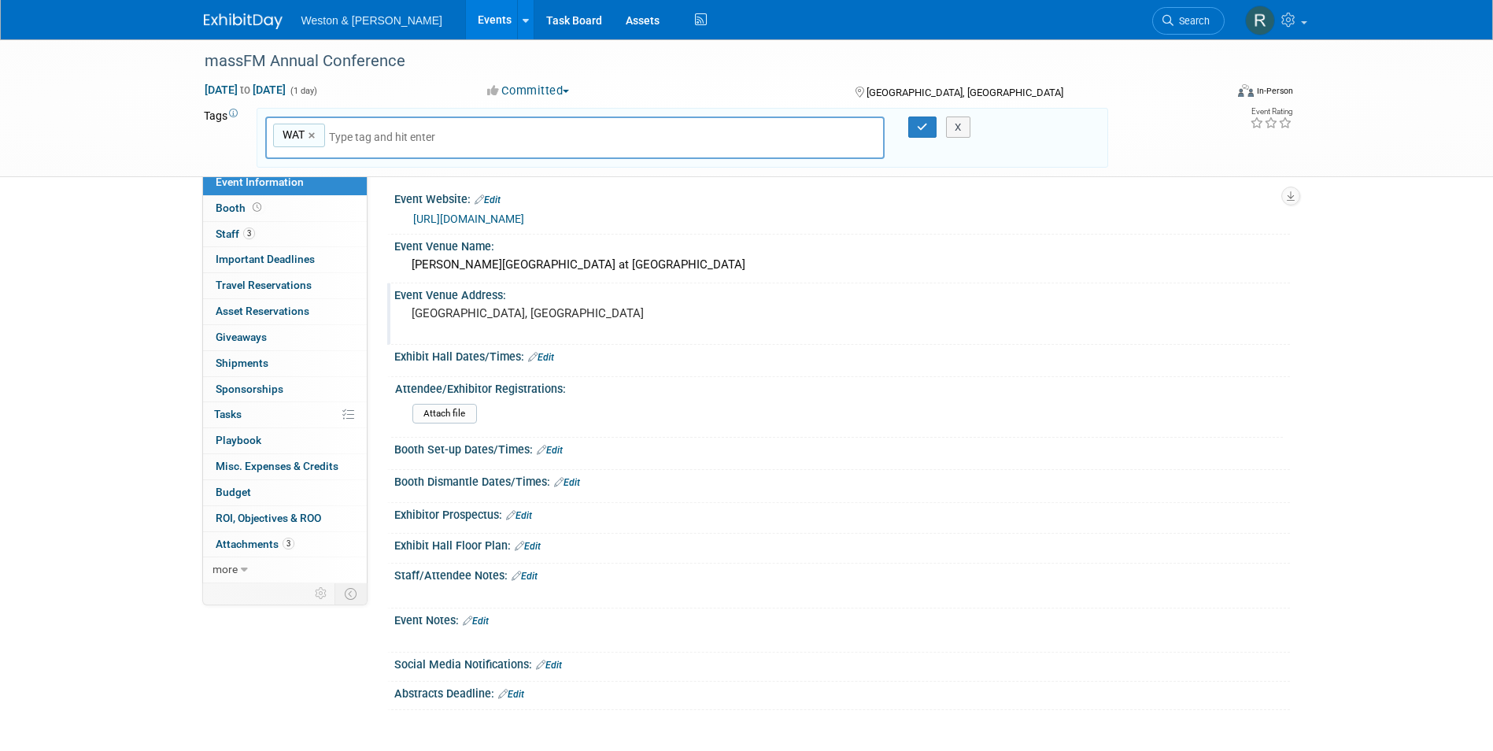
click at [762, 284] on div "Event Venue Address:" at bounding box center [841, 293] width 895 height 20
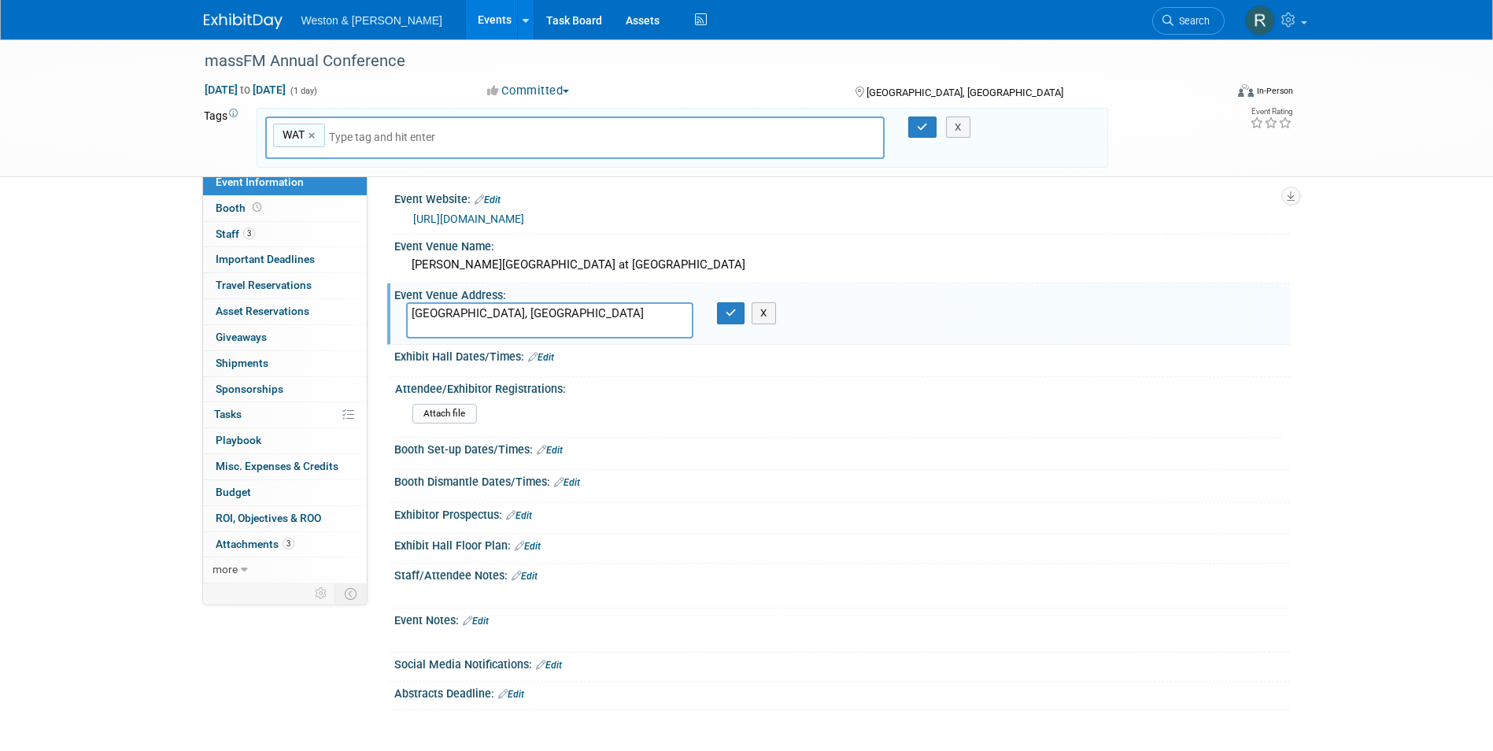
click at [932, 124] on div "X" at bounding box center [965, 127] width 72 height 22
click at [927, 127] on icon "button" at bounding box center [922, 127] width 11 height 10
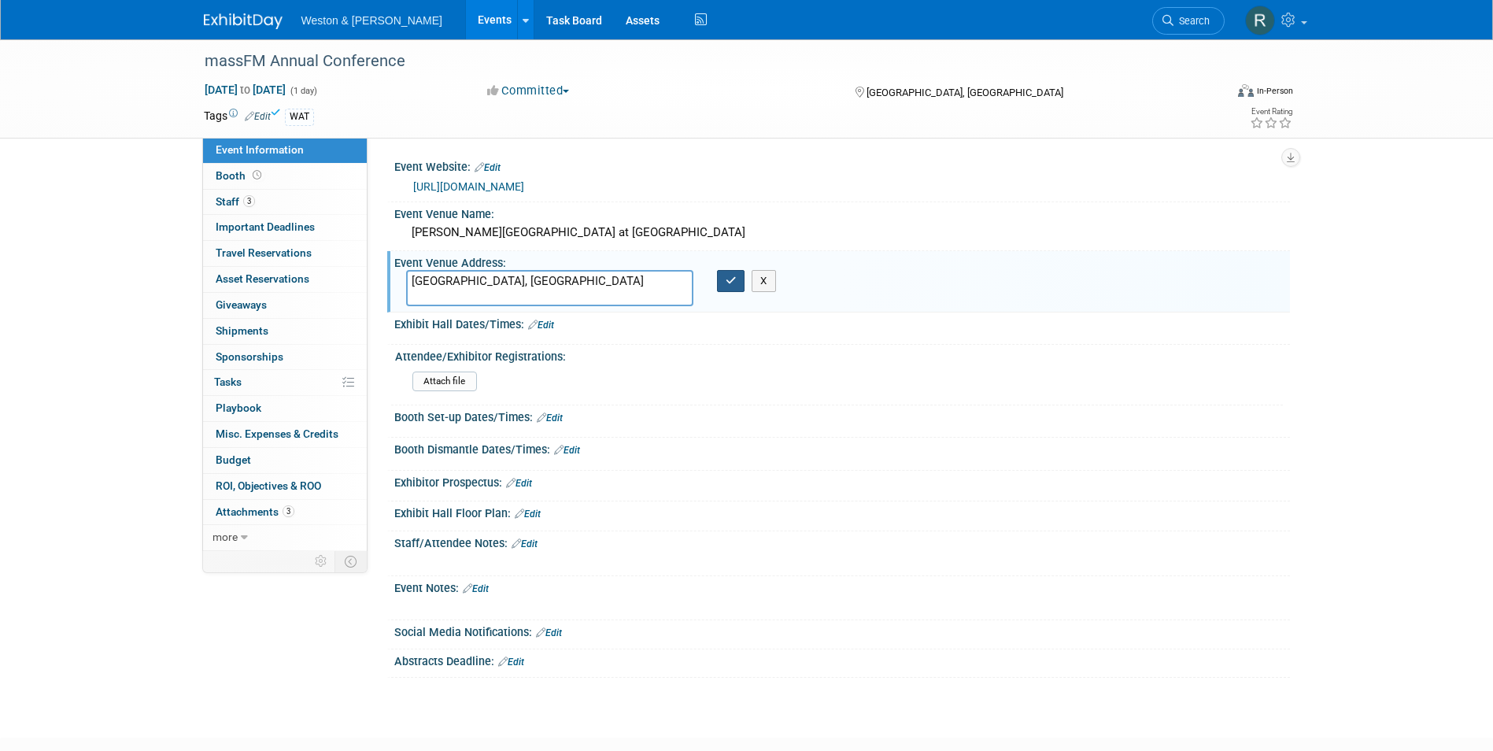
click at [733, 280] on icon "button" at bounding box center [731, 280] width 11 height 10
